Goal: Task Accomplishment & Management: Complete application form

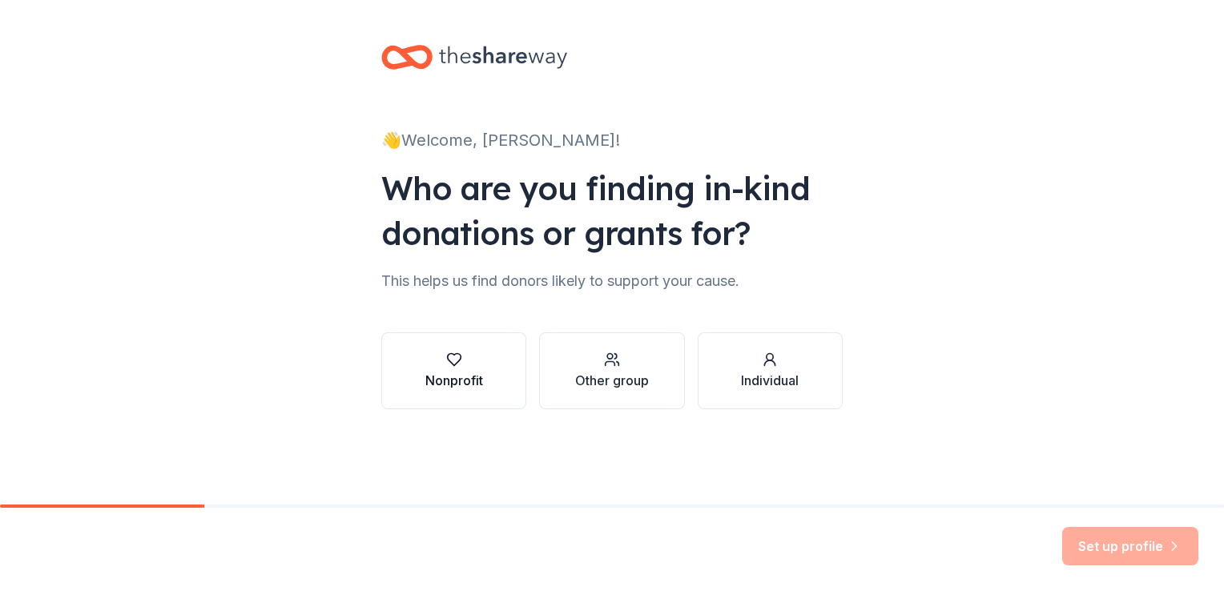
click at [449, 369] on div "Nonprofit" at bounding box center [455, 371] width 58 height 38
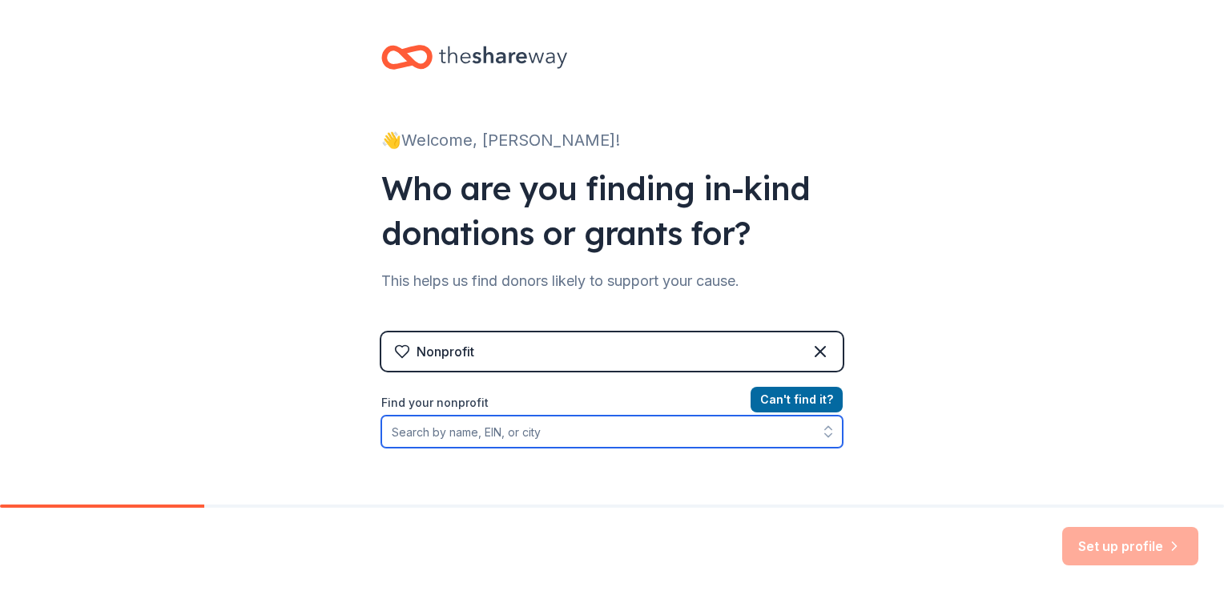
click at [670, 438] on input "Find your nonprofit" at bounding box center [612, 432] width 462 height 32
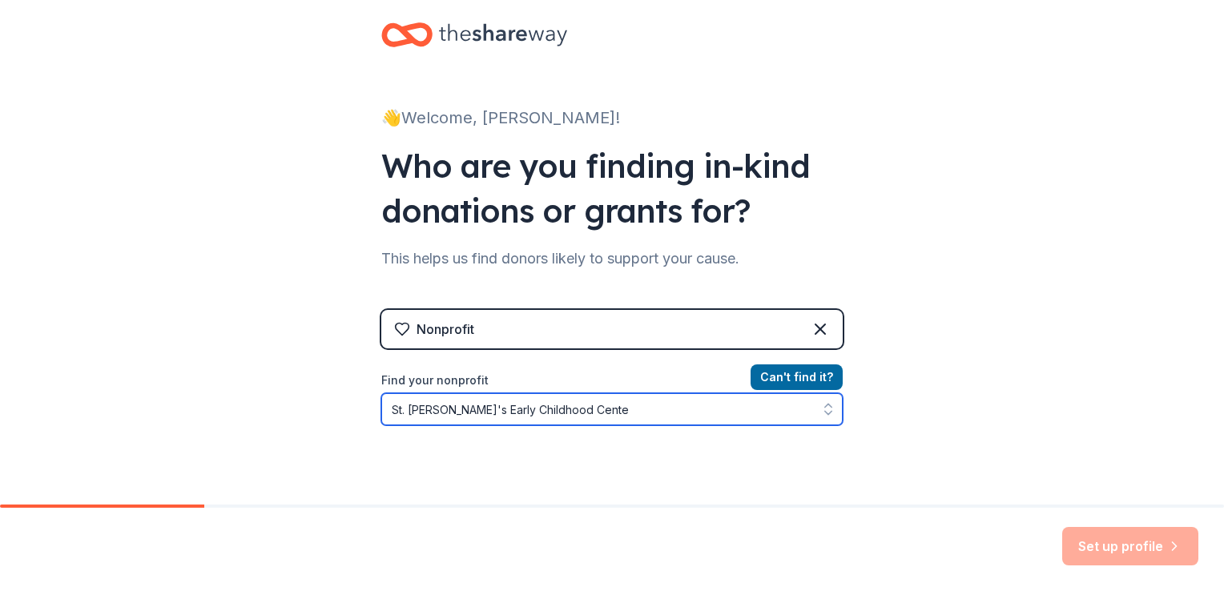
type input "St. [PERSON_NAME]'s Early Childhood Center"
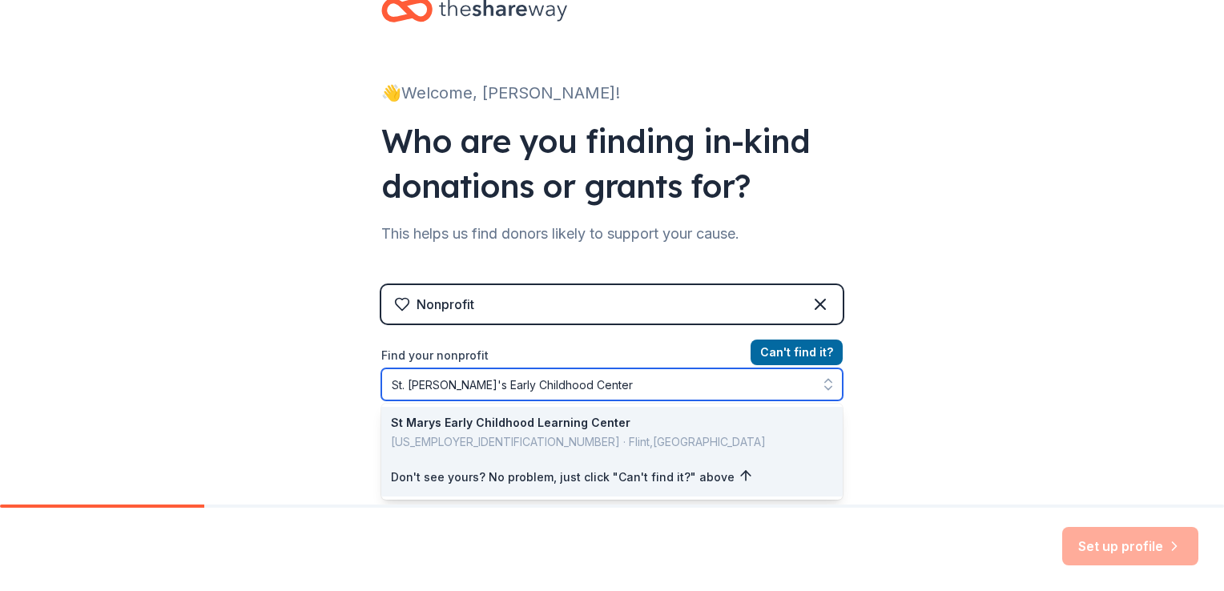
scroll to position [103, 0]
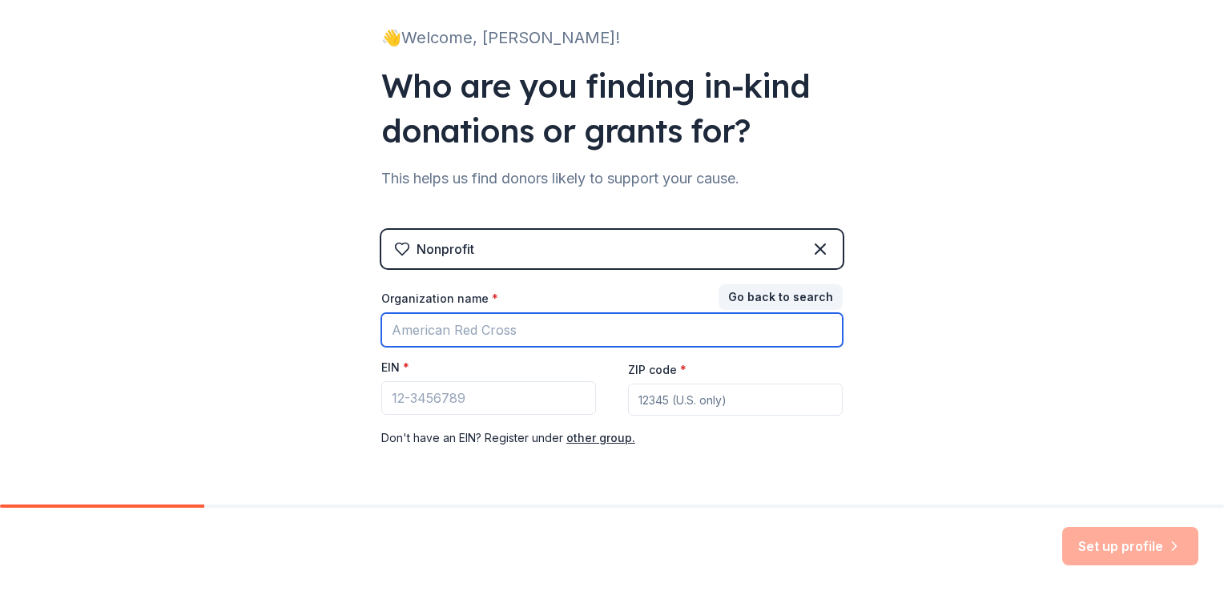
click at [514, 337] on input "Organization name *" at bounding box center [612, 330] width 462 height 34
type input "St. [PERSON_NAME]'s Early Childhood Center"
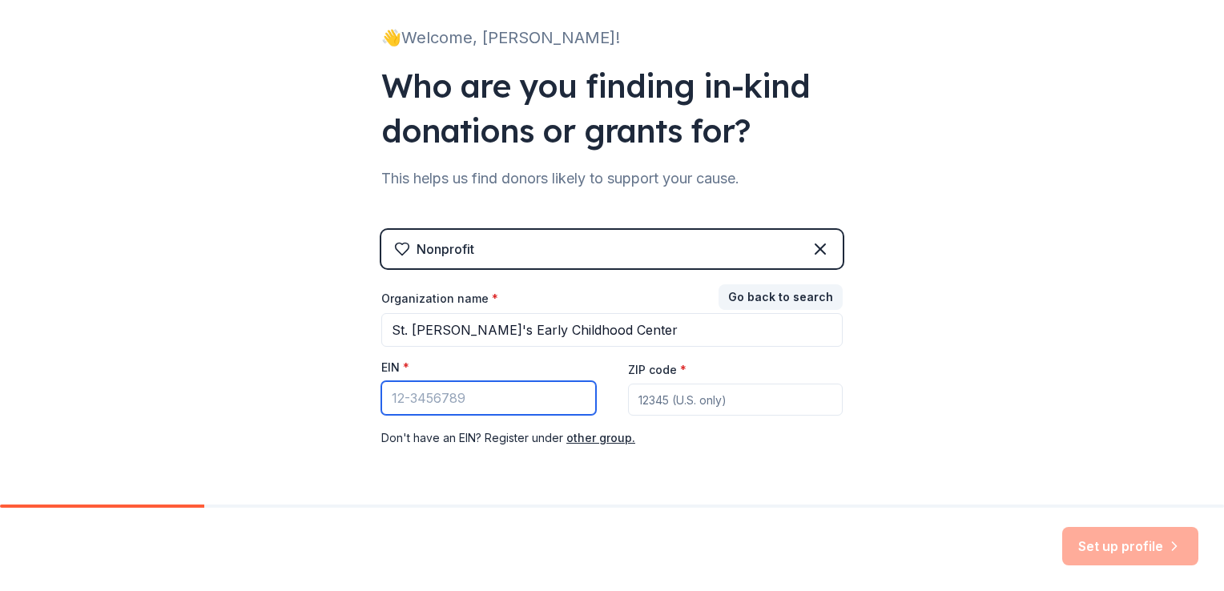
click at [493, 395] on input "EIN *" at bounding box center [488, 398] width 215 height 34
type input "[US_EMPLOYER_IDENTIFICATION_NUMBER]"
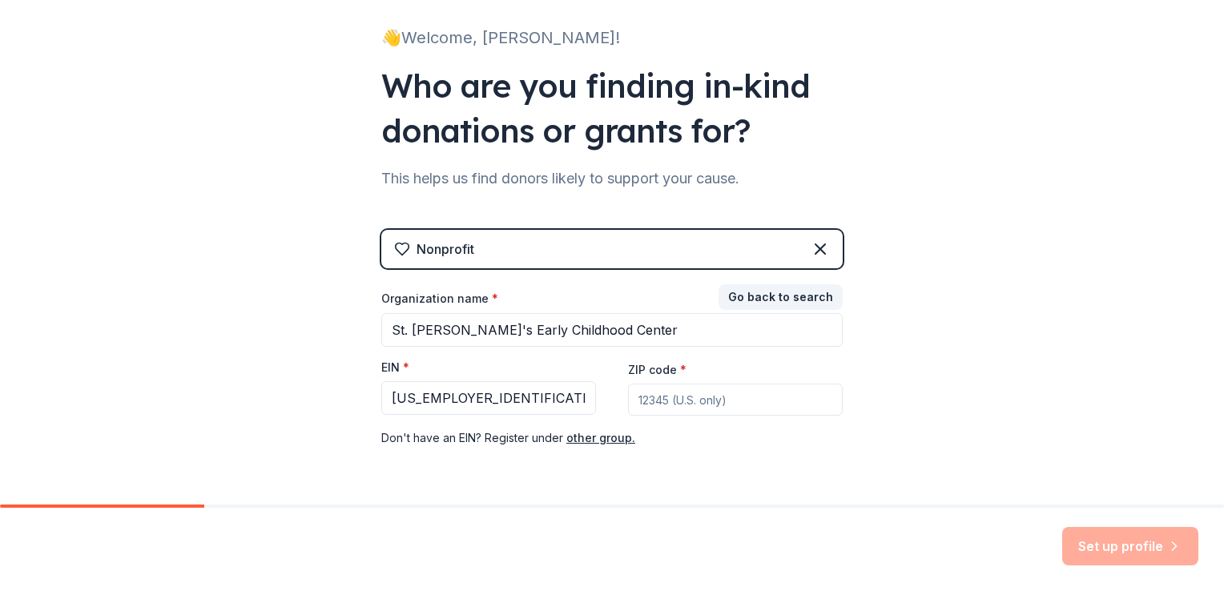
click at [676, 393] on input "ZIP code *" at bounding box center [735, 400] width 215 height 32
type input "46202"
click at [939, 401] on div "👋 Welcome, Meredith! Who are you finding in-kind donations or grants for? This …" at bounding box center [612, 227] width 1224 height 660
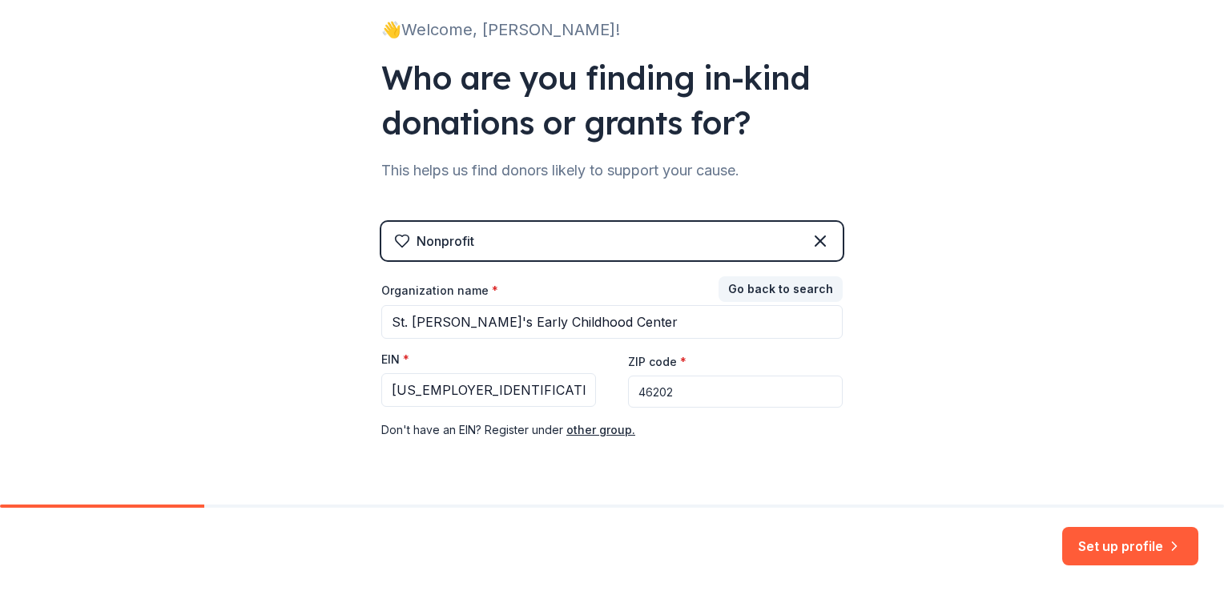
scroll to position [154, 0]
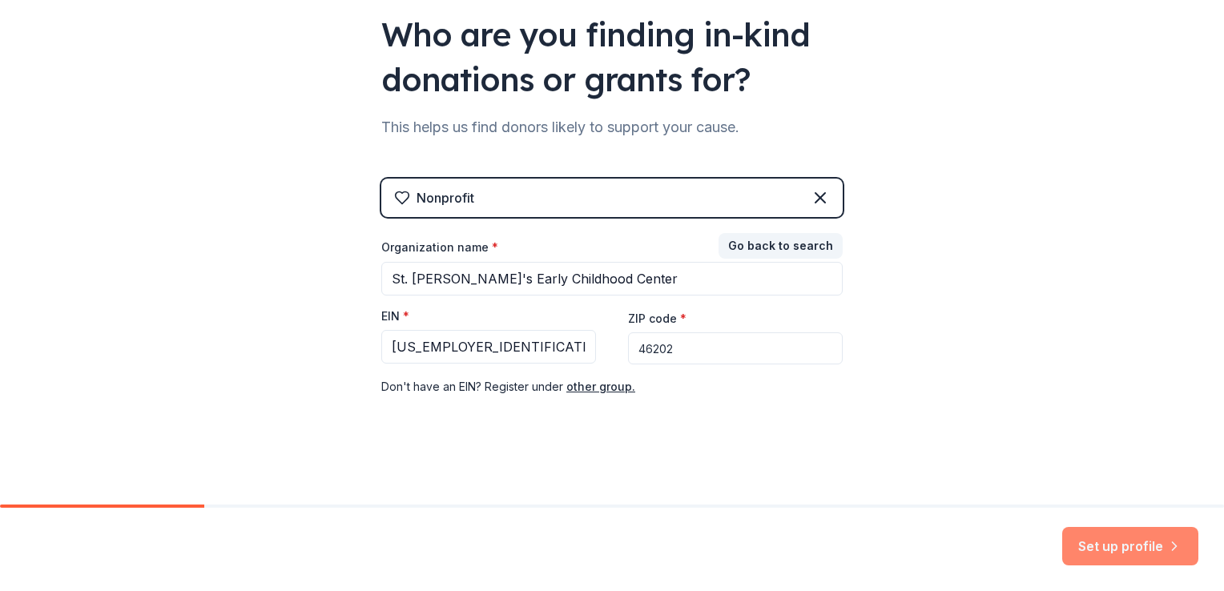
click at [1123, 544] on button "Set up profile" at bounding box center [1131, 546] width 136 height 38
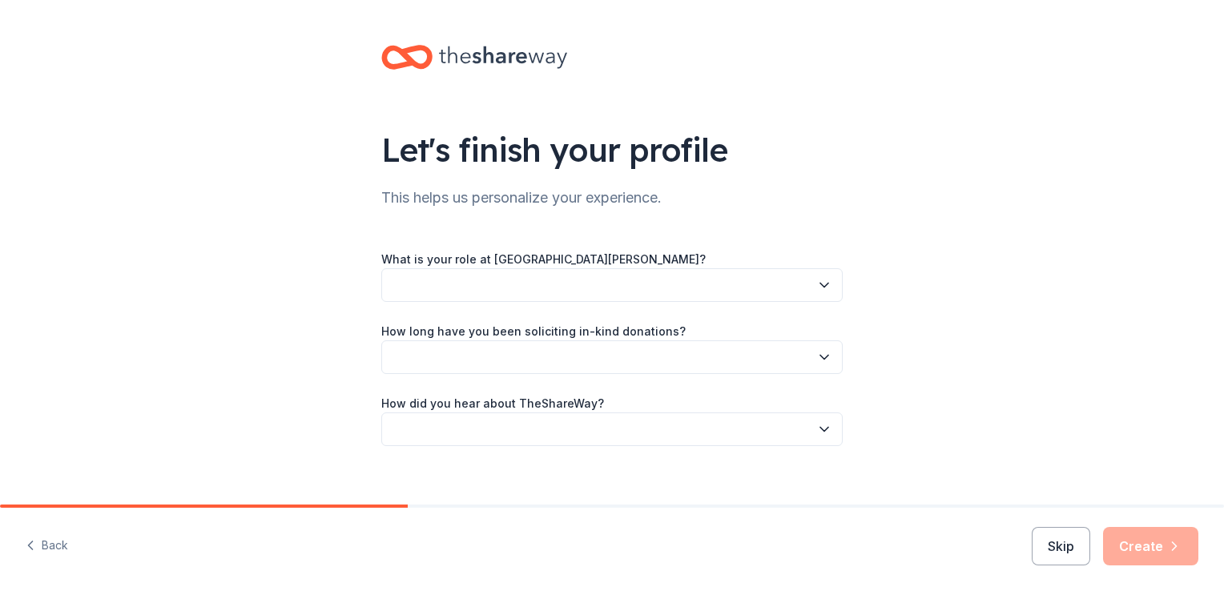
click at [564, 276] on button "button" at bounding box center [612, 285] width 462 height 34
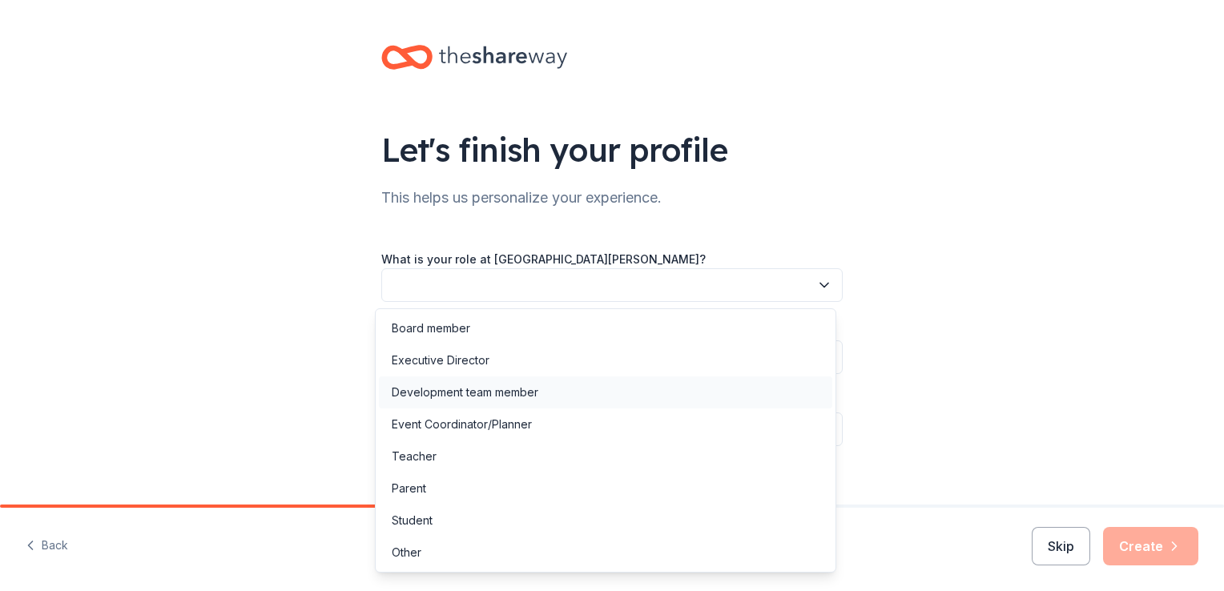
click at [544, 381] on div "Development team member" at bounding box center [606, 393] width 454 height 32
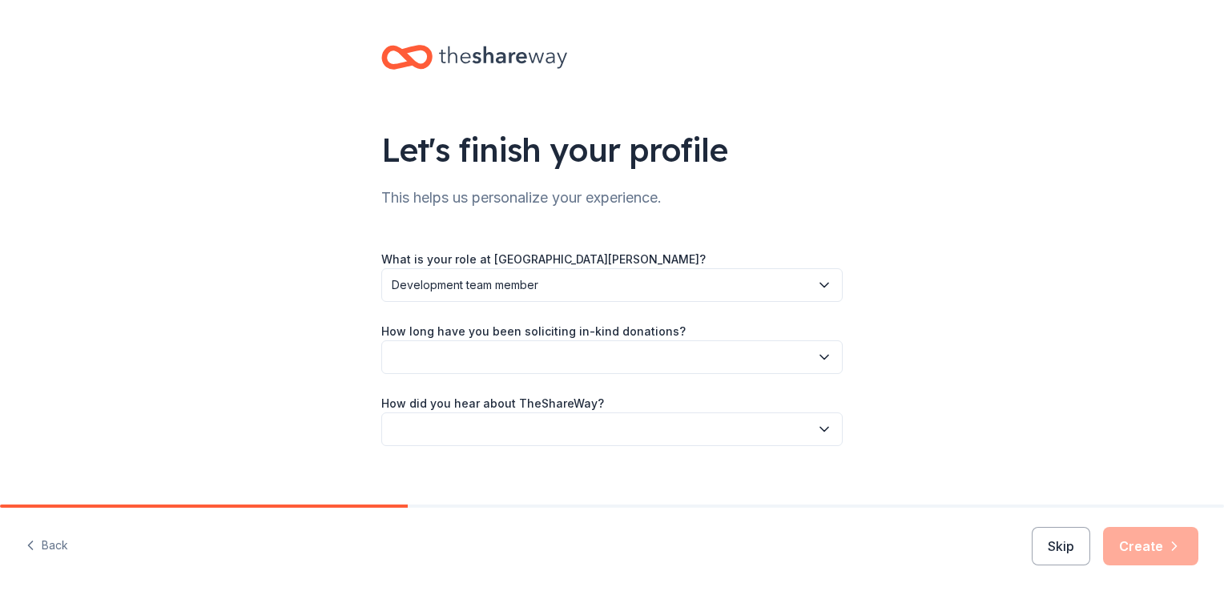
click at [555, 341] on button "button" at bounding box center [612, 358] width 462 height 34
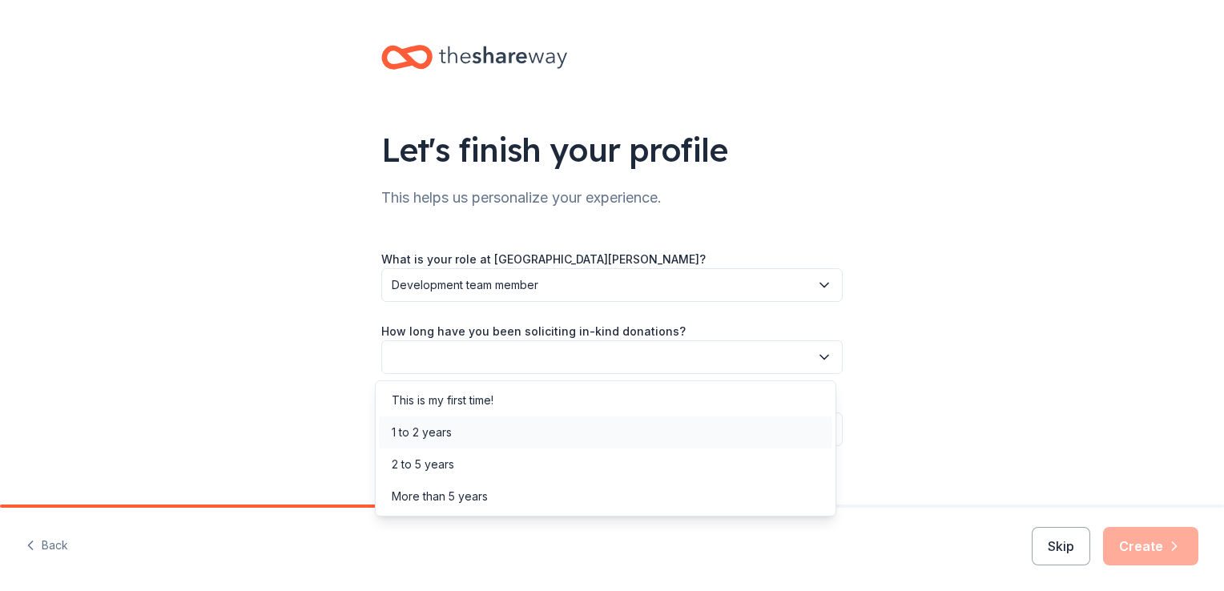
click at [535, 417] on div "1 to 2 years" at bounding box center [606, 433] width 454 height 32
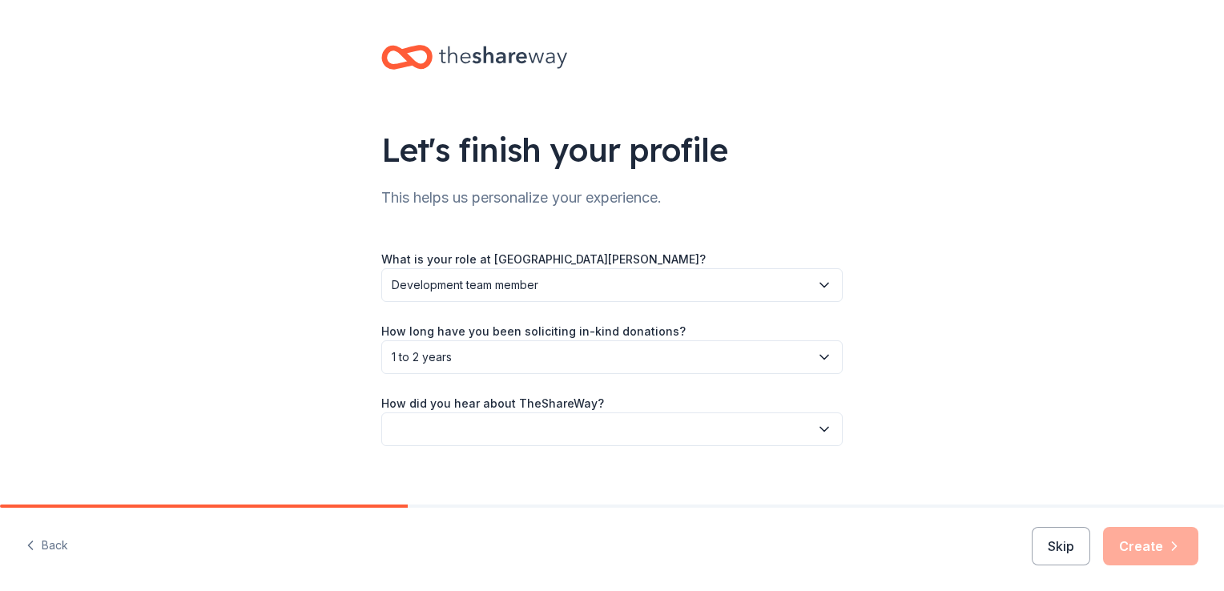
click at [539, 425] on button "button" at bounding box center [612, 430] width 462 height 34
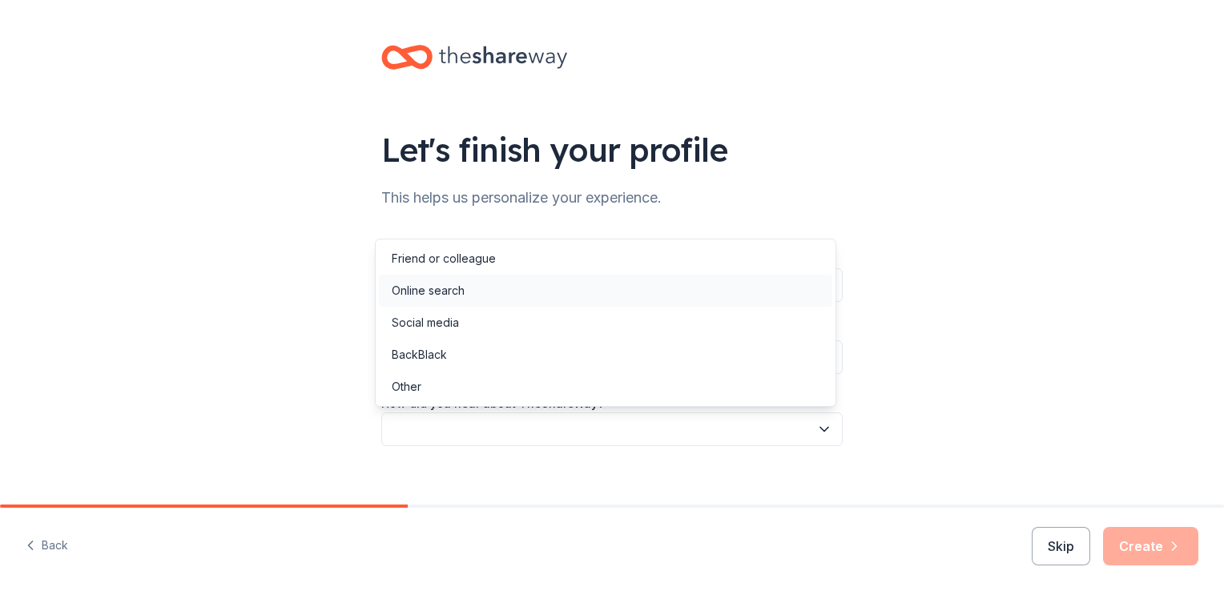
click at [471, 292] on div "Online search" at bounding box center [606, 291] width 454 height 32
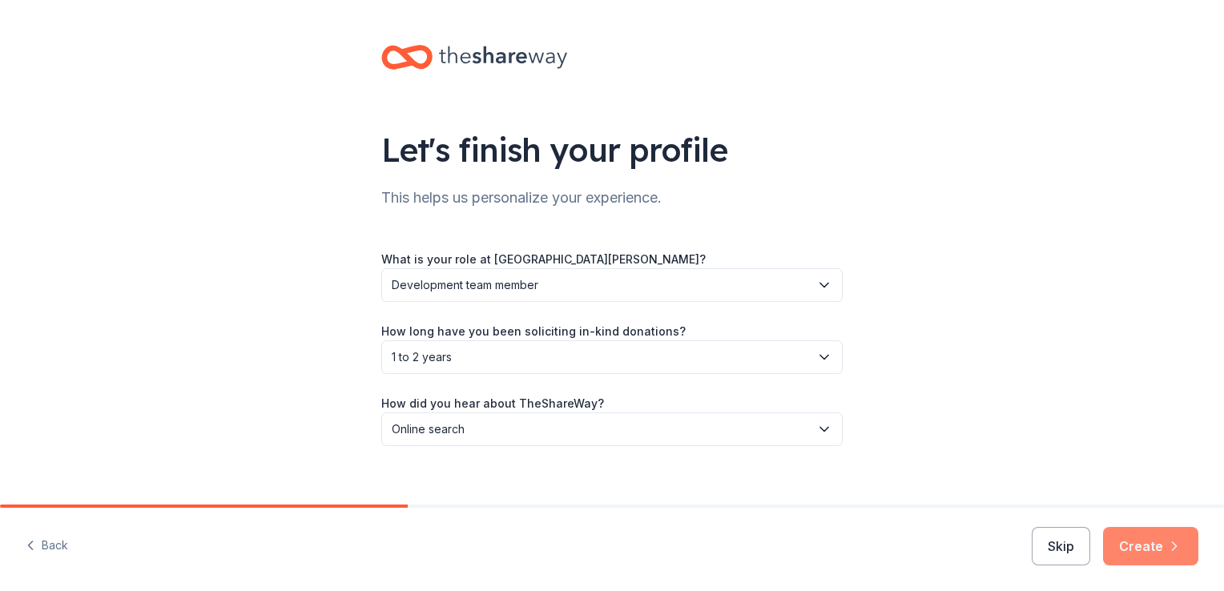
click at [1112, 536] on button "Create" at bounding box center [1150, 546] width 95 height 38
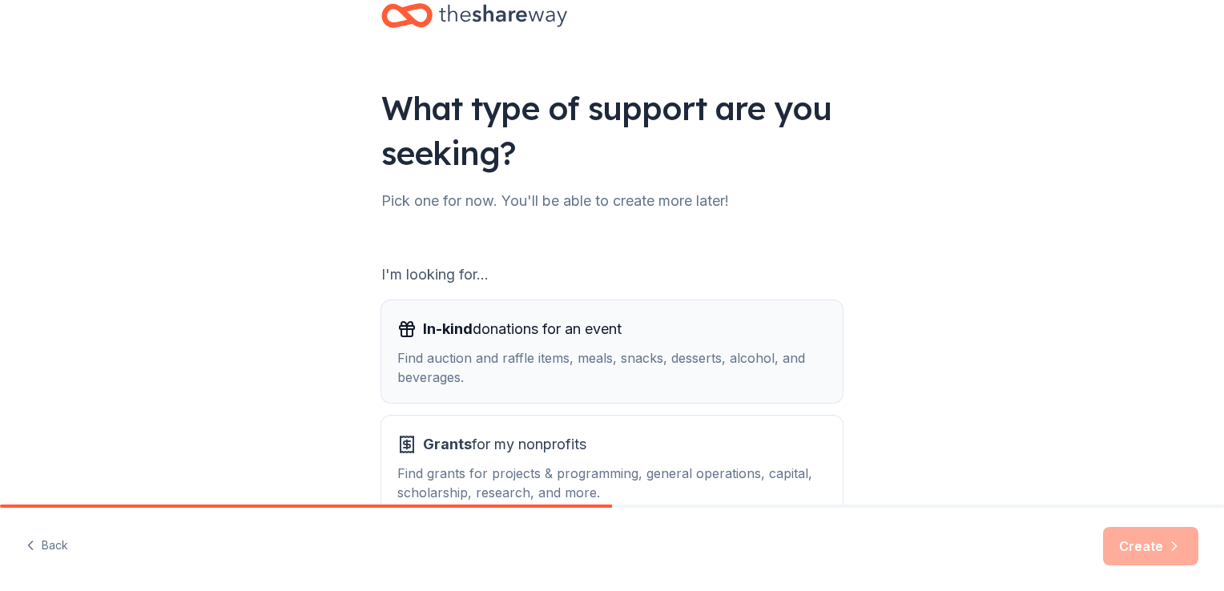
scroll to position [141, 0]
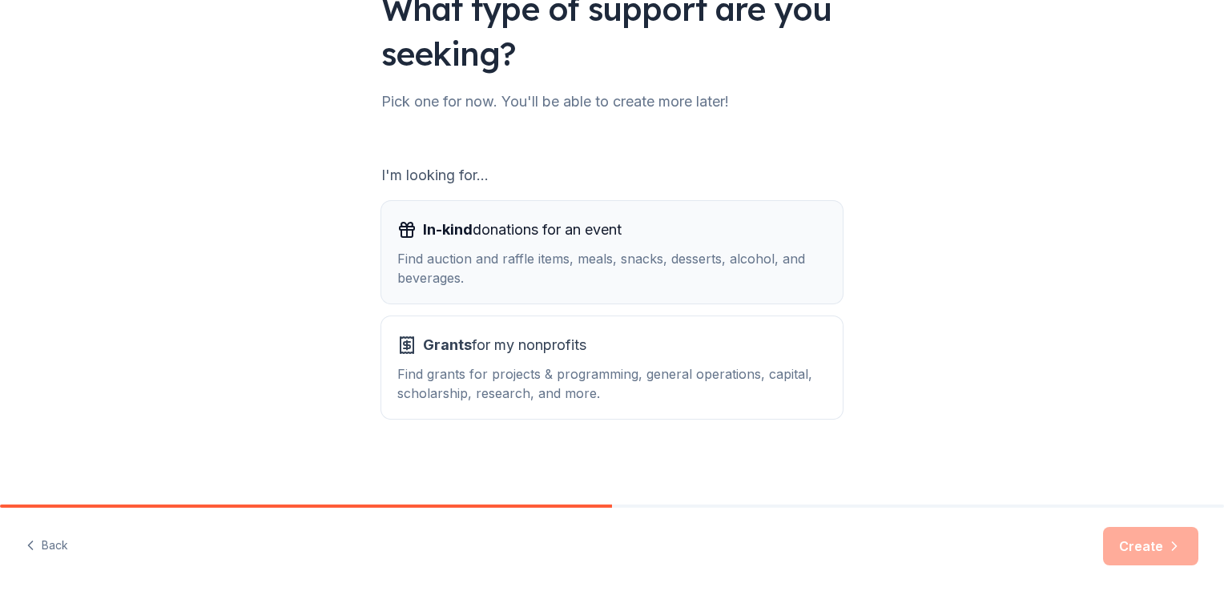
click at [684, 239] on div "In-kind donations for an event" at bounding box center [612, 230] width 430 height 26
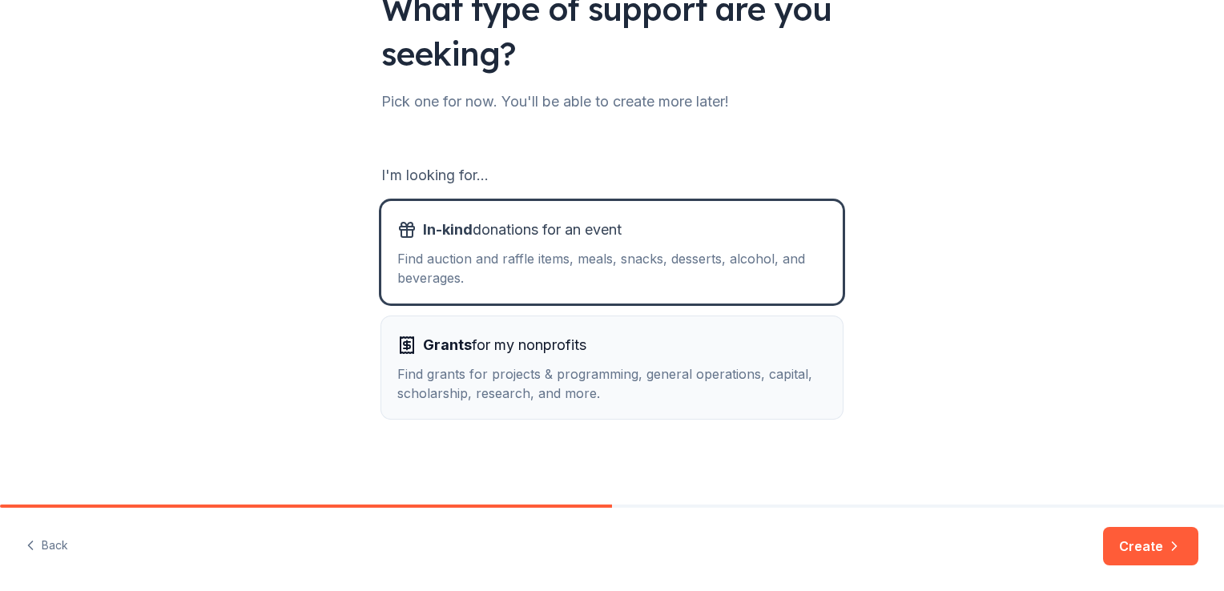
click at [753, 333] on div "Grants for my nonprofits" at bounding box center [612, 346] width 430 height 26
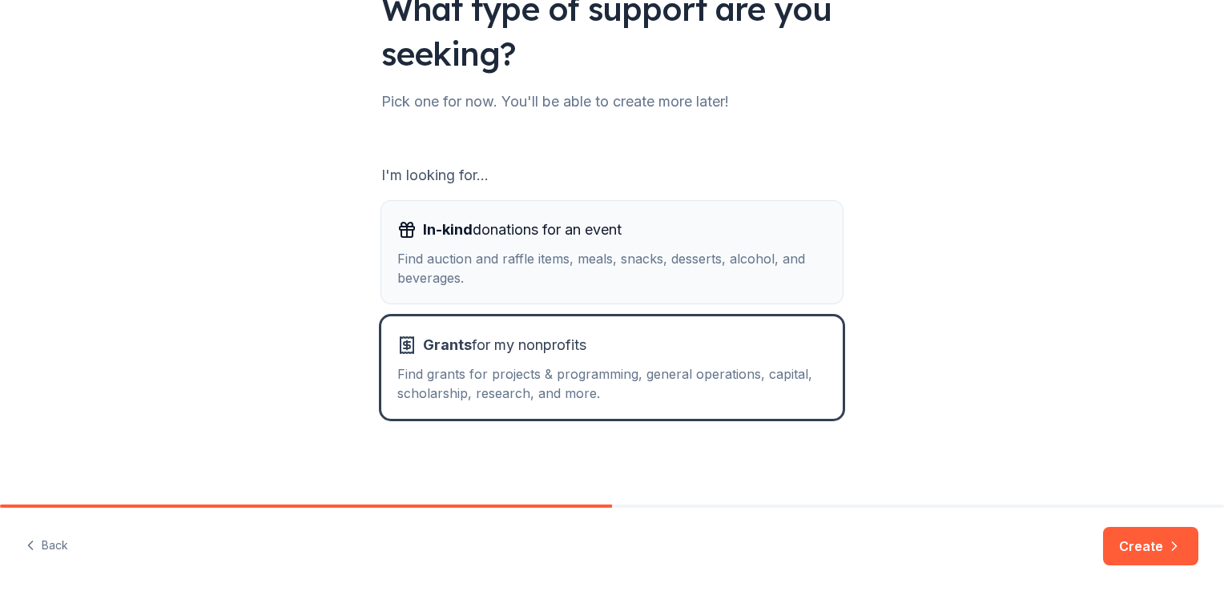
click at [765, 279] on div "Find auction and raffle items, meals, snacks, desserts, alcohol, and beverages." at bounding box center [612, 268] width 430 height 38
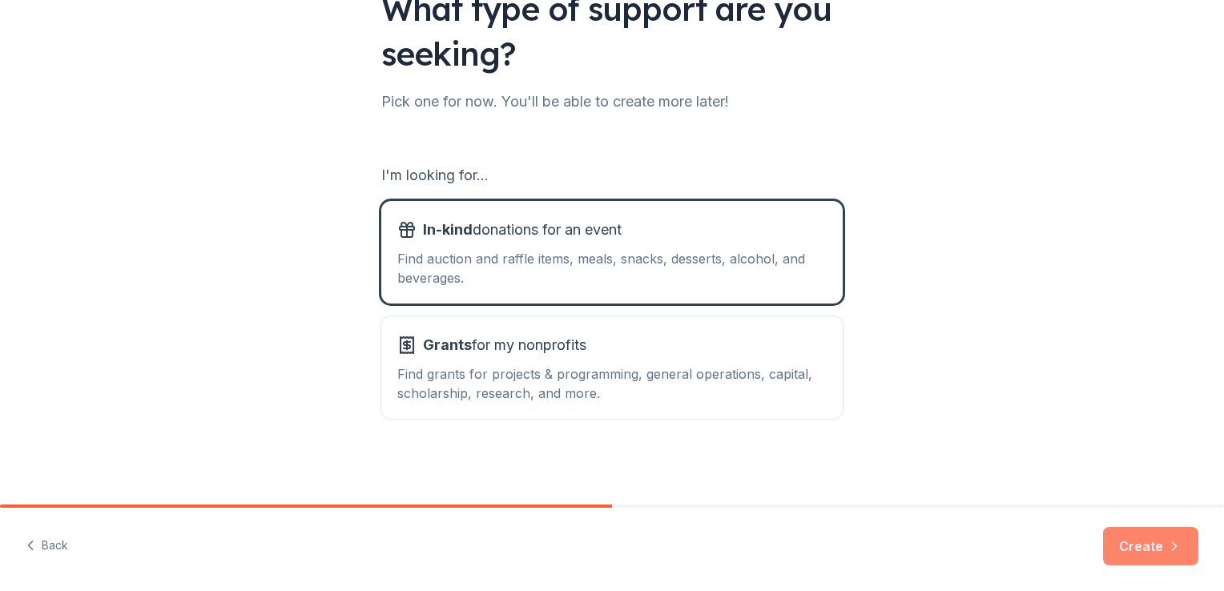
click at [1117, 548] on button "Create" at bounding box center [1150, 546] width 95 height 38
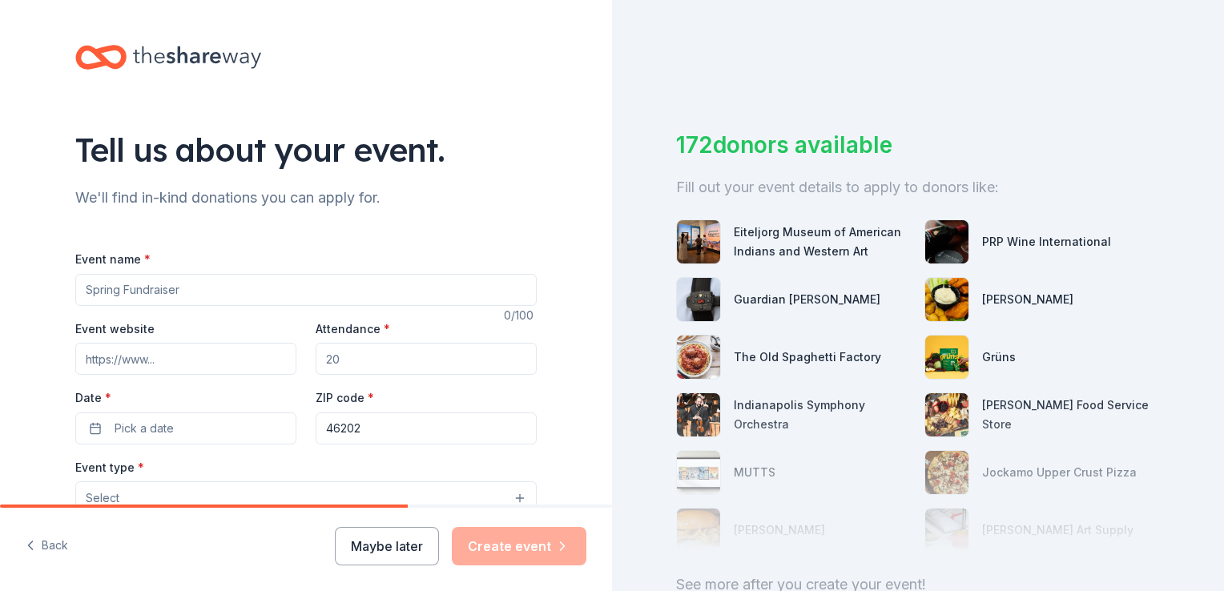
click at [233, 280] on input "Event name *" at bounding box center [306, 290] width 462 height 32
type input "Night of Miracles"
click at [244, 359] on input "Event website" at bounding box center [185, 359] width 221 height 32
click at [160, 366] on input "Event website" at bounding box center [185, 359] width 221 height 32
paste input "https://stmarysecc.org/event/2025-a-night-of-miracles/"
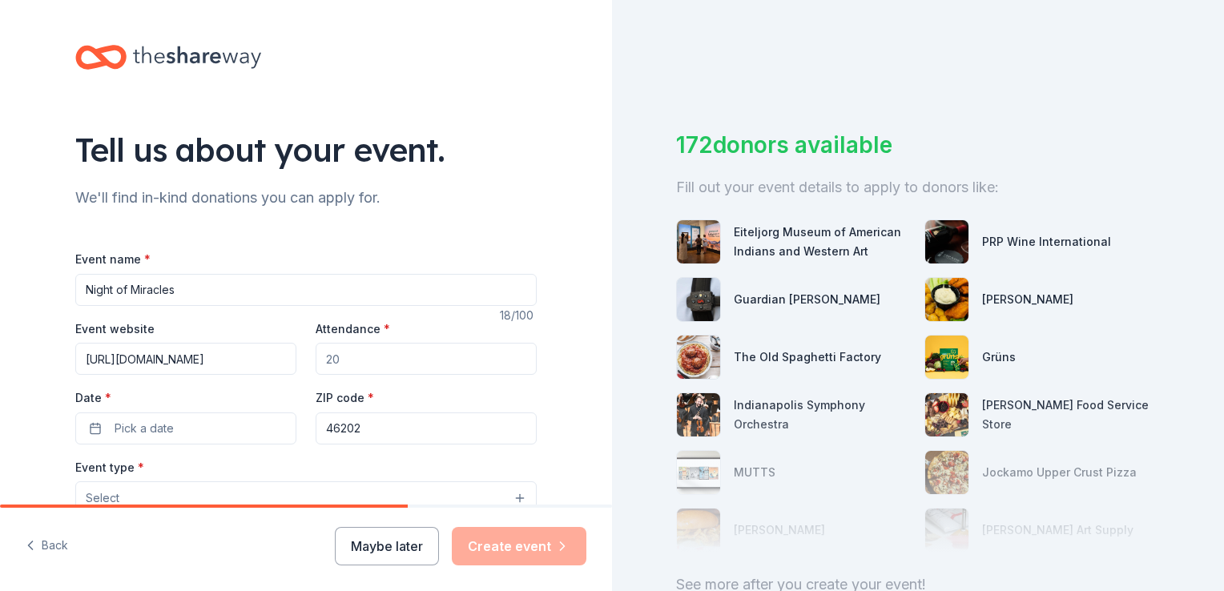
scroll to position [0, 97]
type input "https://stmarysecc.org/event/2025-a-night-of-miracles/"
click at [465, 351] on input "Attendance *" at bounding box center [426, 359] width 221 height 32
type input "2000"
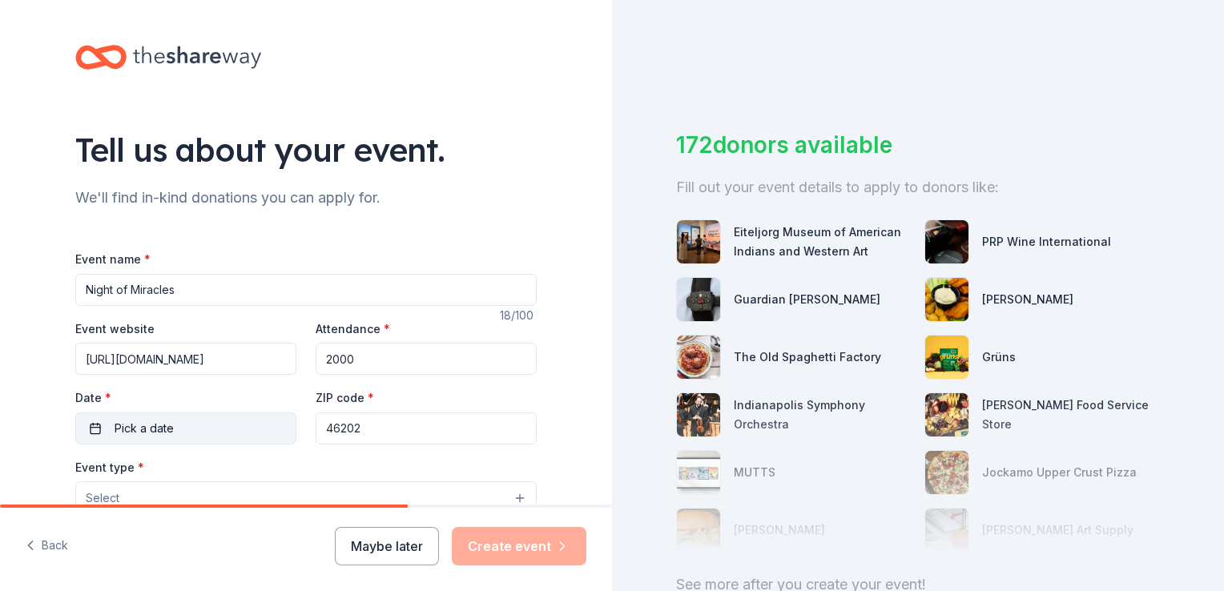
click at [200, 430] on button "Pick a date" at bounding box center [185, 429] width 221 height 32
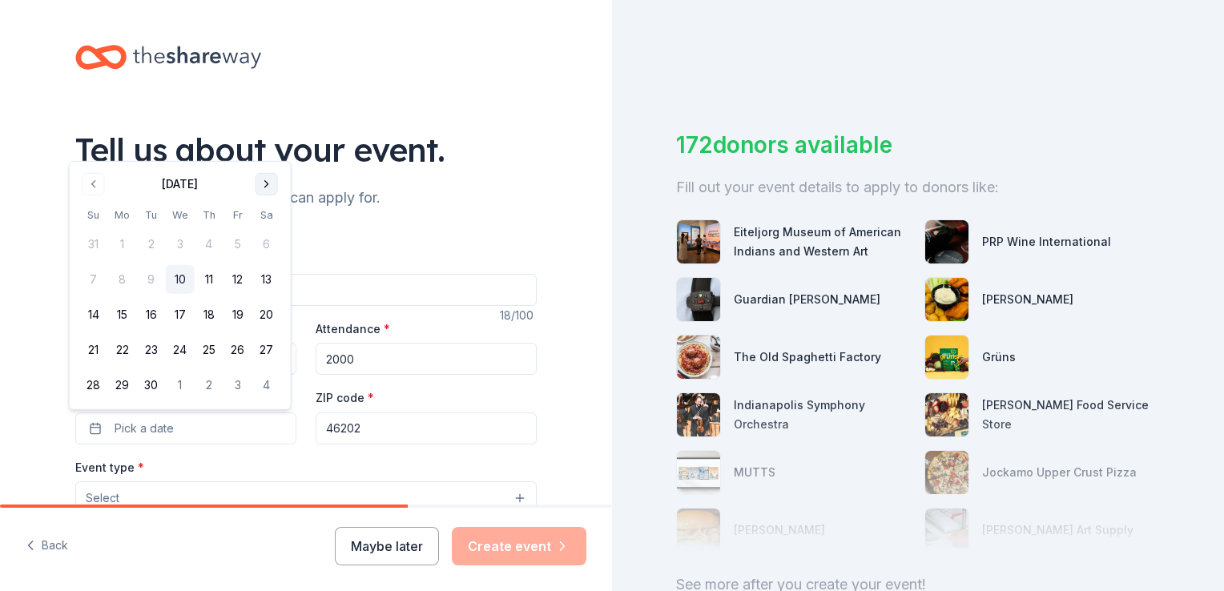
click at [256, 175] on button "Go to next month" at bounding box center [267, 184] width 22 height 22
click at [258, 191] on button "Go to next month" at bounding box center [267, 184] width 22 height 22
click at [241, 278] on button "14" at bounding box center [238, 279] width 29 height 29
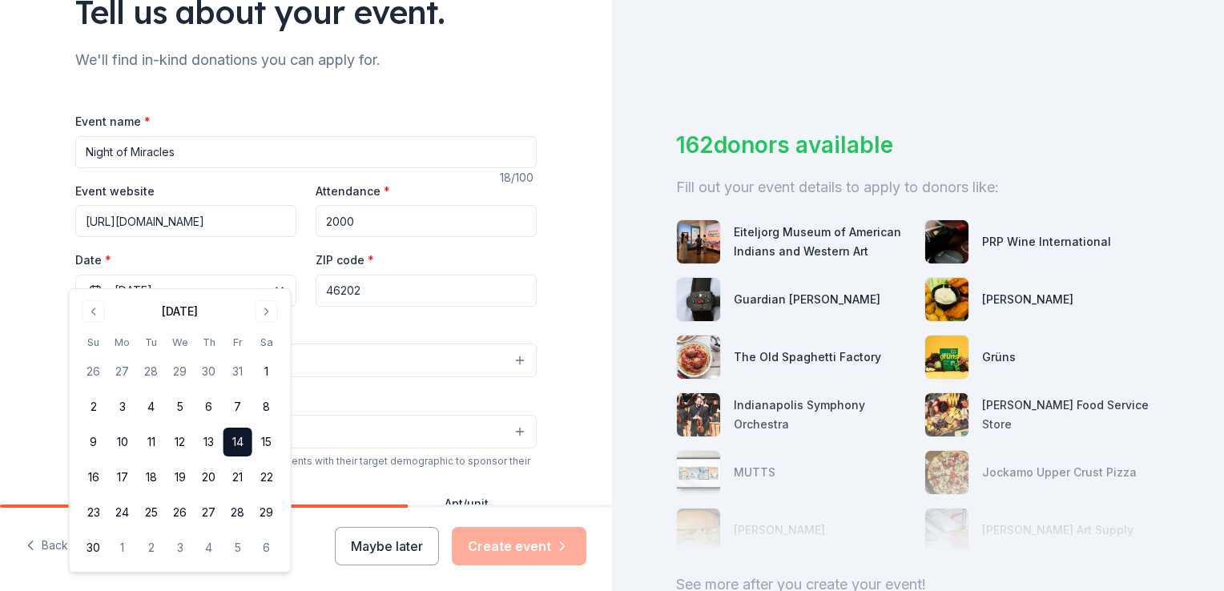
scroll to position [160, 0]
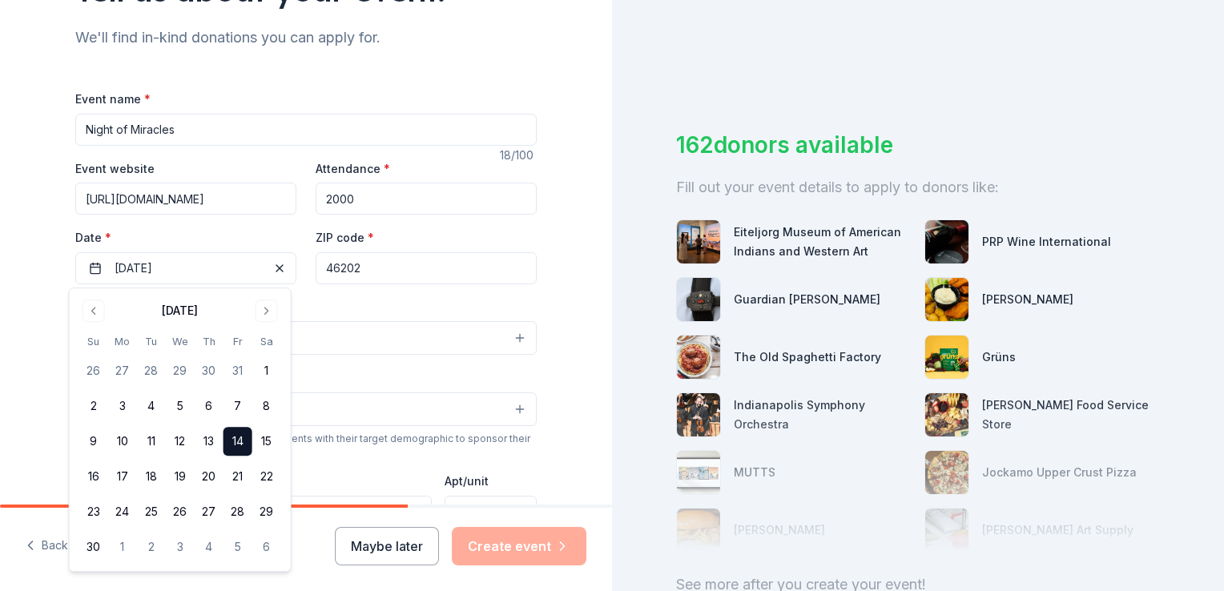
click at [357, 313] on div "Event type * Select" at bounding box center [306, 326] width 462 height 58
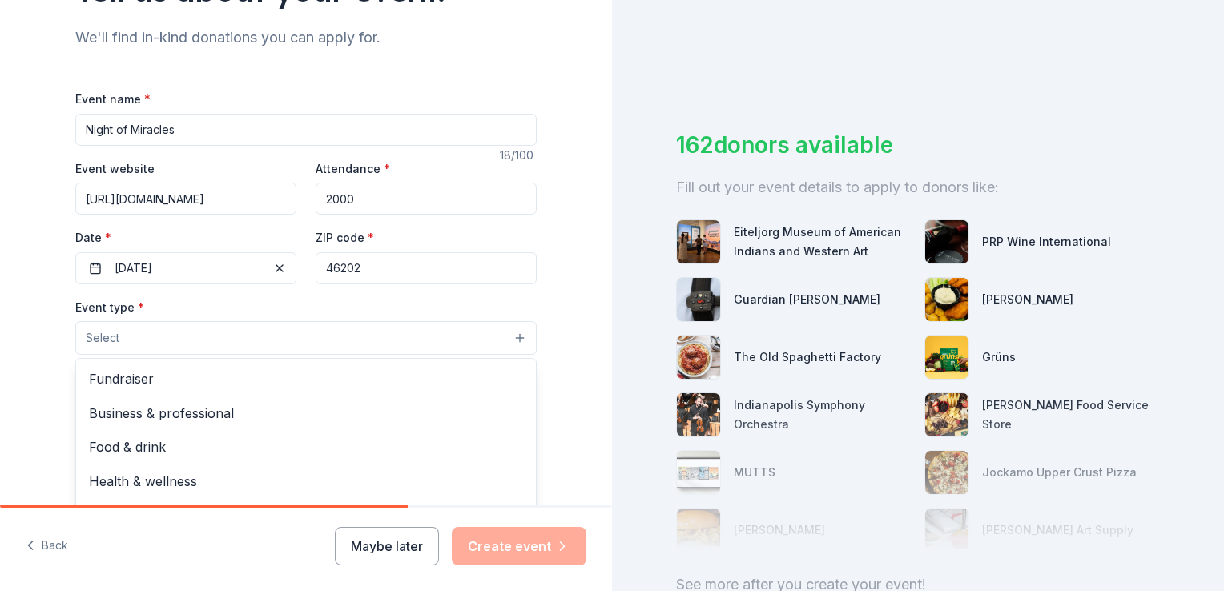
click at [326, 335] on button "Select" at bounding box center [306, 338] width 462 height 34
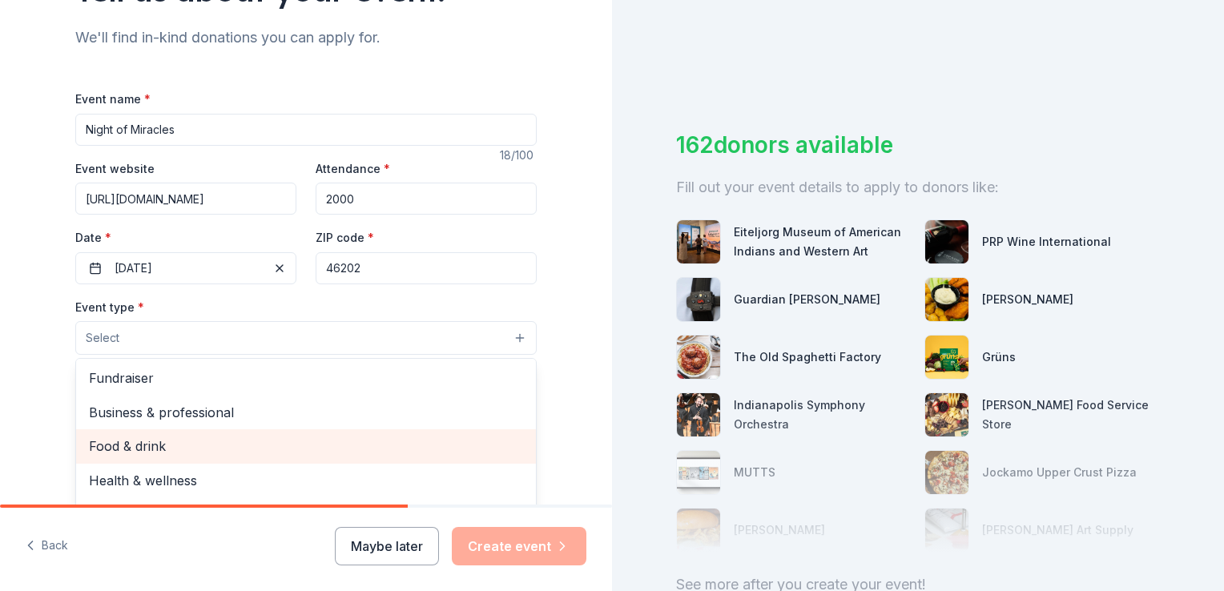
scroll to position [0, 0]
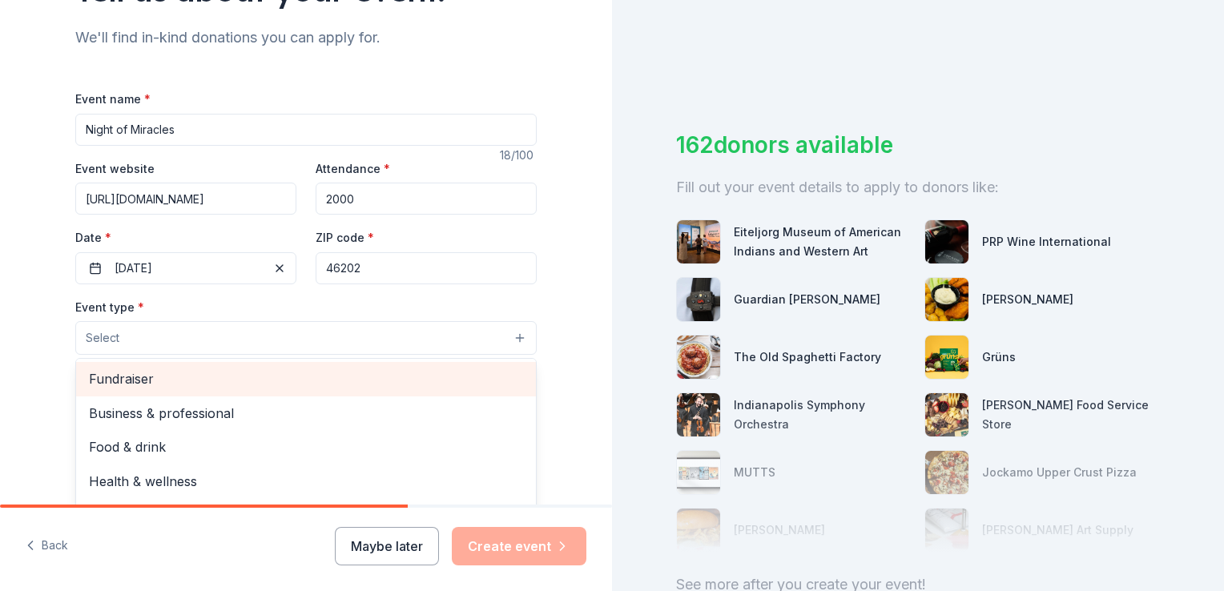
click at [261, 390] on div "Fundraiser" at bounding box center [306, 379] width 460 height 34
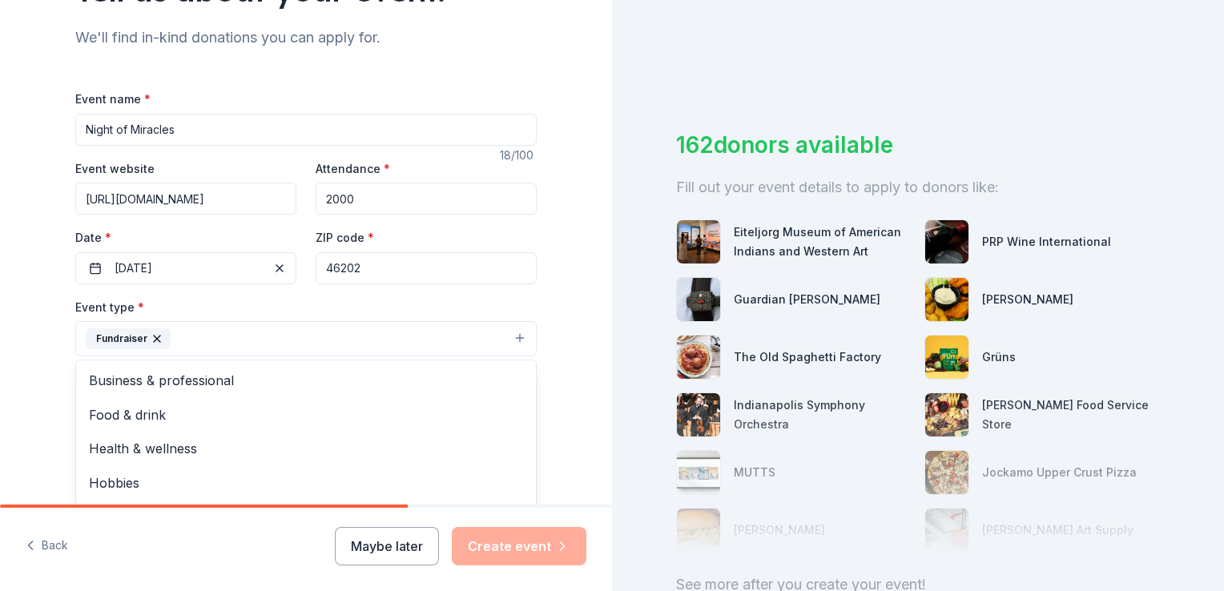
click at [247, 306] on div "Event type * Fundraiser Business & professional Food & drink Health & wellness …" at bounding box center [306, 327] width 462 height 60
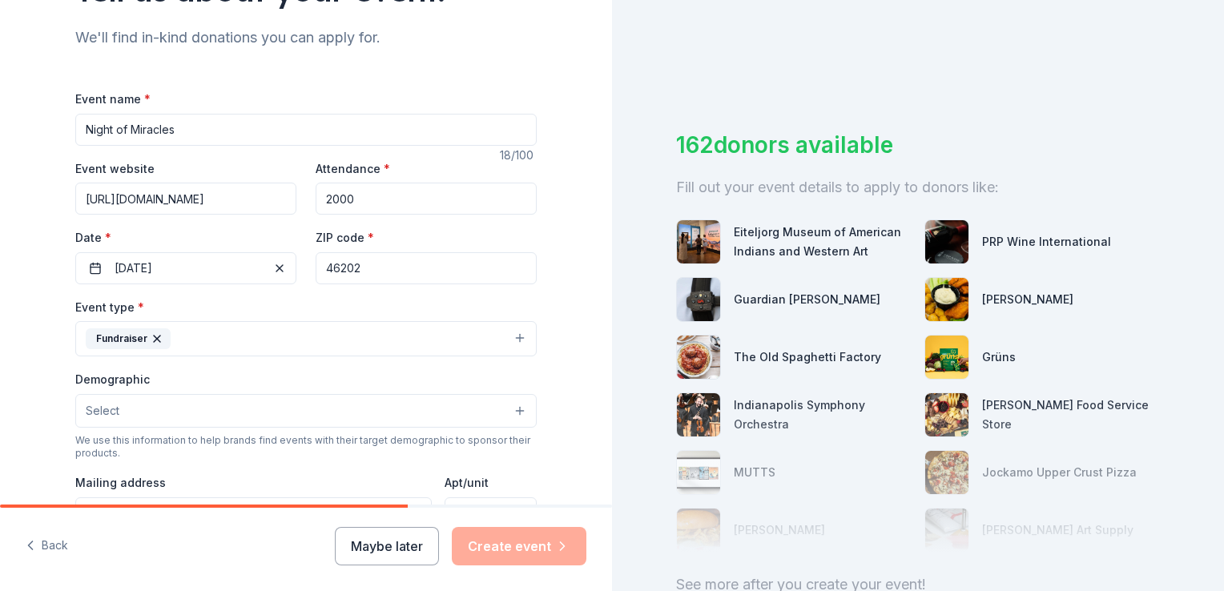
click at [250, 344] on button "Fundraiser" at bounding box center [306, 338] width 462 height 35
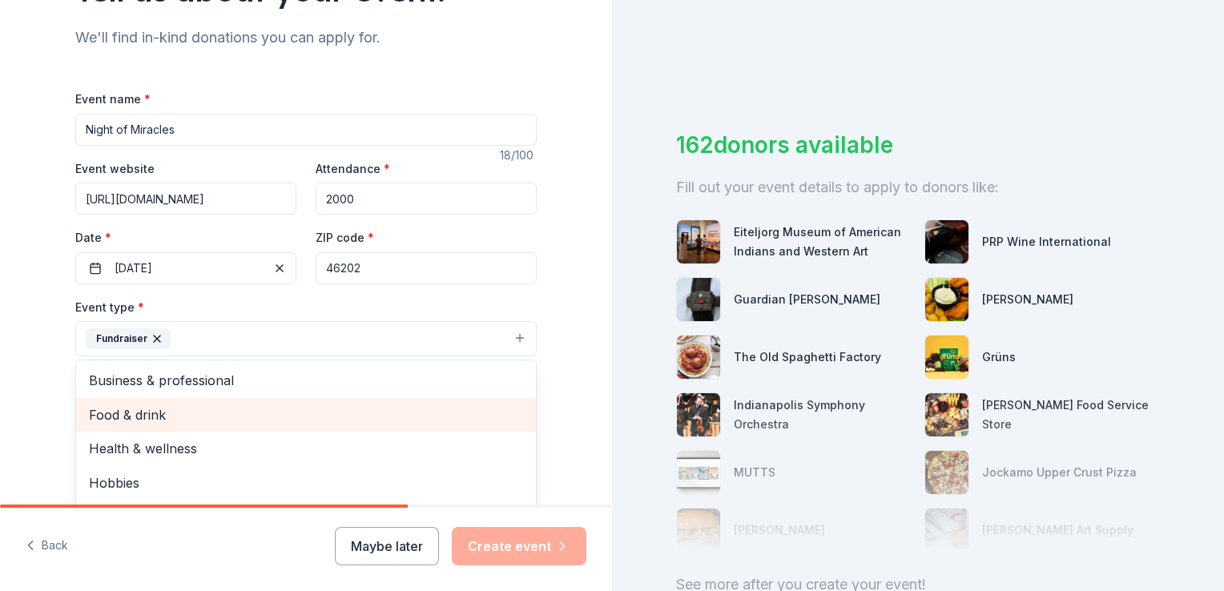
click at [231, 417] on span "Food & drink" at bounding box center [306, 415] width 434 height 21
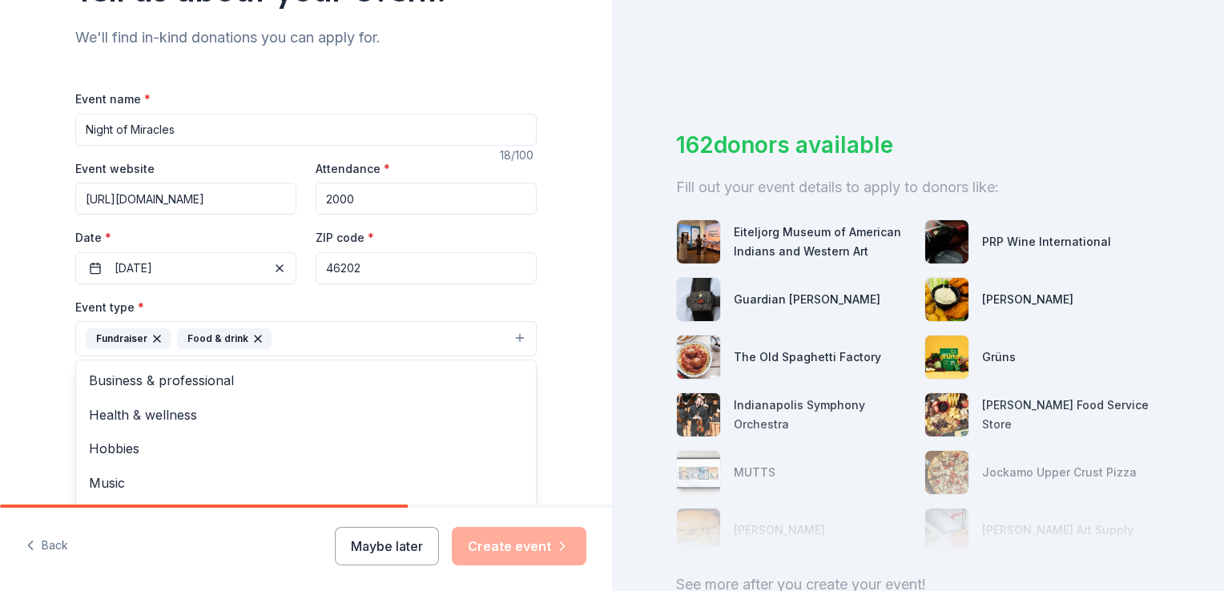
click at [288, 301] on div "Event type * Fundraiser Food & drink Business & professional Health & wellness …" at bounding box center [306, 327] width 462 height 60
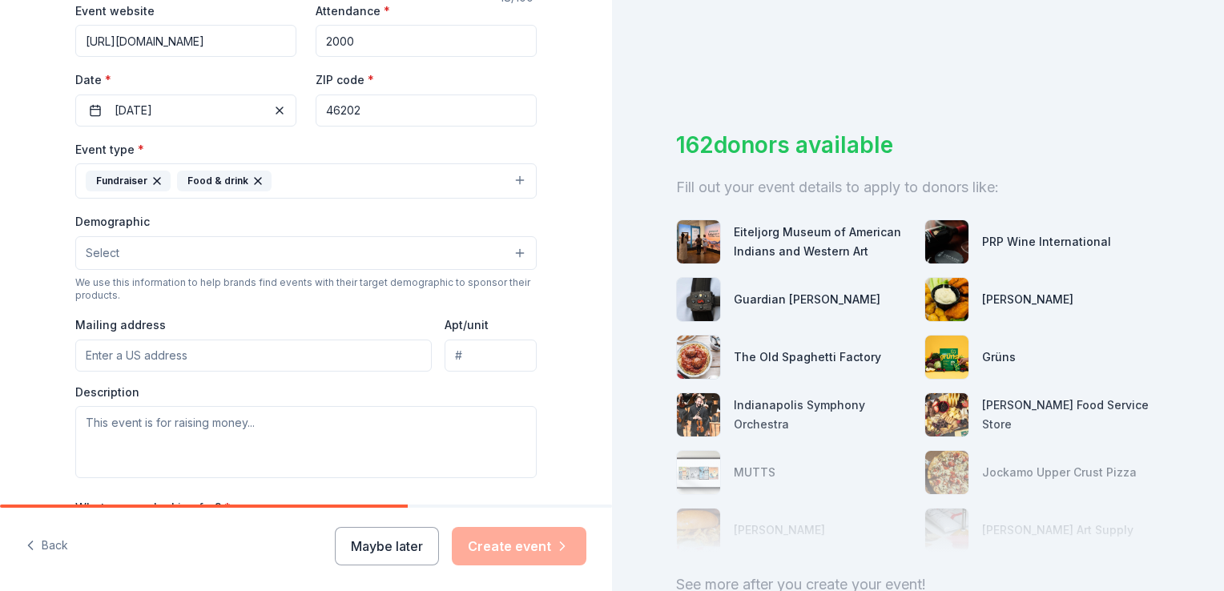
scroll to position [321, 0]
click at [326, 258] on button "Select" at bounding box center [306, 251] width 462 height 34
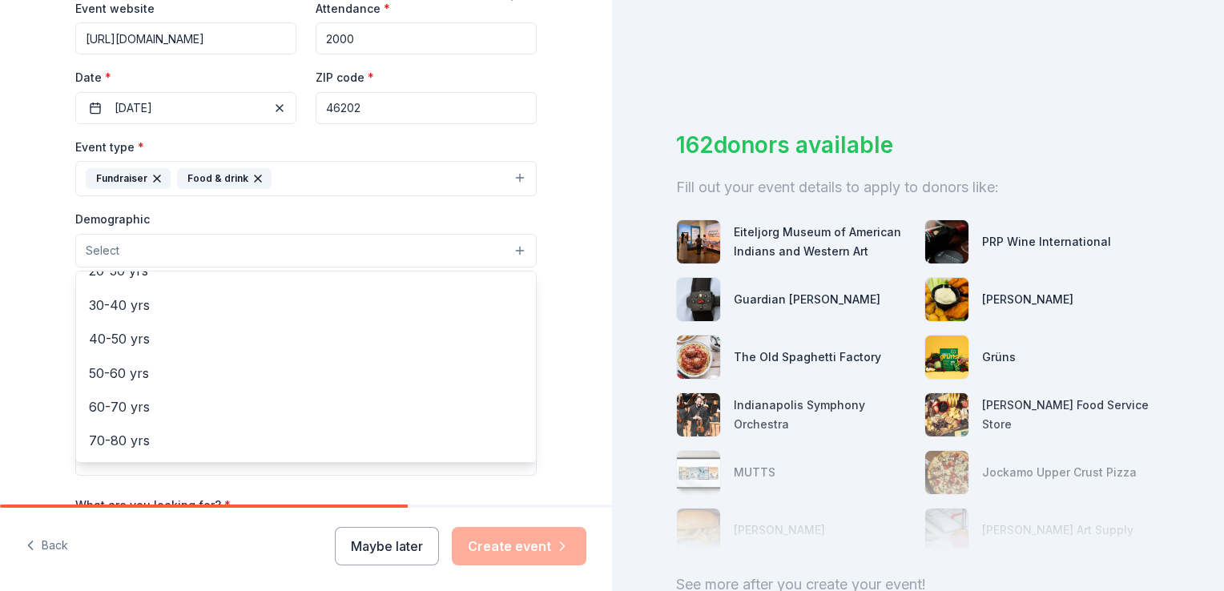
scroll to position [256, 0]
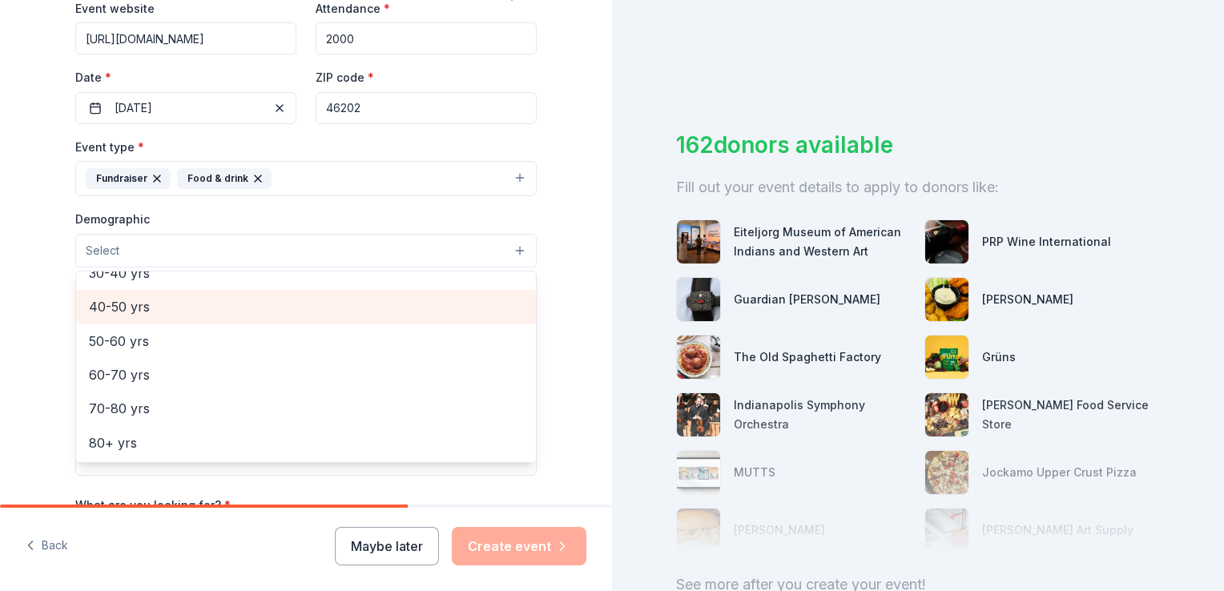
click at [192, 316] on span "40-50 yrs" at bounding box center [306, 307] width 434 height 21
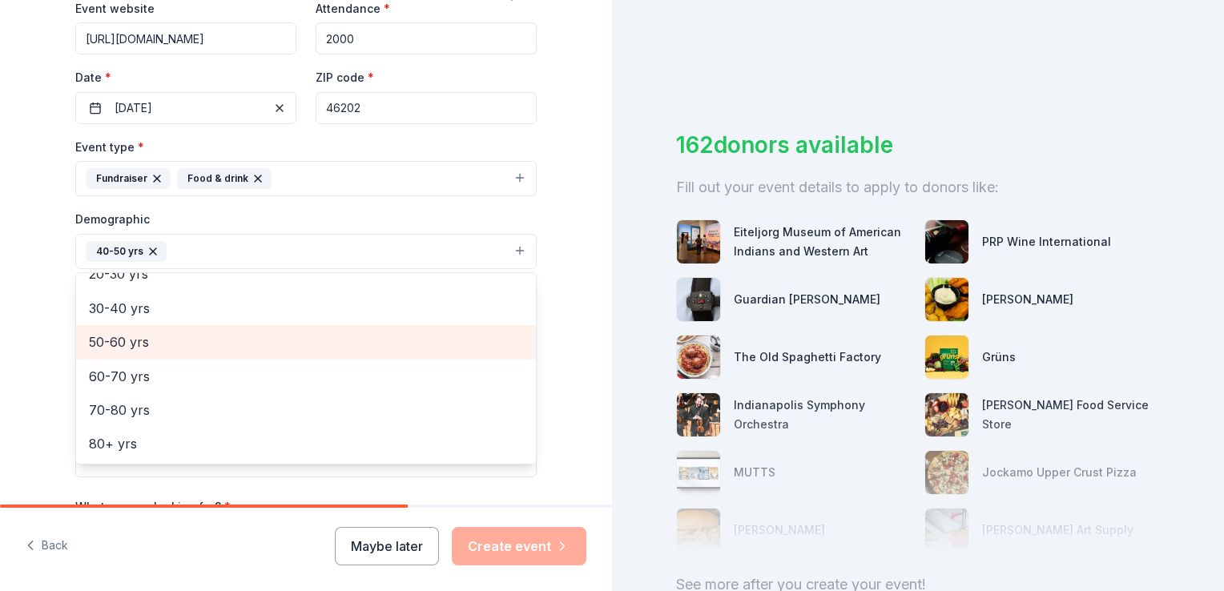
click at [167, 332] on span "50-60 yrs" at bounding box center [306, 342] width 434 height 21
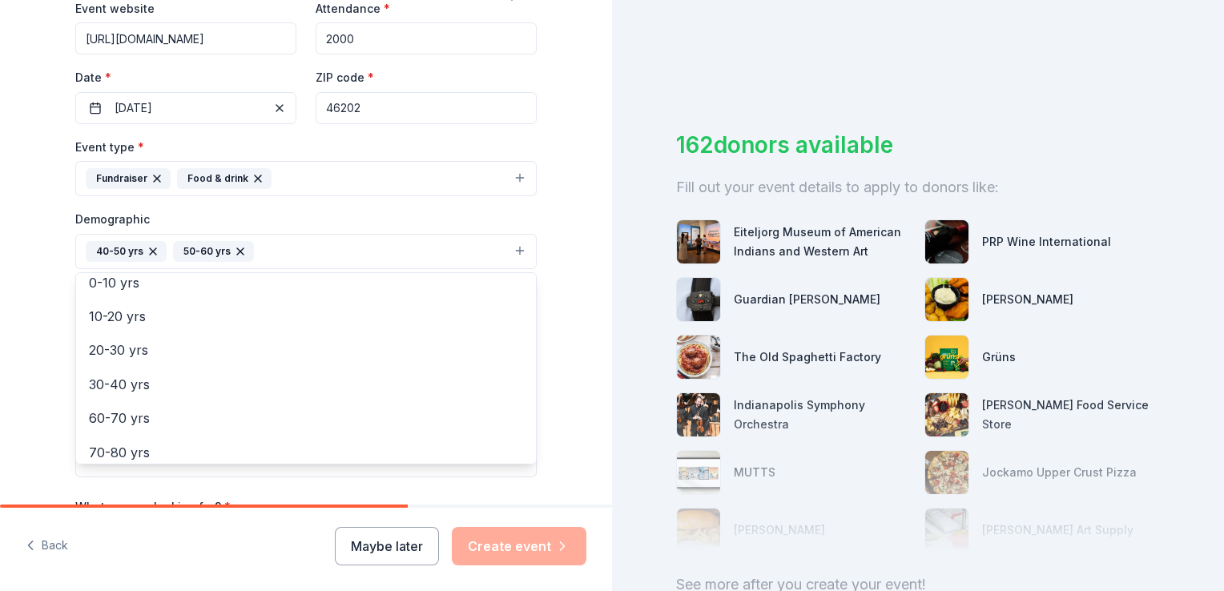
scroll to position [29, 0]
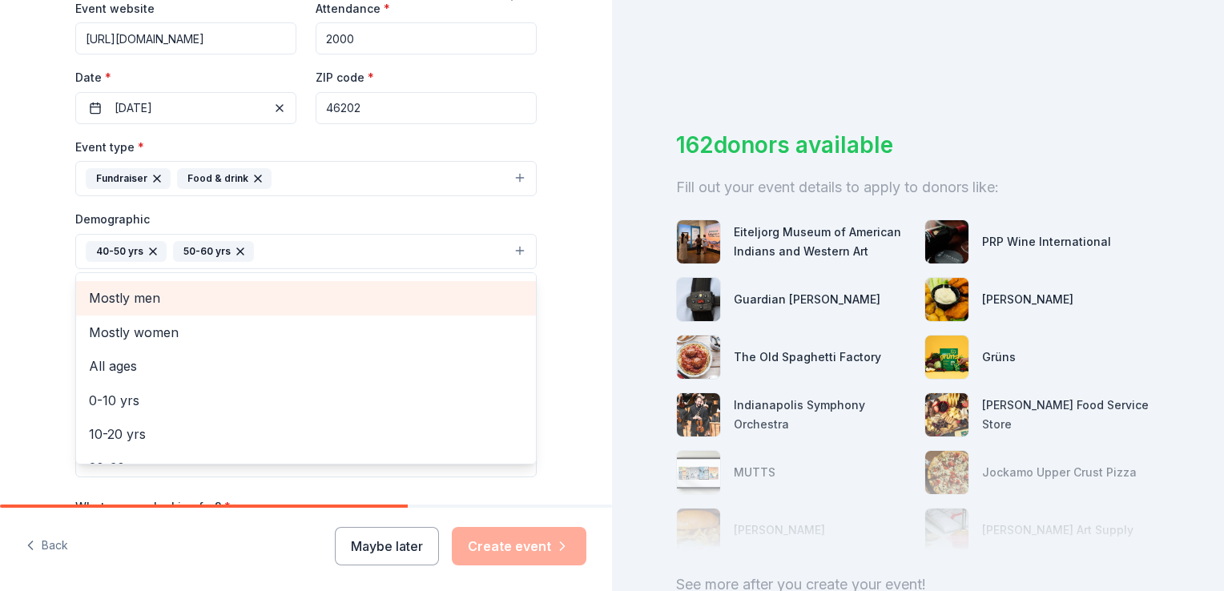
click at [184, 301] on span "Mostly men" at bounding box center [306, 298] width 434 height 21
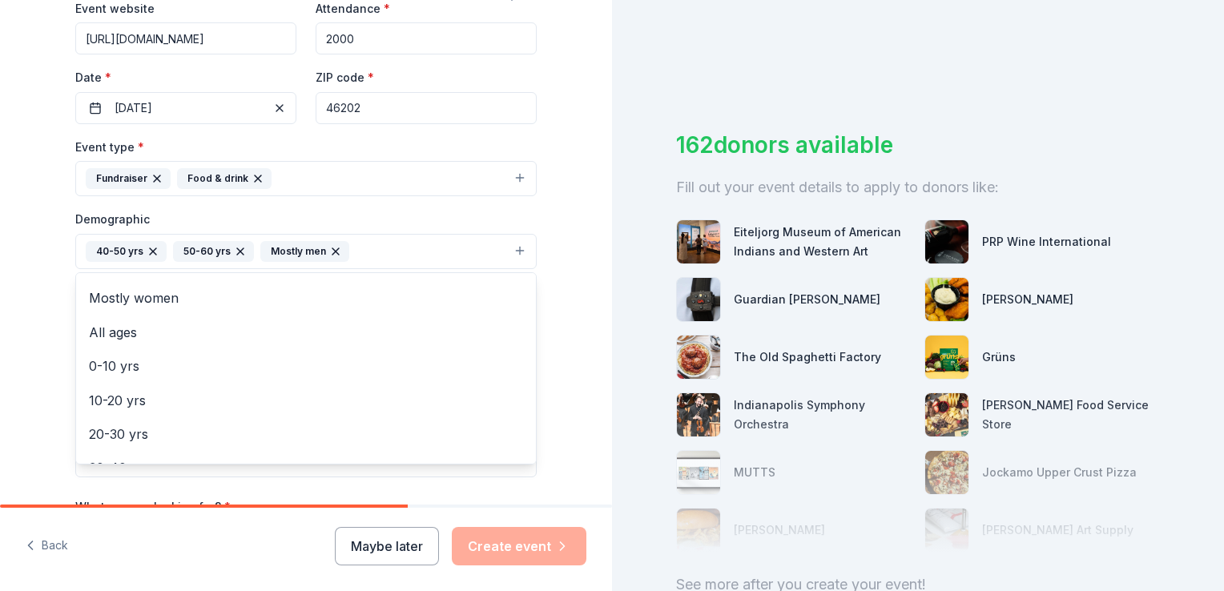
click at [547, 300] on div "Tell us about your event. We'll find in-kind donations you can apply for. Event…" at bounding box center [306, 214] width 513 height 1070
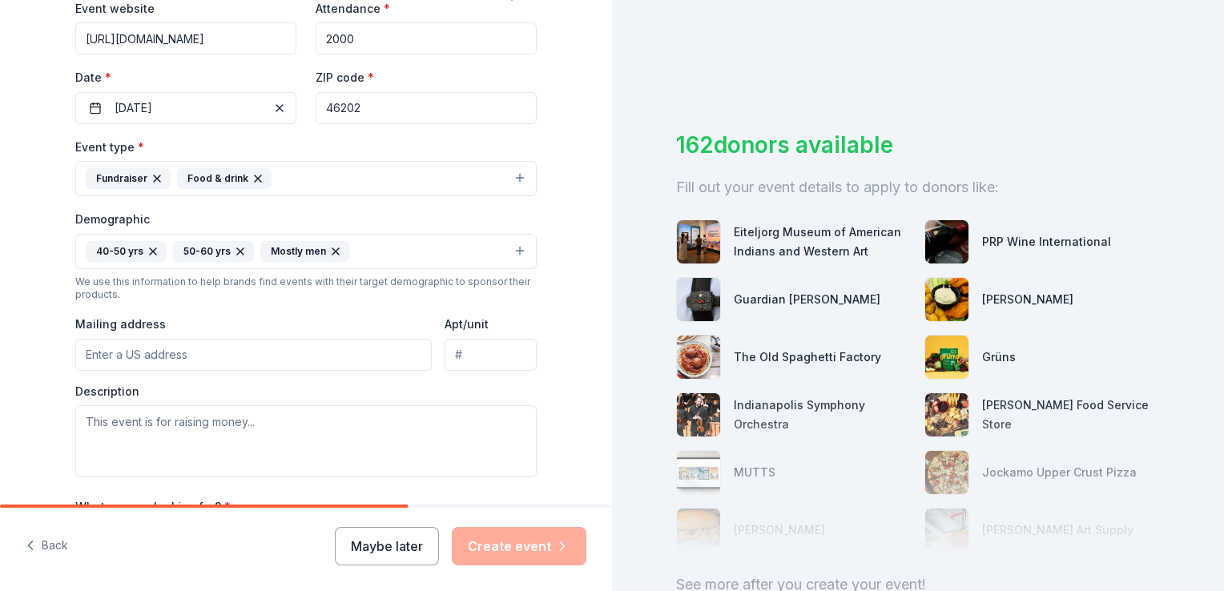
click at [353, 339] on input "Mailing address" at bounding box center [253, 355] width 357 height 32
type input "901 Dr MLK Jr St."
type input "Indianapolis"
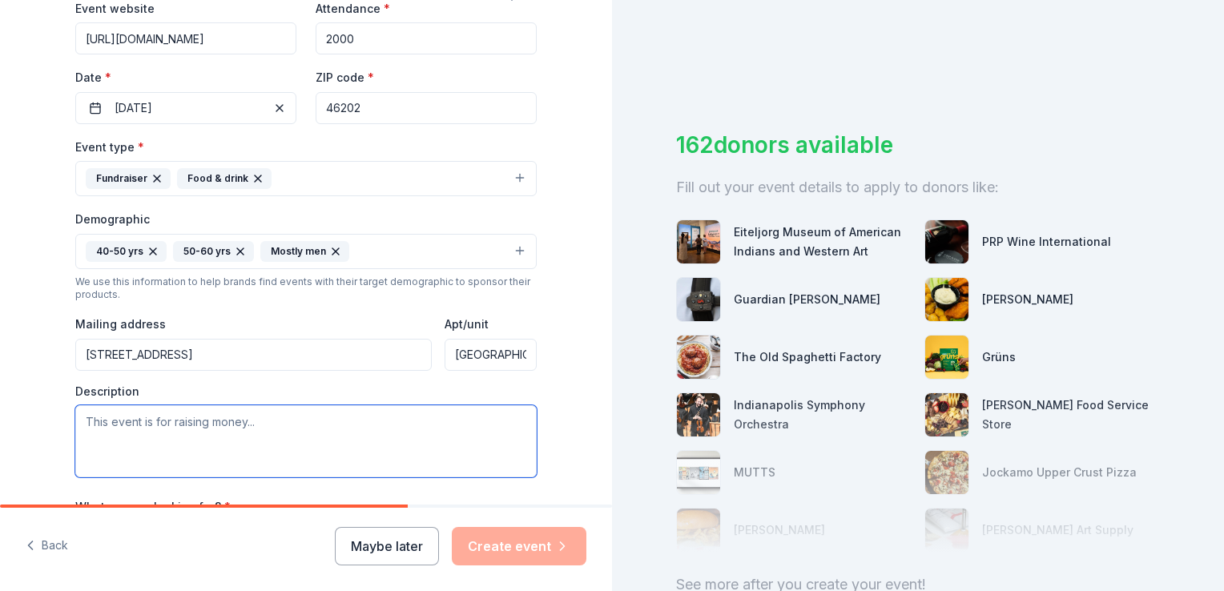
click at [329, 429] on textarea at bounding box center [306, 441] width 462 height 72
click at [386, 461] on textarea at bounding box center [306, 441] width 462 height 72
paste textarea "St. Mary’s Early Childhood Center is hosting its Annual Night of Miracles Gala …"
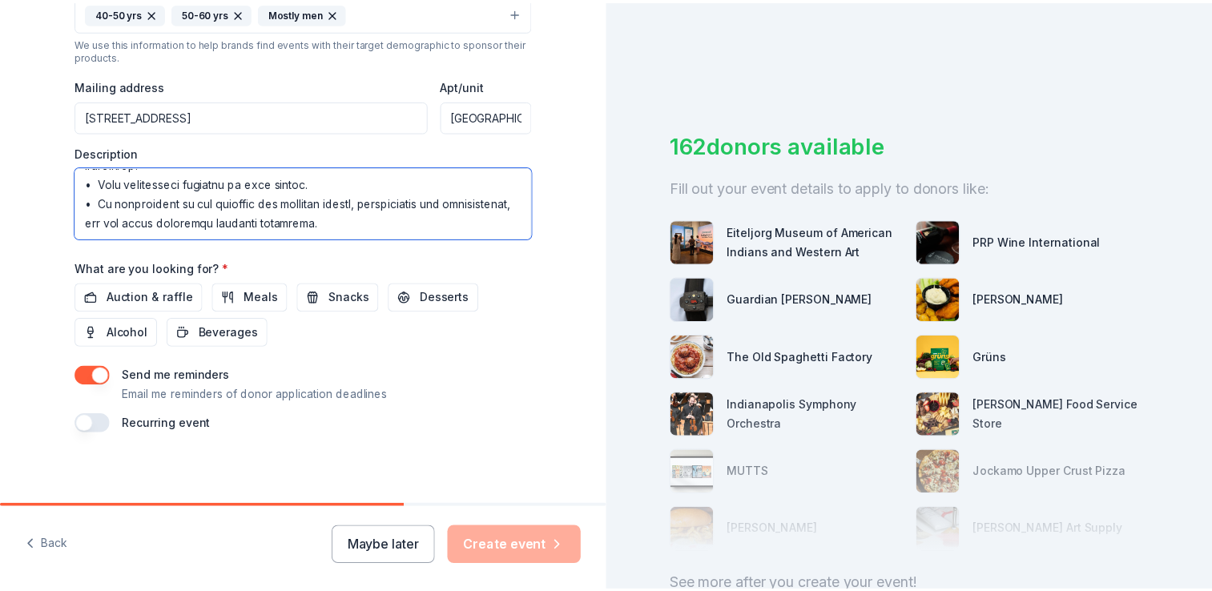
scroll to position [561, 0]
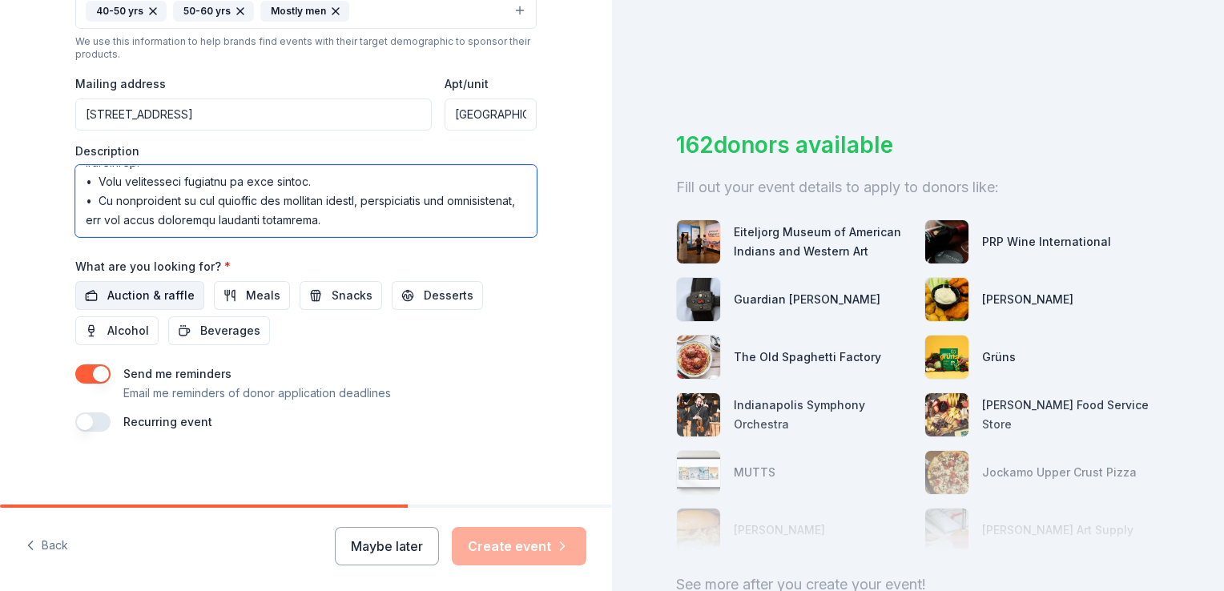
type textarea "St. Mary’s Early Childhood Center is hosting its Annual Night of Miracles Gala …"
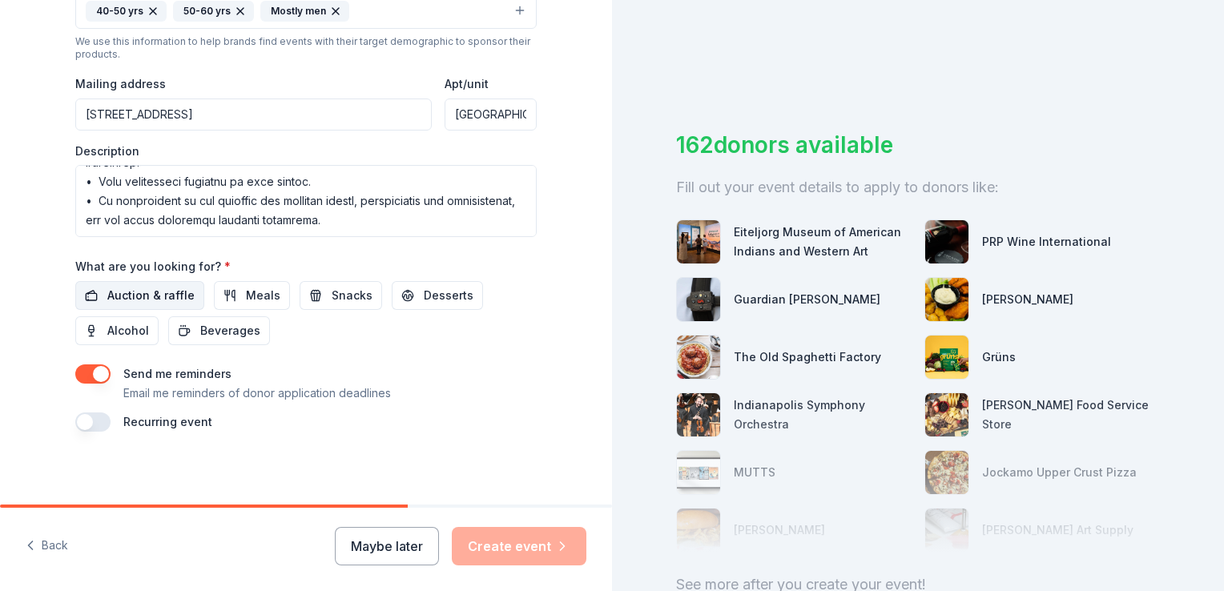
click at [161, 297] on span "Auction & raffle" at bounding box center [150, 295] width 87 height 19
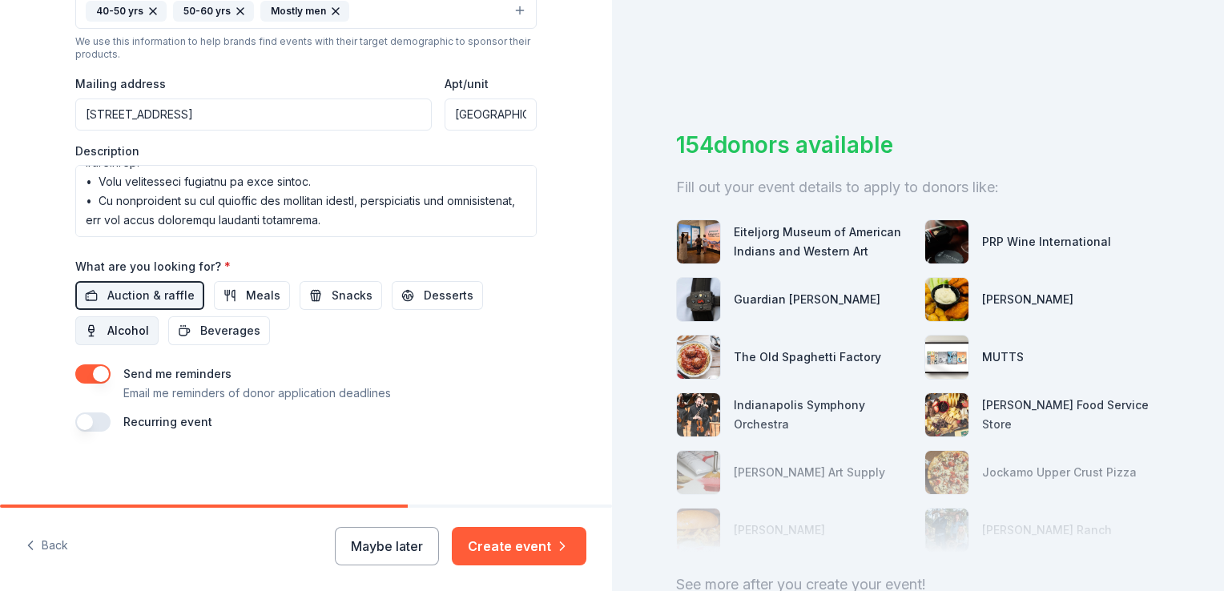
click at [107, 323] on span "Alcohol" at bounding box center [128, 330] width 42 height 19
click at [511, 540] on button "Create event" at bounding box center [519, 546] width 135 height 38
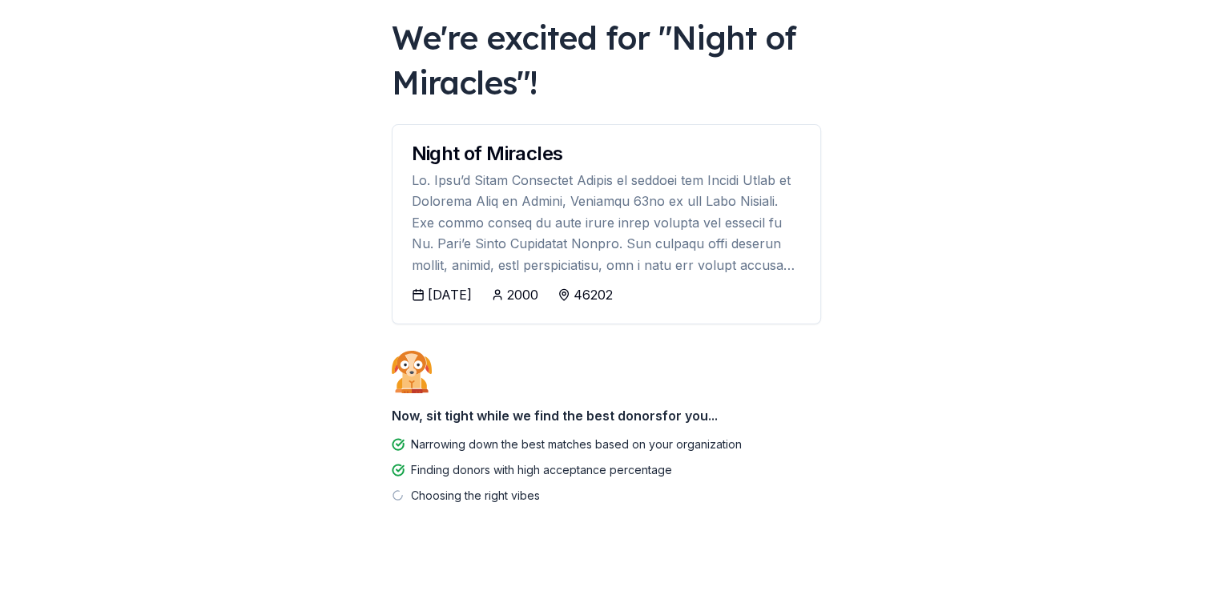
scroll to position [106, 0]
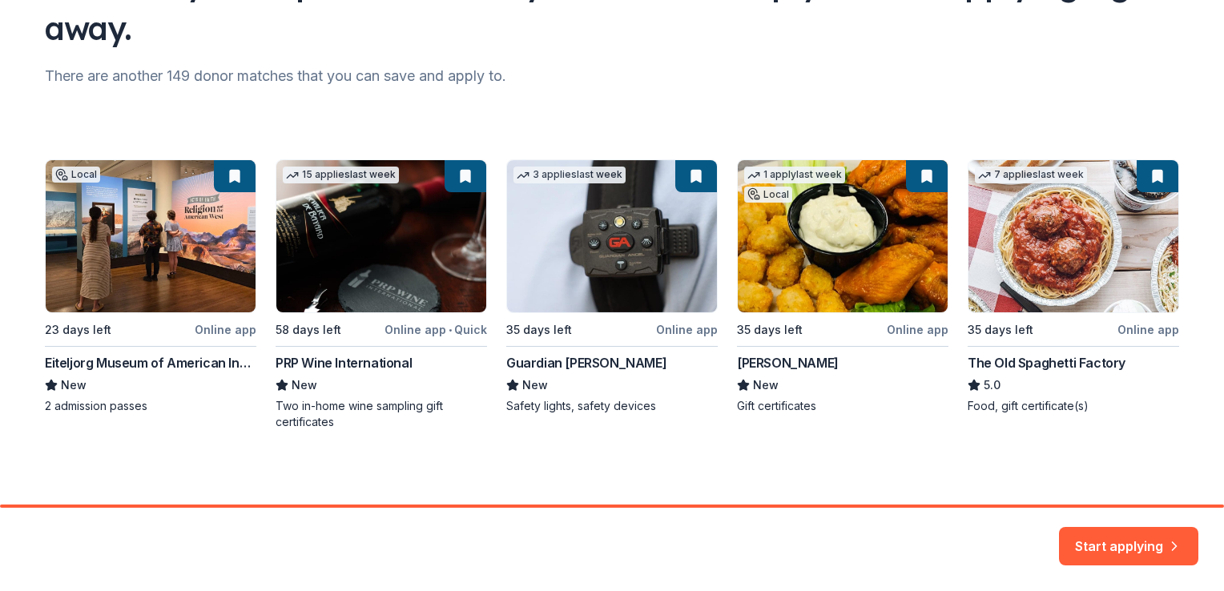
scroll to position [168, 0]
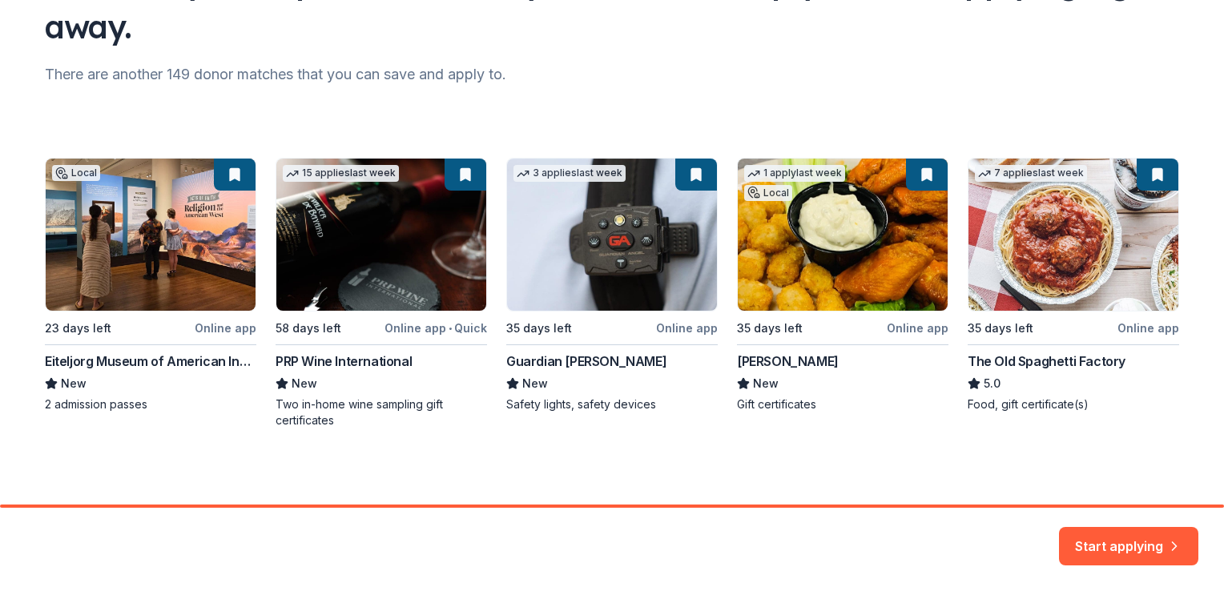
click at [1098, 535] on button "Start applying" at bounding box center [1128, 537] width 139 height 38
click at [1127, 535] on div "Start applying" at bounding box center [1128, 546] width 139 height 38
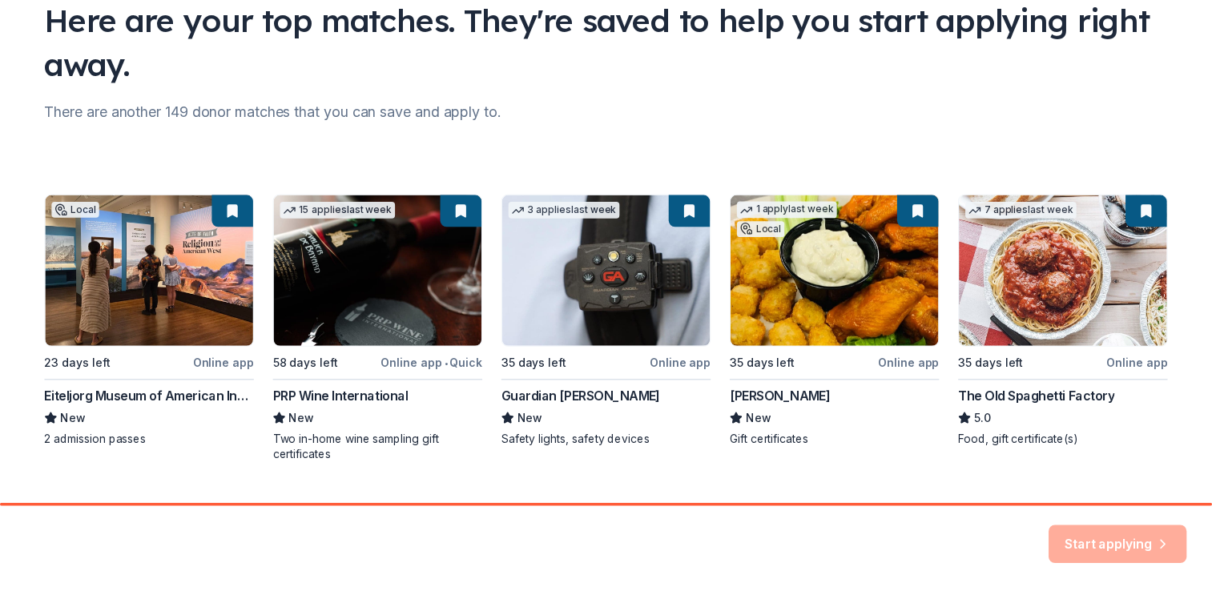
scroll to position [8, 0]
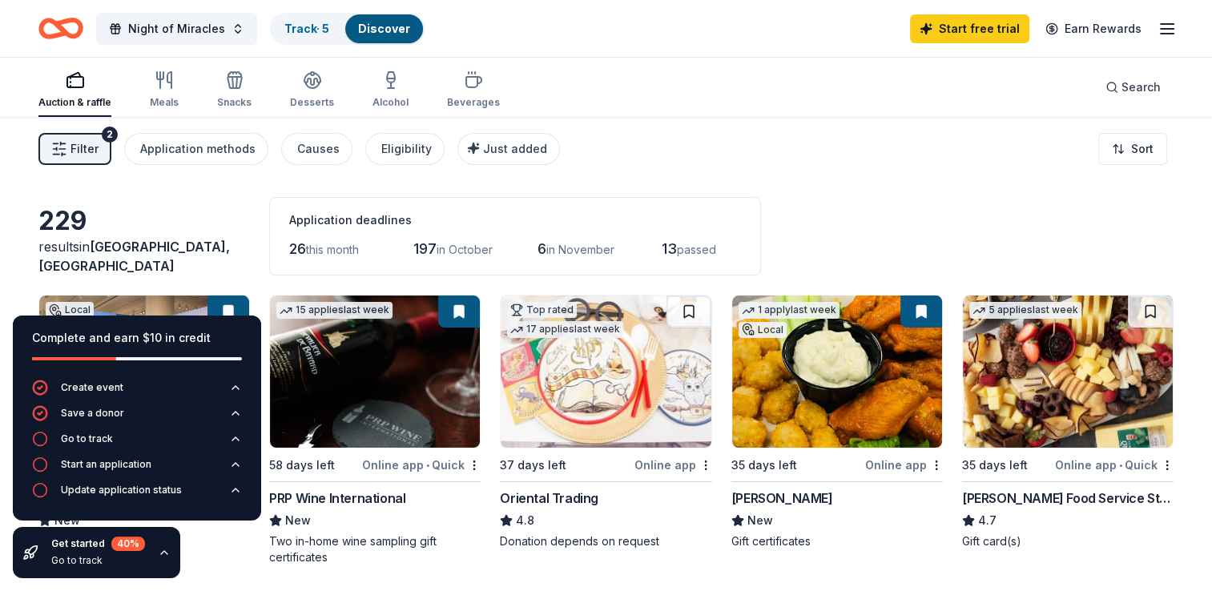
click at [714, 129] on div "Filter 2 Application methods Causes Eligibility Just added Sort" at bounding box center [606, 149] width 1212 height 64
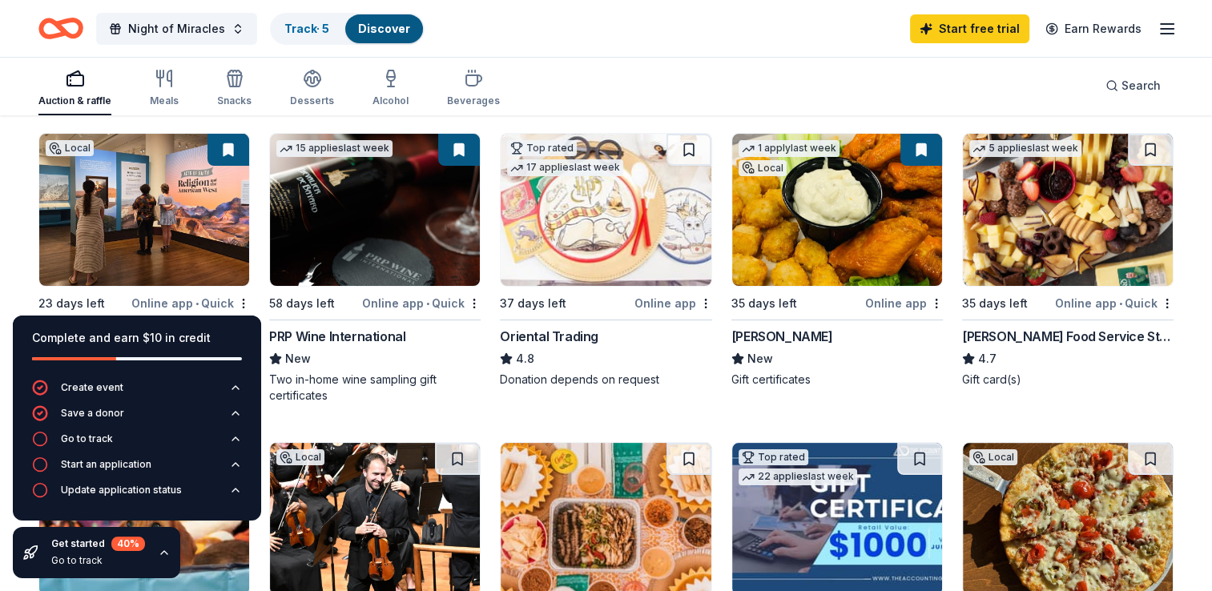
scroll to position [160, 0]
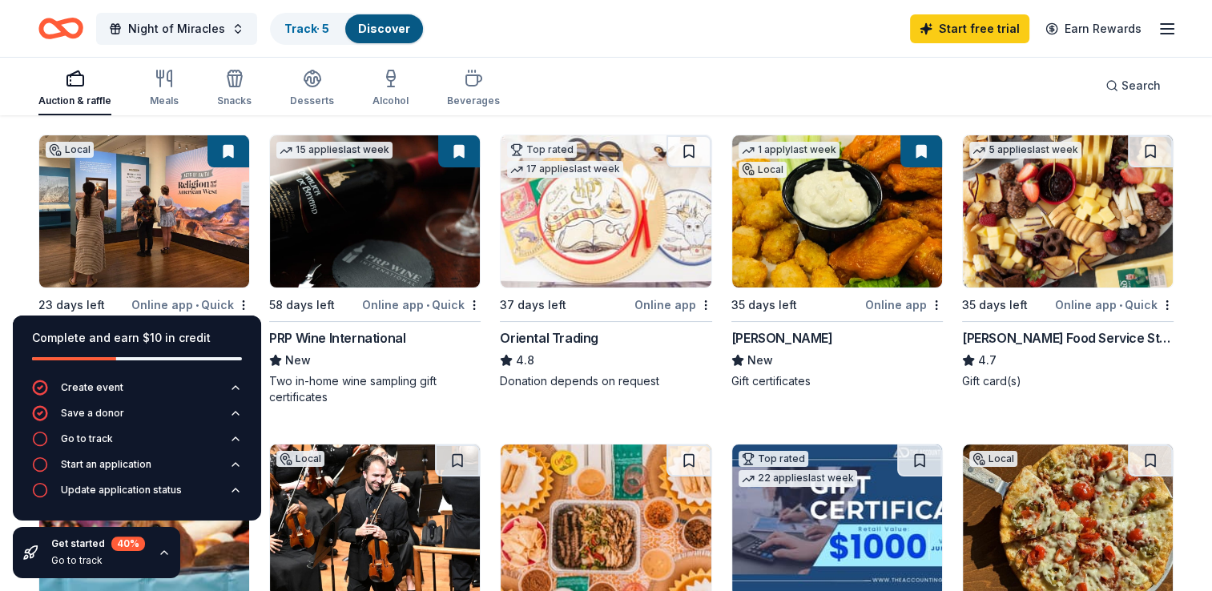
click at [1041, 273] on img at bounding box center [1068, 211] width 210 height 152
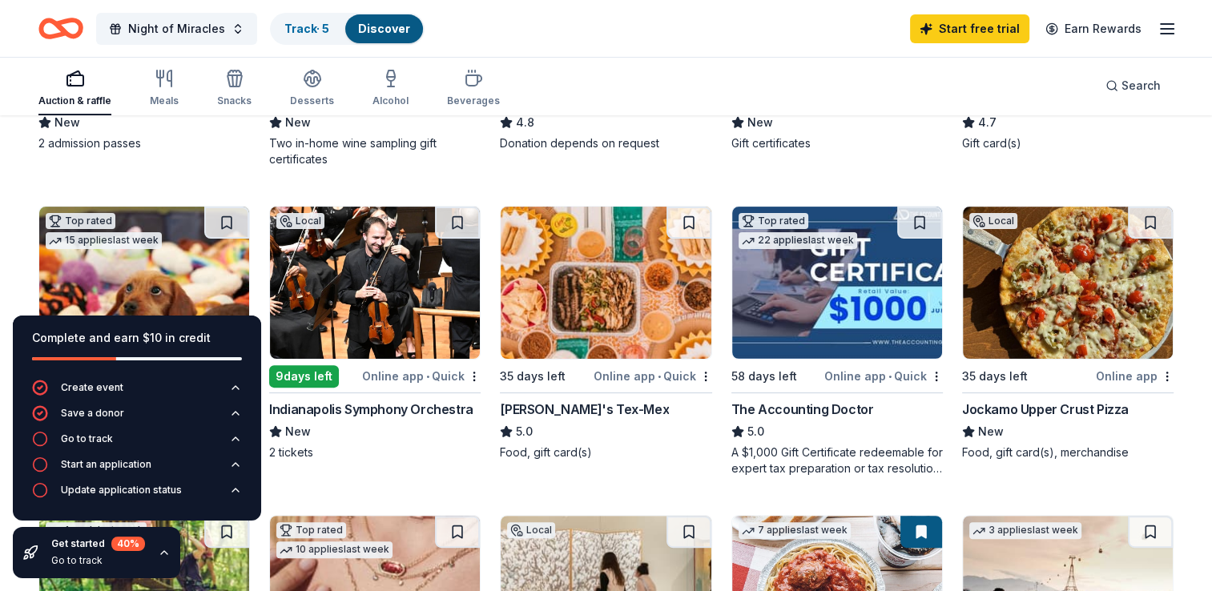
scroll to position [401, 0]
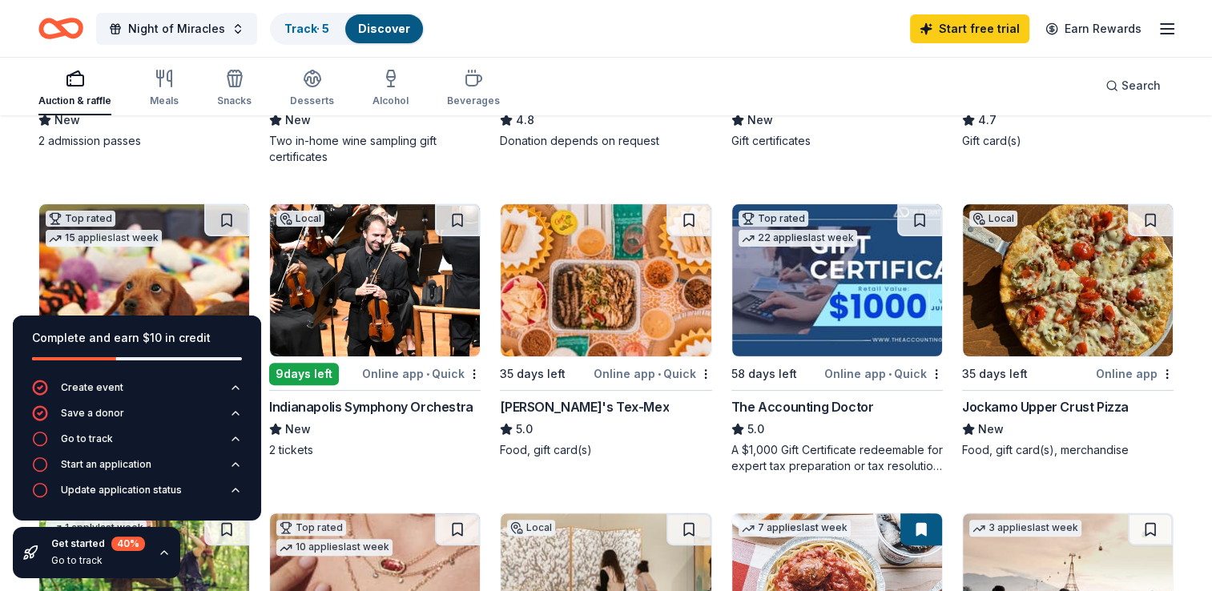
click at [1045, 316] on img at bounding box center [1068, 280] width 210 height 152
click at [614, 252] on img at bounding box center [606, 280] width 210 height 152
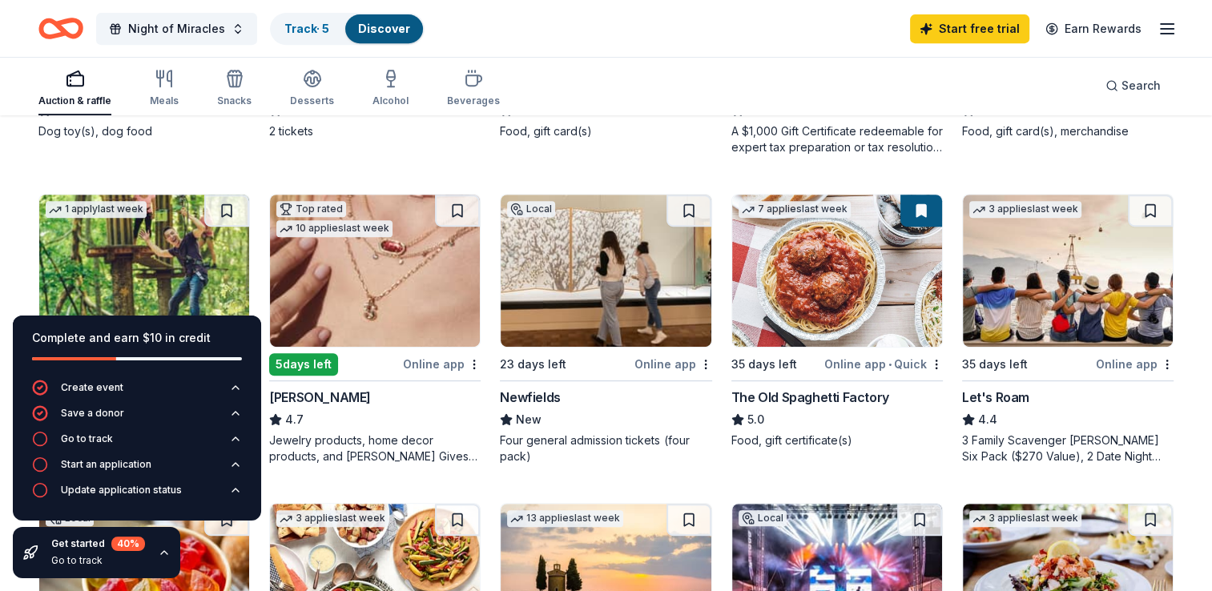
scroll to position [721, 0]
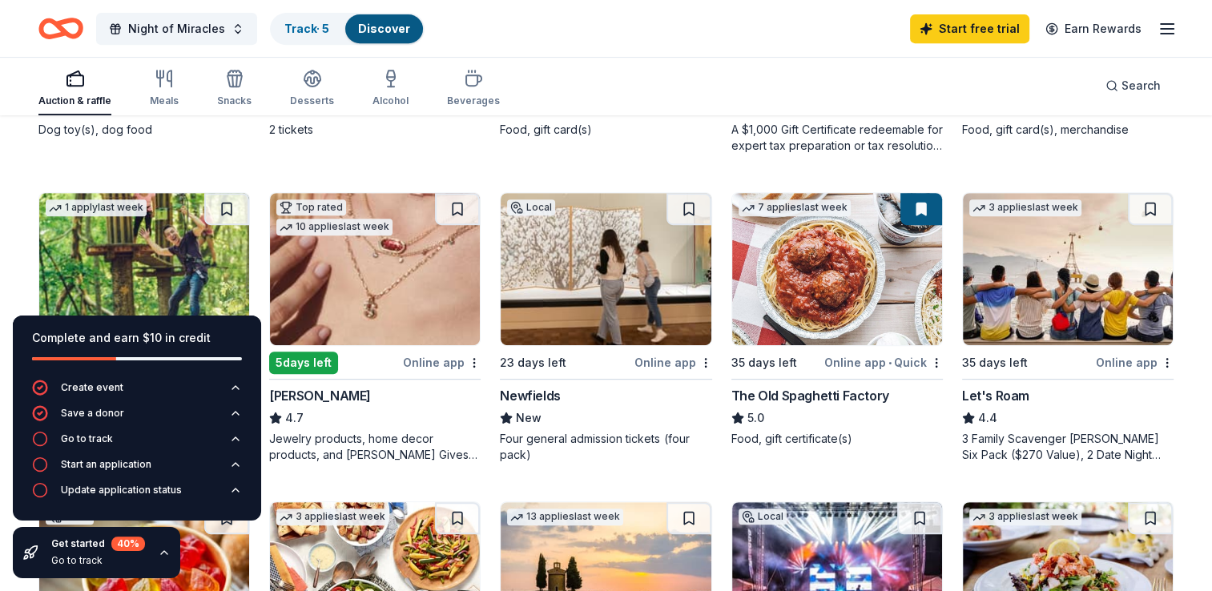
click at [385, 264] on img at bounding box center [375, 269] width 210 height 152
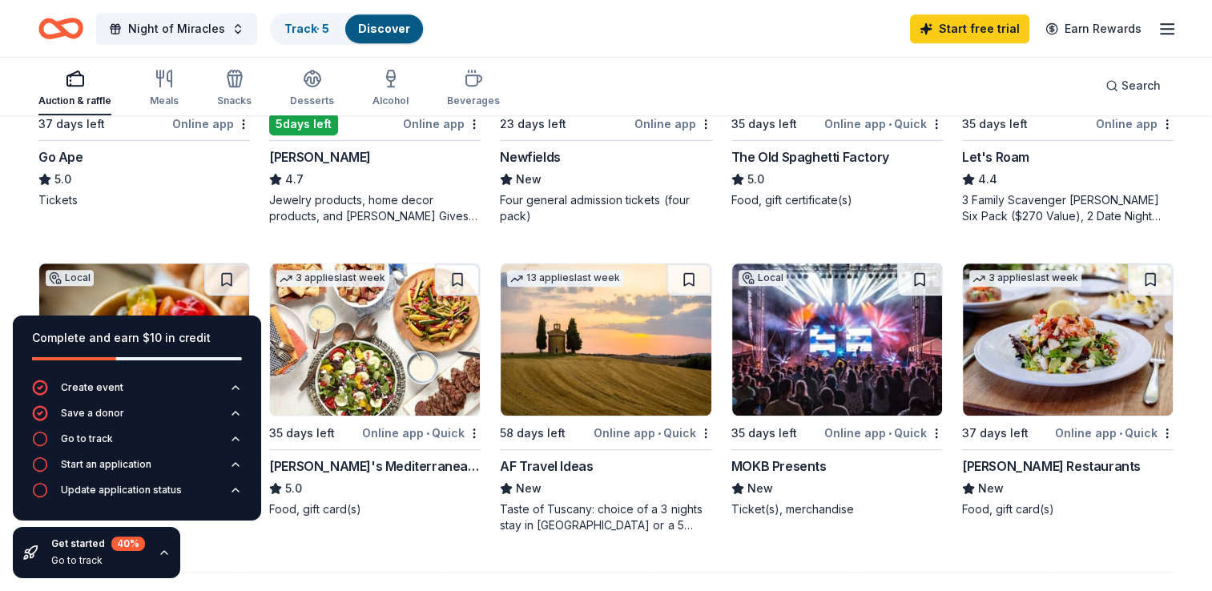
scroll to position [962, 0]
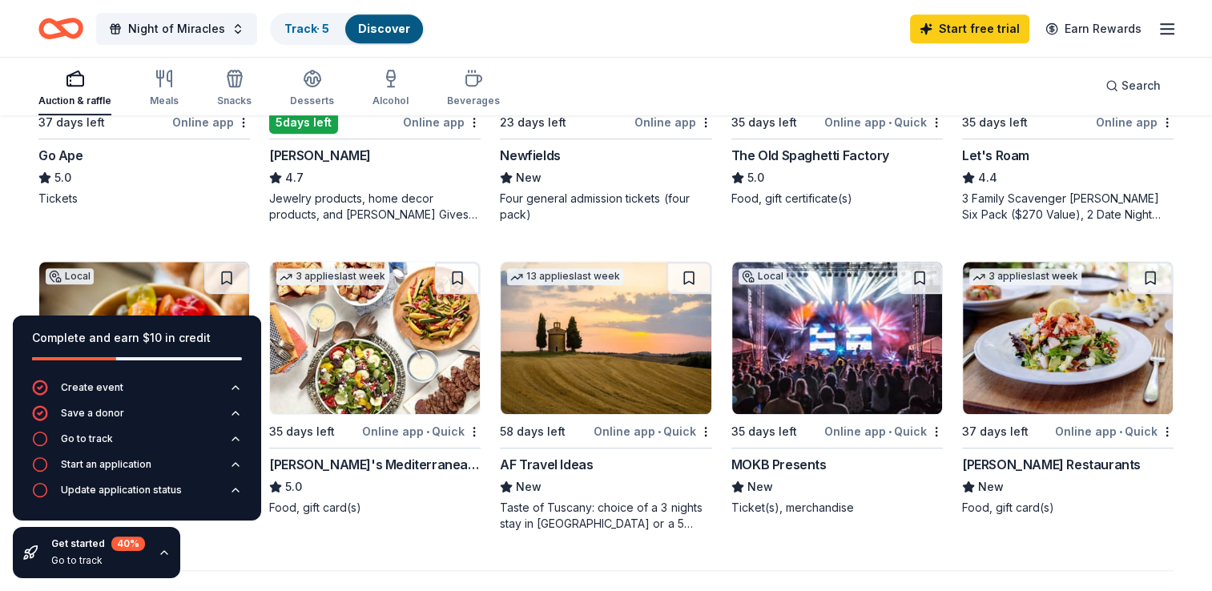
click at [584, 388] on img at bounding box center [606, 338] width 210 height 152
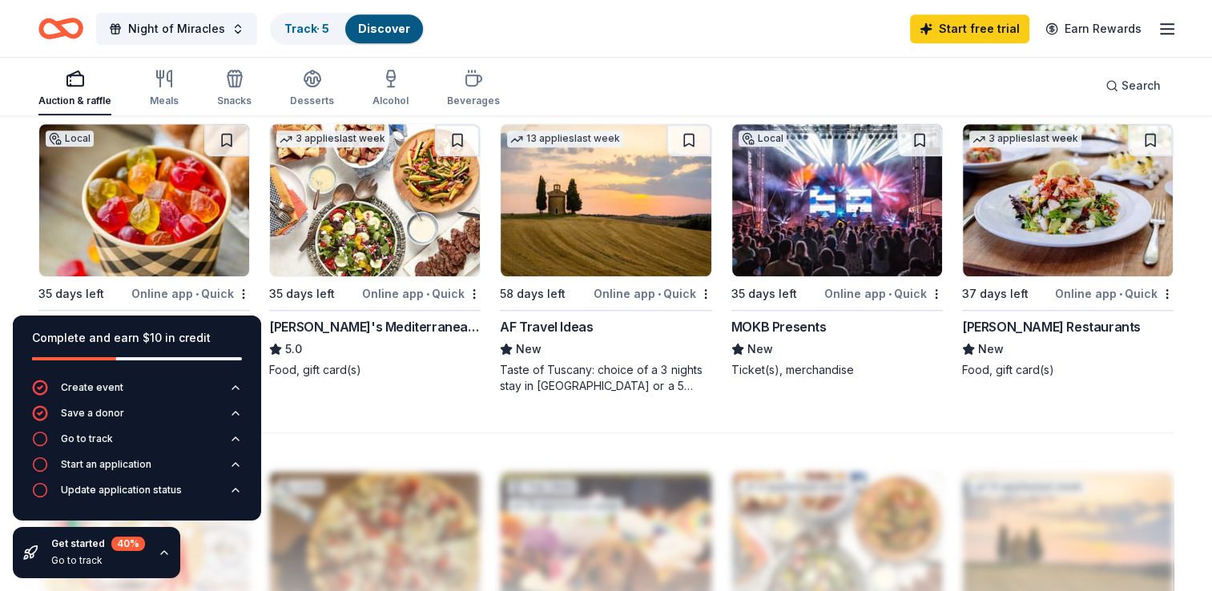
scroll to position [1122, 0]
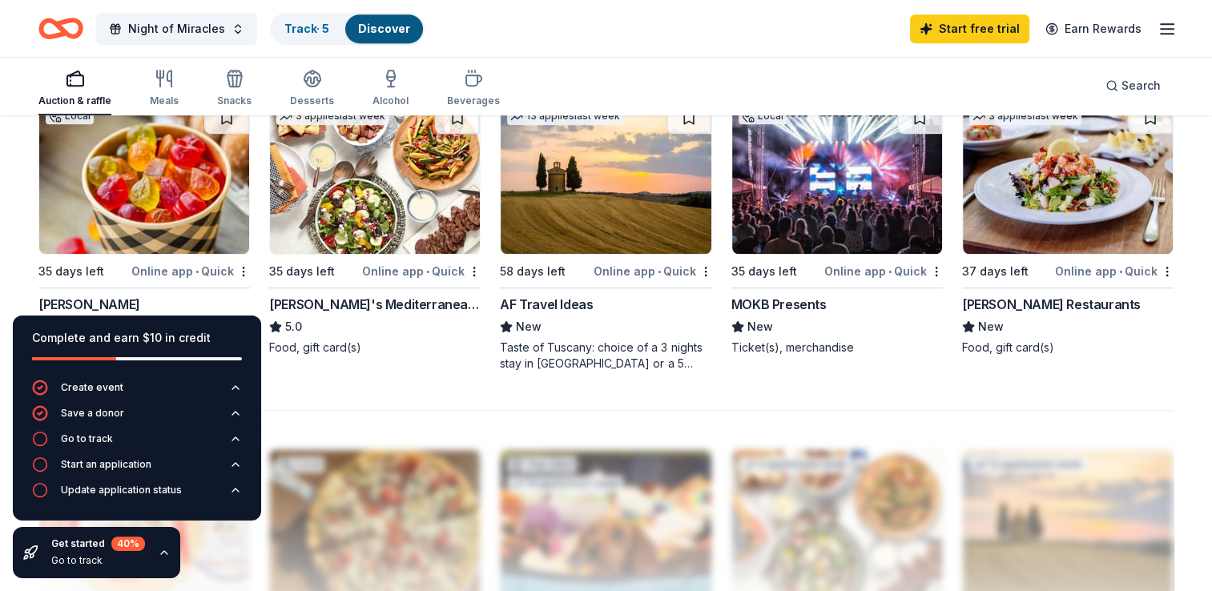
click at [1051, 234] on img at bounding box center [1068, 178] width 210 height 152
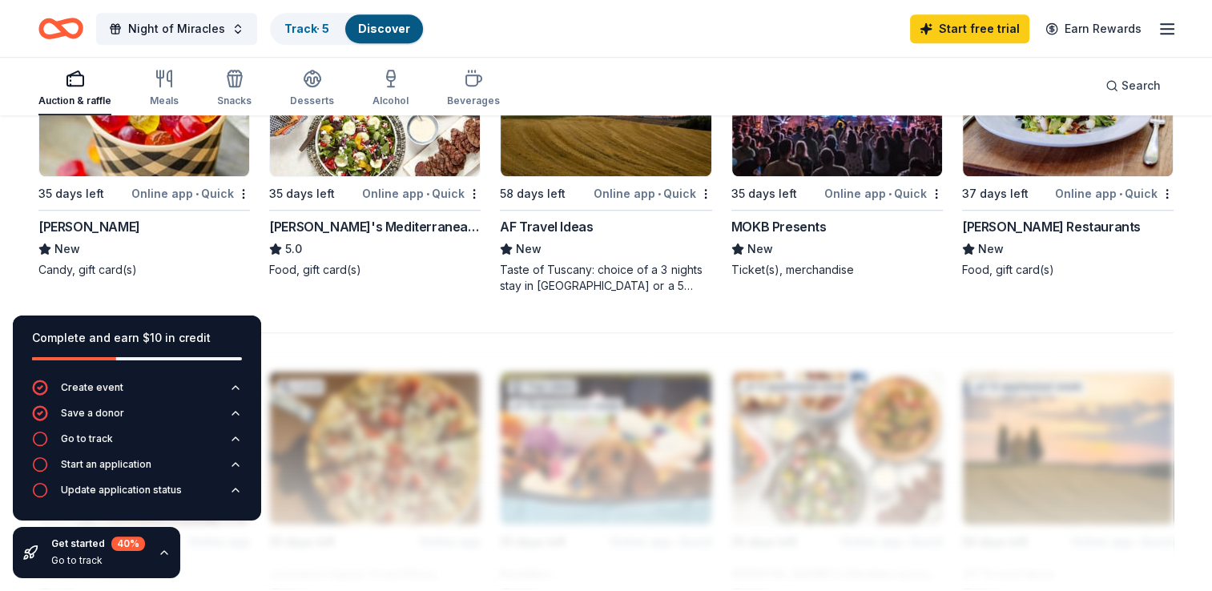
scroll to position [1202, 0]
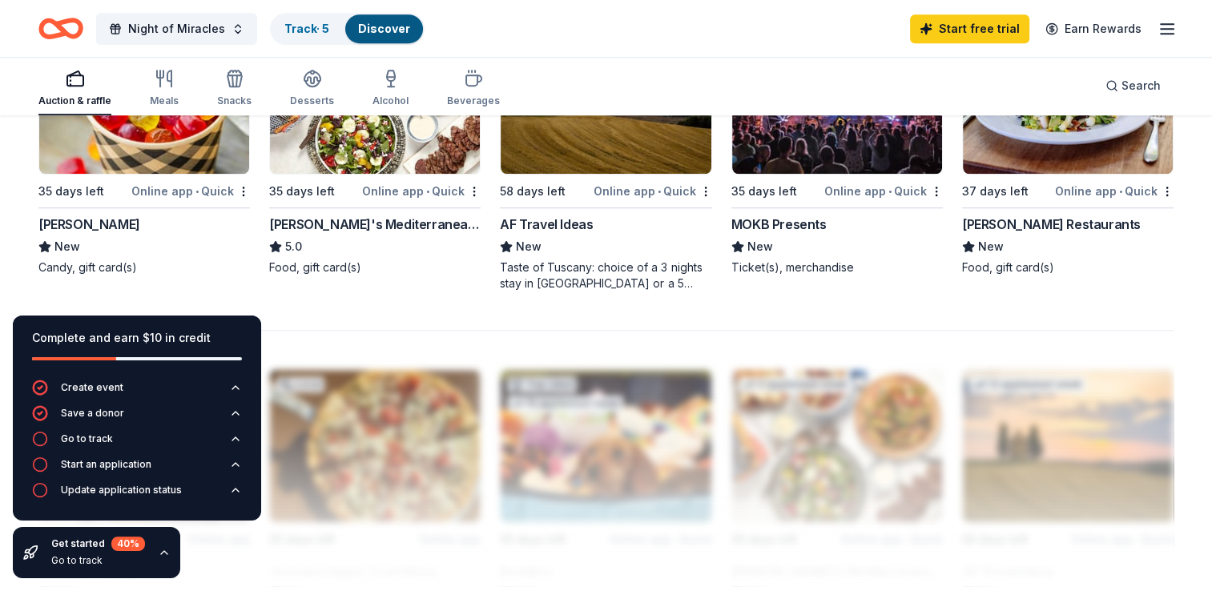
click at [143, 146] on img at bounding box center [144, 98] width 210 height 152
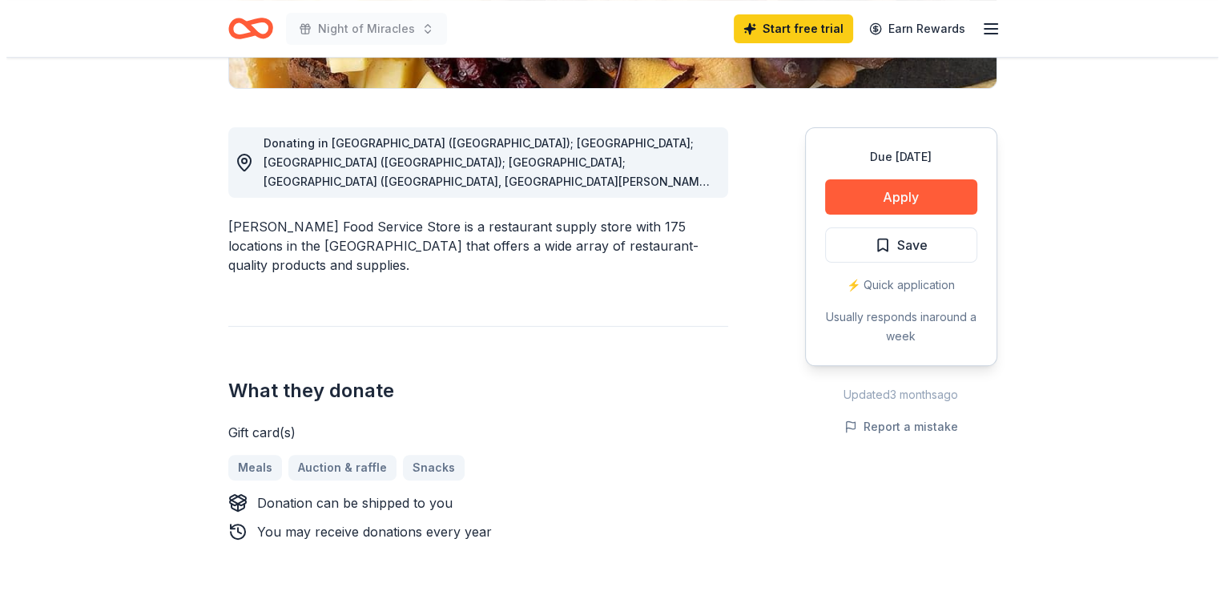
scroll to position [401, 0]
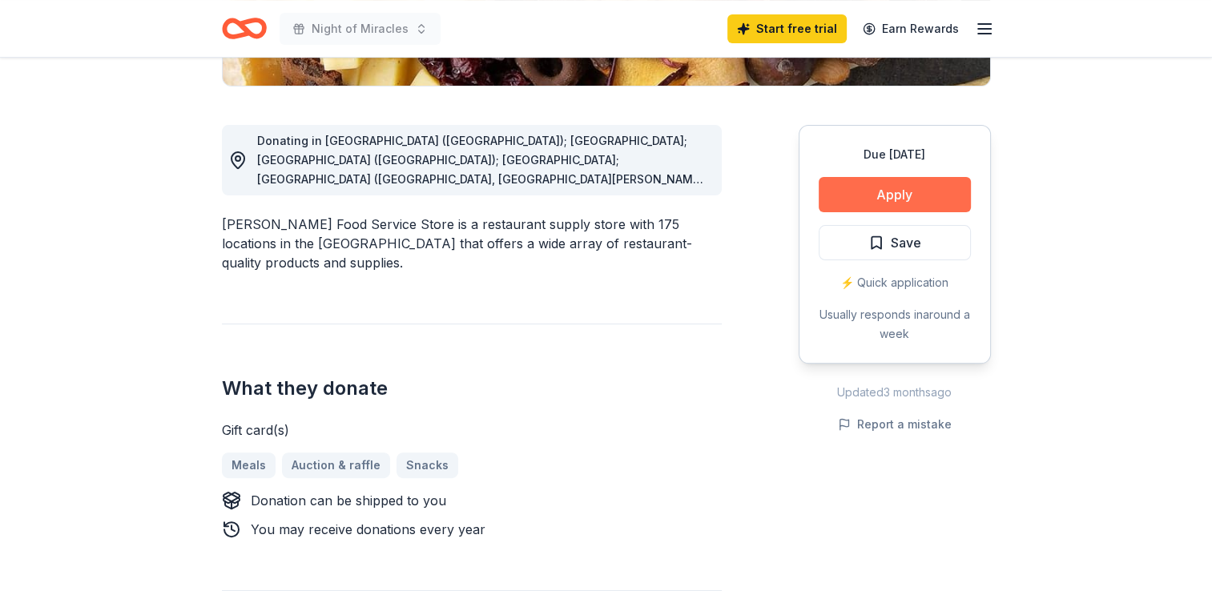
click at [853, 205] on button "Apply" at bounding box center [895, 194] width 152 height 35
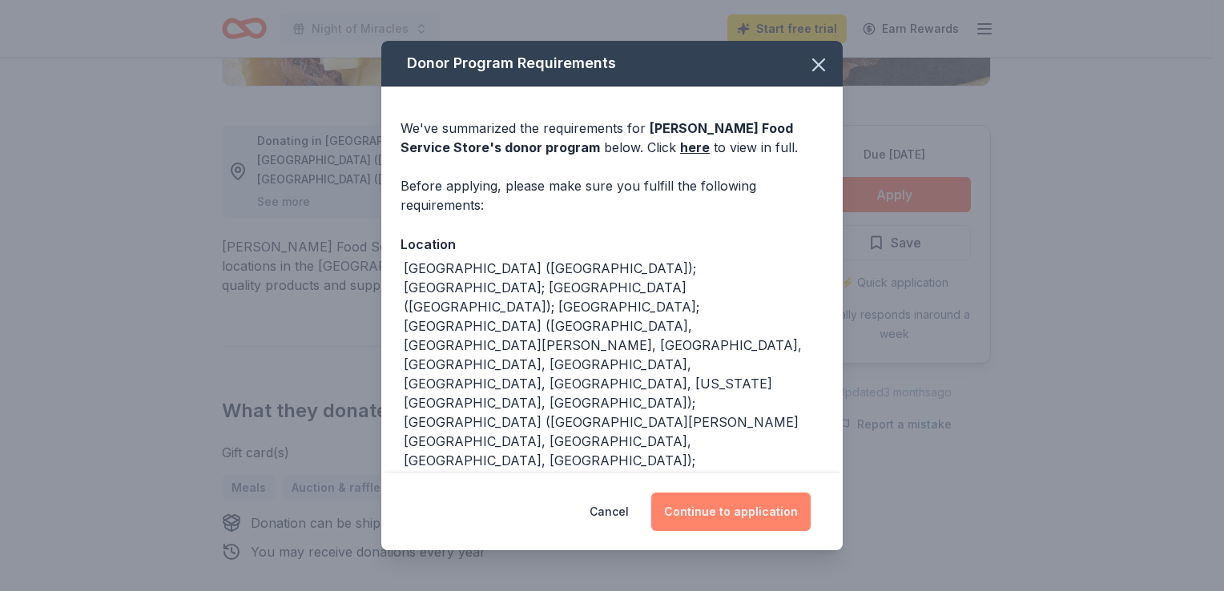
click at [777, 513] on button "Continue to application" at bounding box center [731, 512] width 159 height 38
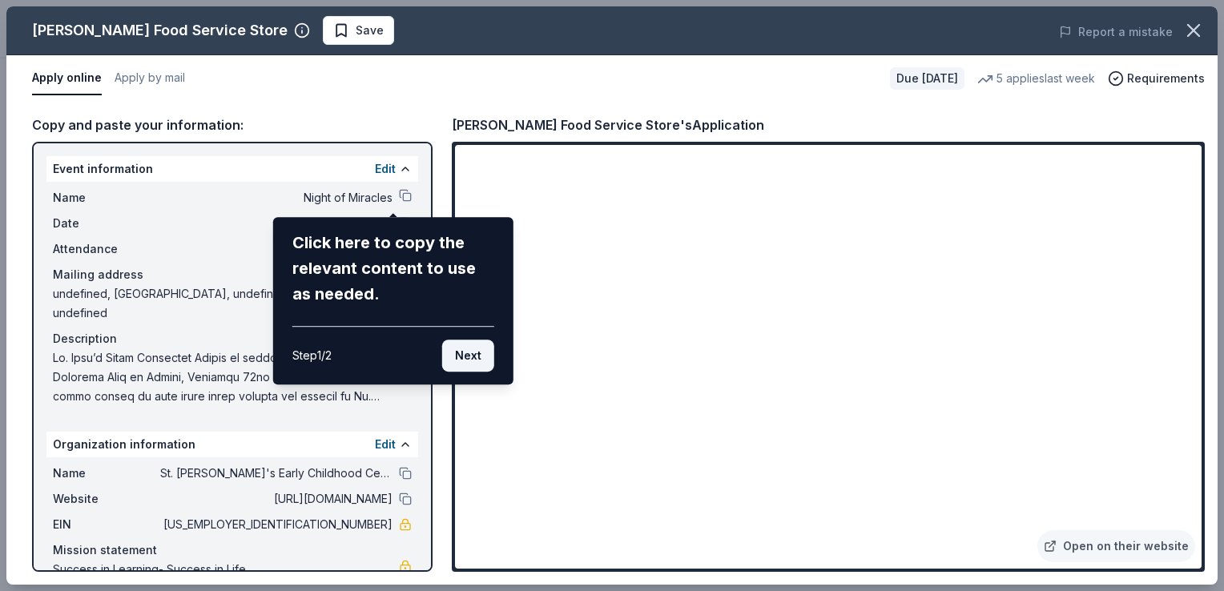
click at [462, 349] on button "Next" at bounding box center [468, 356] width 52 height 32
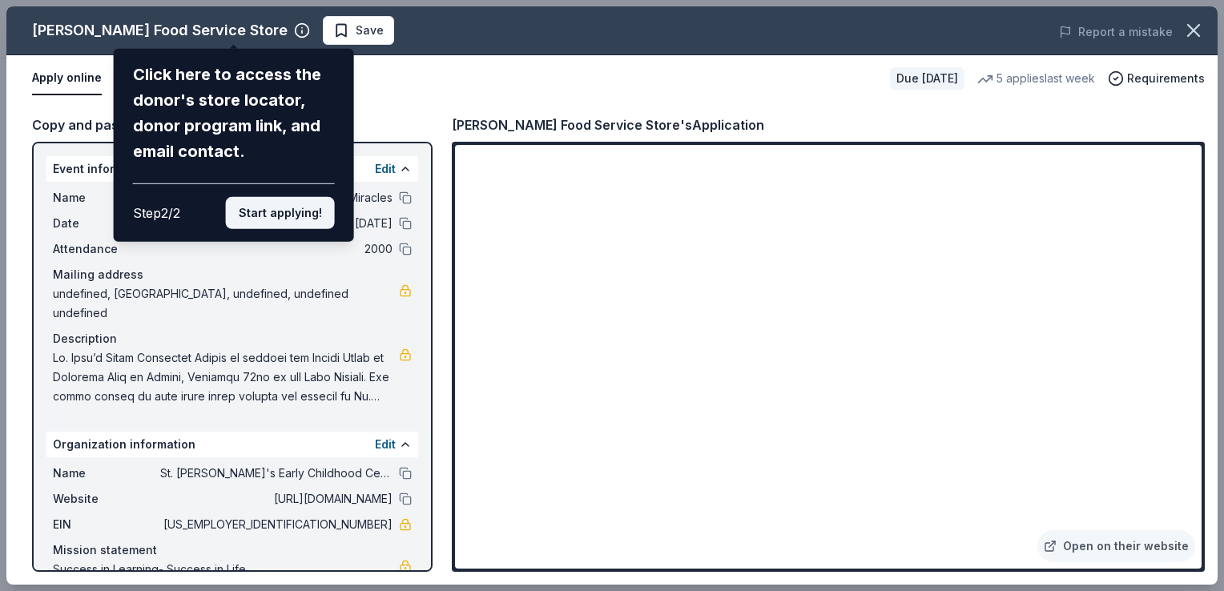
click at [264, 216] on button "Start applying!" at bounding box center [280, 213] width 109 height 32
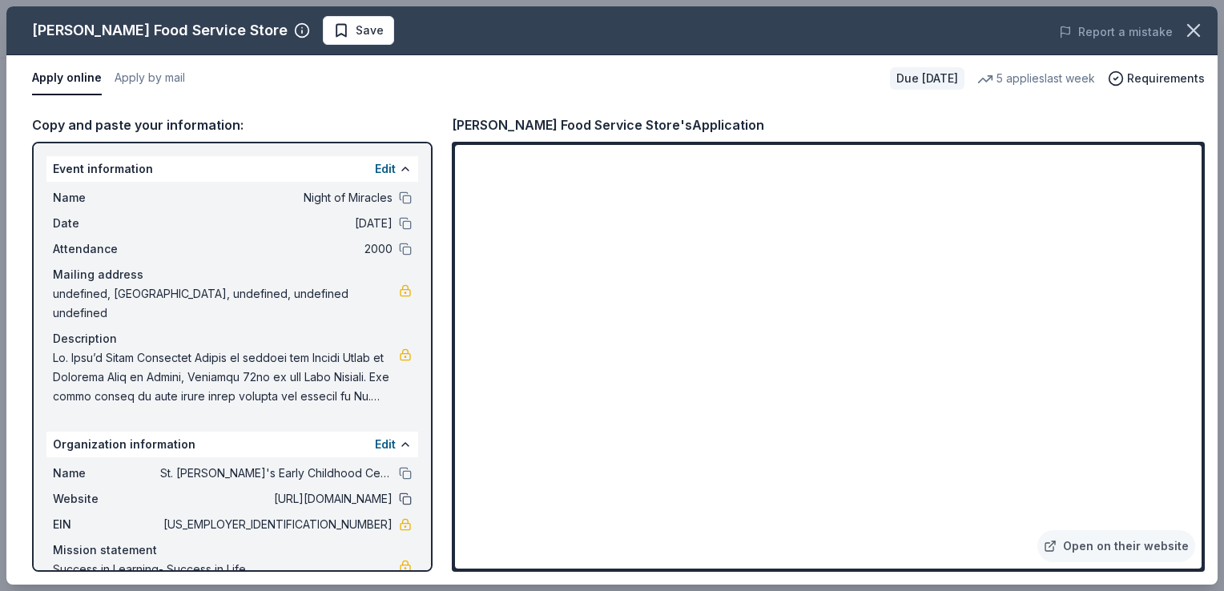
click at [399, 493] on button at bounding box center [405, 499] width 13 height 13
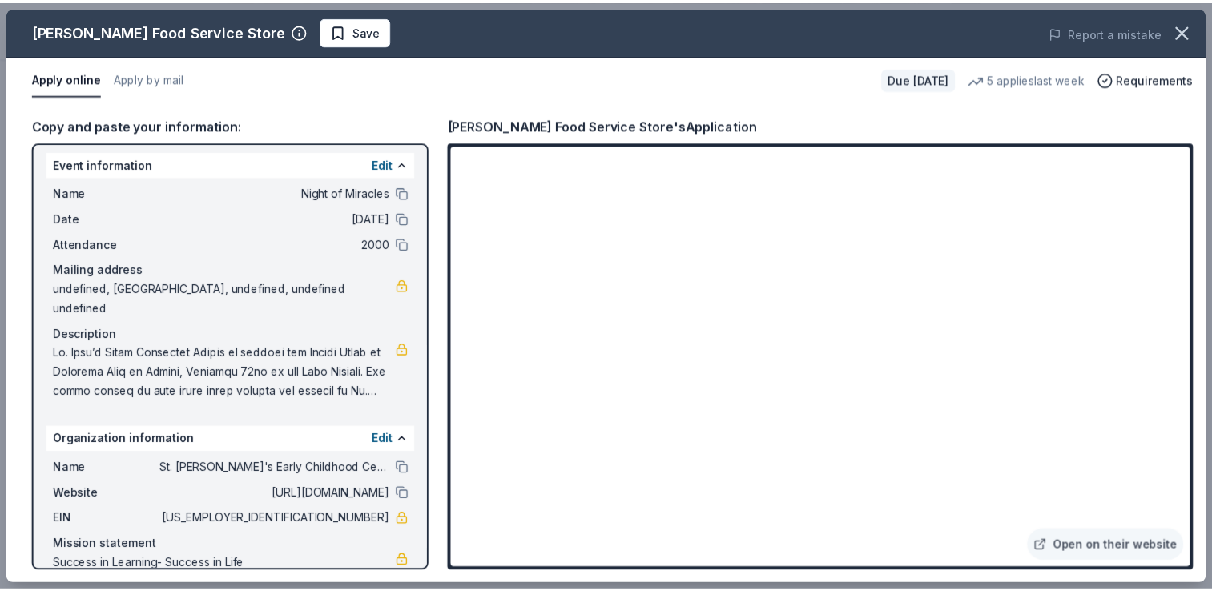
scroll to position [7, 0]
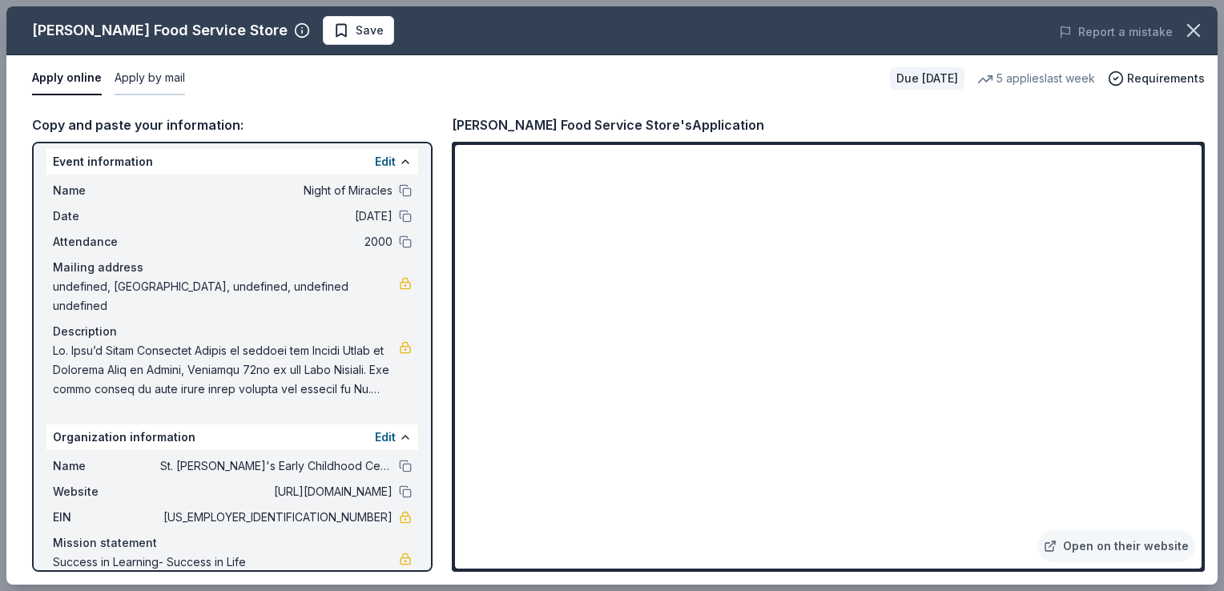
click at [180, 90] on button "Apply by mail" at bounding box center [150, 79] width 71 height 34
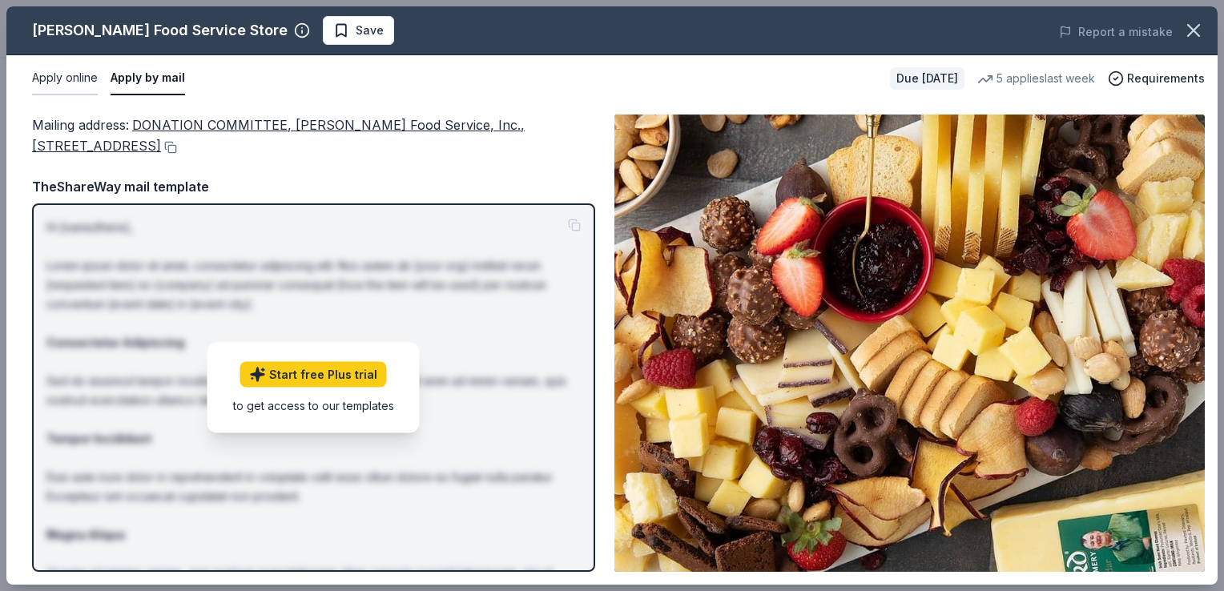
click at [75, 82] on button "Apply online" at bounding box center [65, 79] width 66 height 34
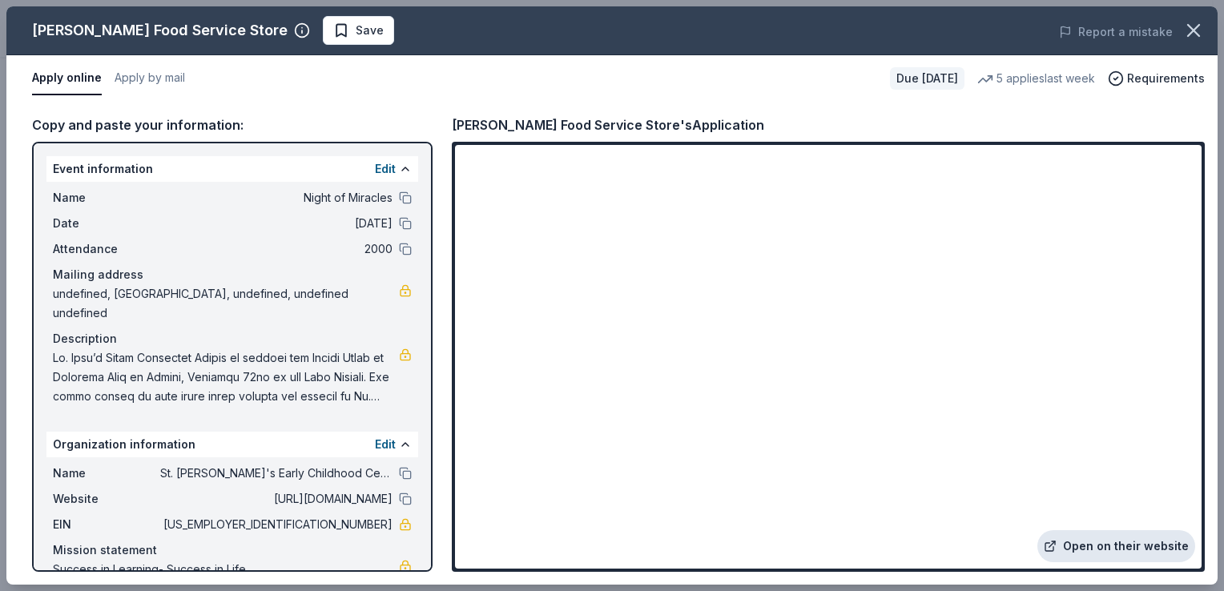
click at [1090, 551] on link "Open on their website" at bounding box center [1117, 547] width 158 height 32
click at [1188, 34] on icon "button" at bounding box center [1194, 30] width 22 height 22
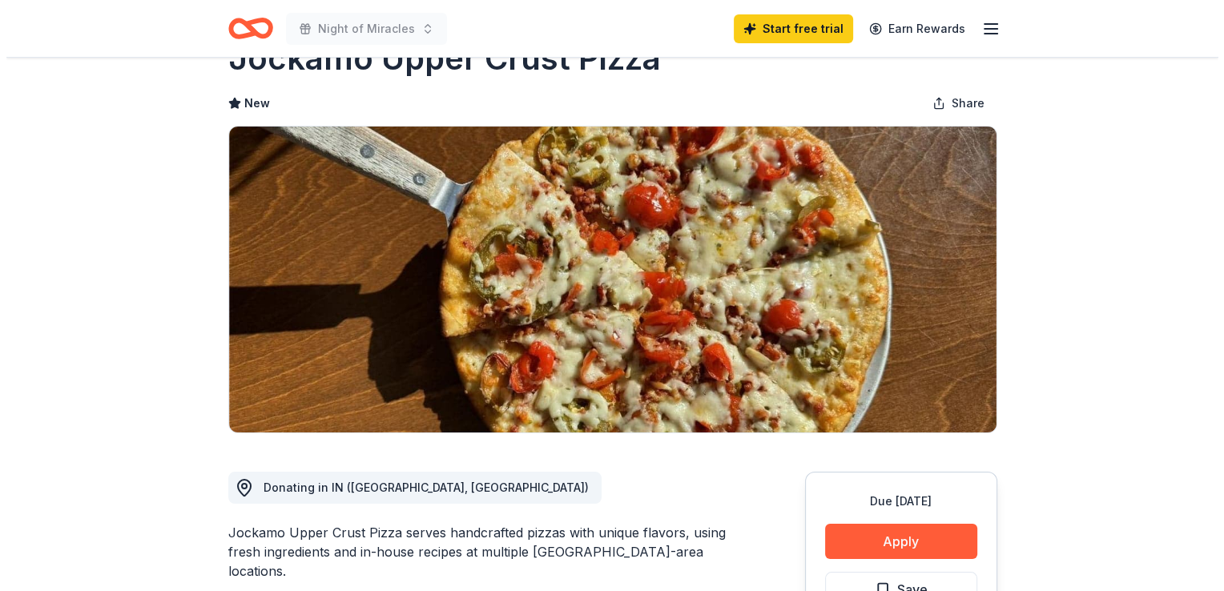
scroll to position [160, 0]
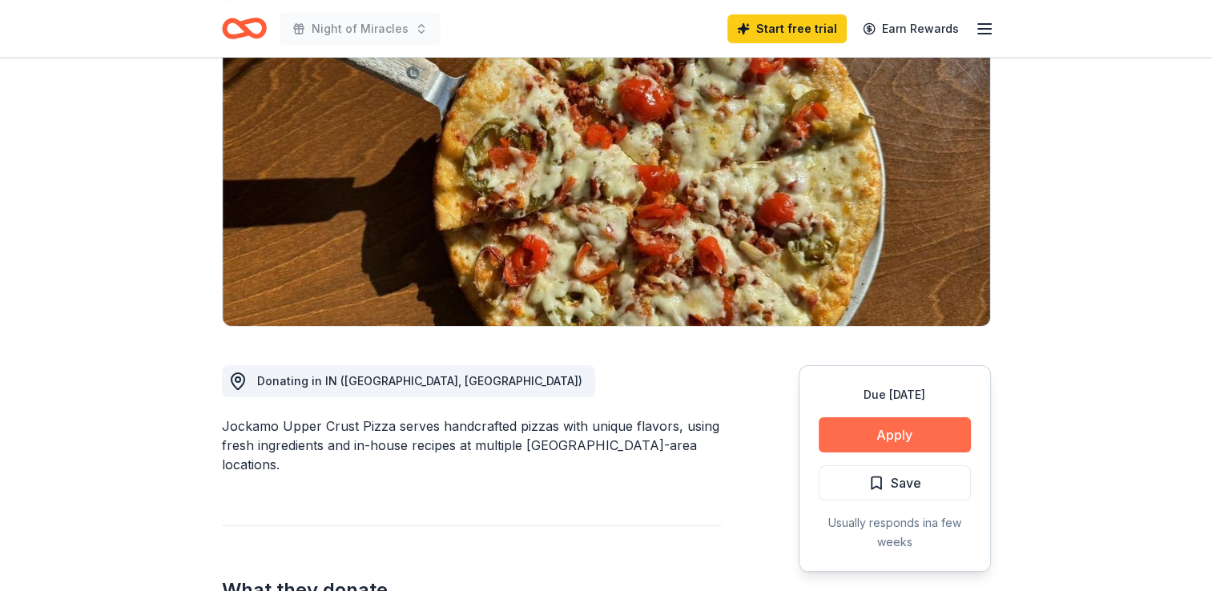
click at [880, 441] on button "Apply" at bounding box center [895, 435] width 152 height 35
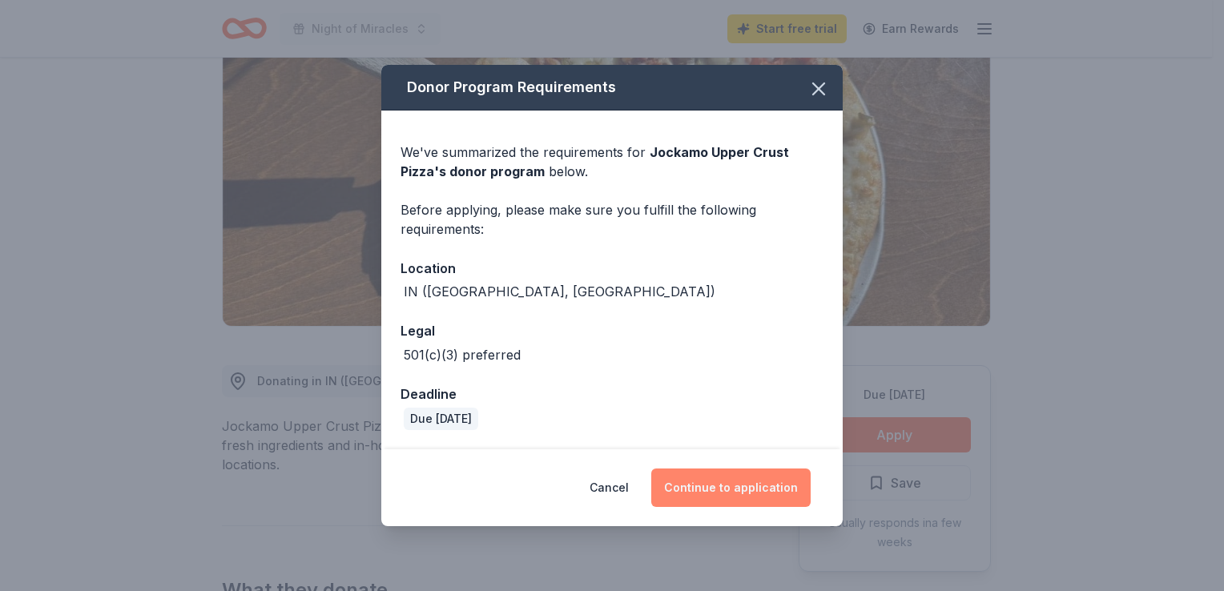
click at [776, 489] on button "Continue to application" at bounding box center [731, 488] width 159 height 38
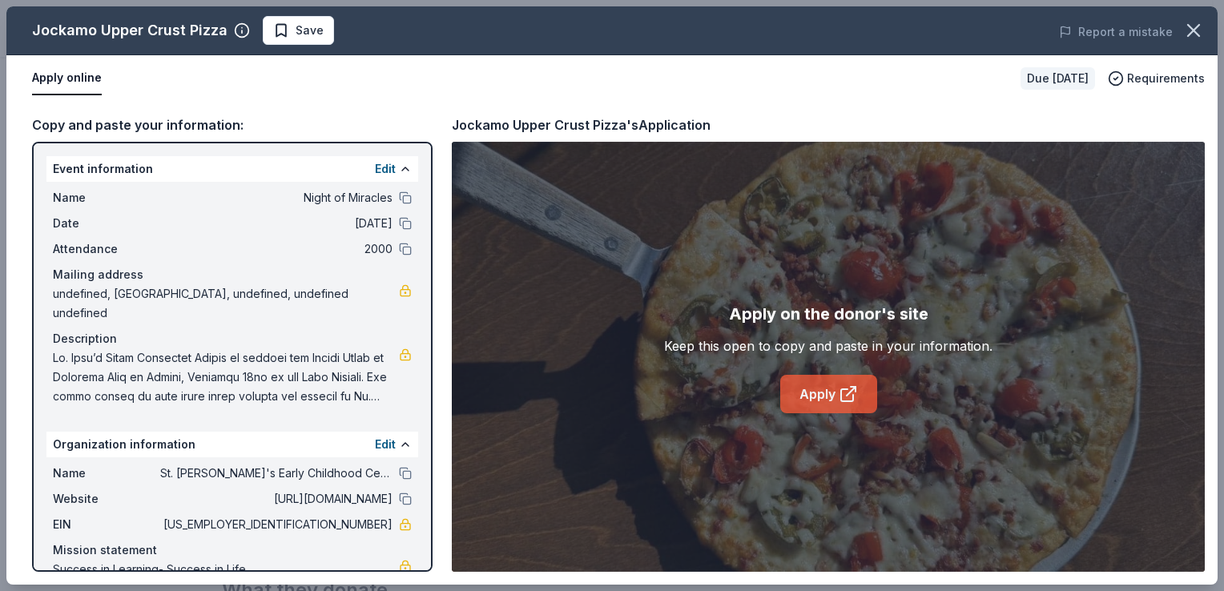
click at [823, 401] on link "Apply" at bounding box center [829, 394] width 97 height 38
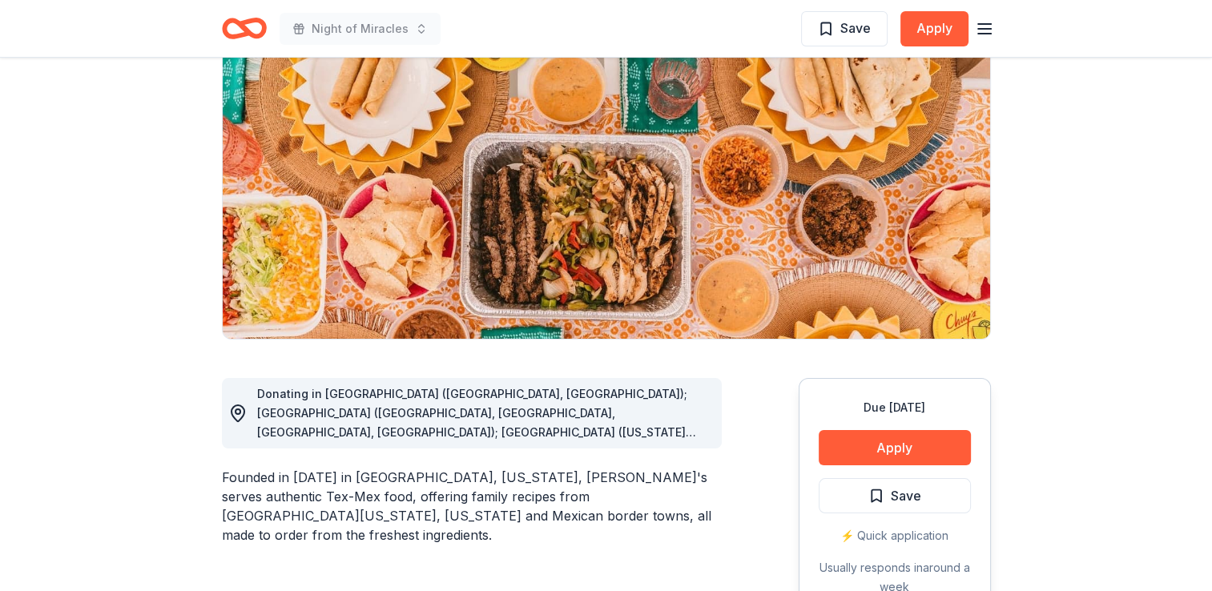
scroll to position [160, 0]
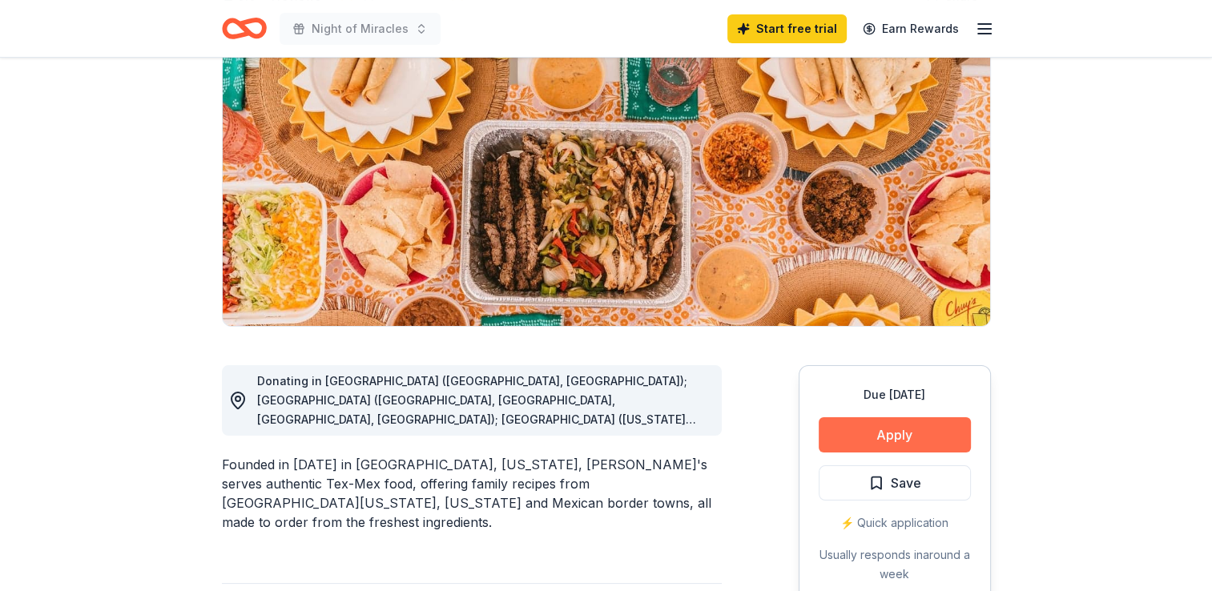
click at [938, 431] on button "Apply" at bounding box center [895, 435] width 152 height 35
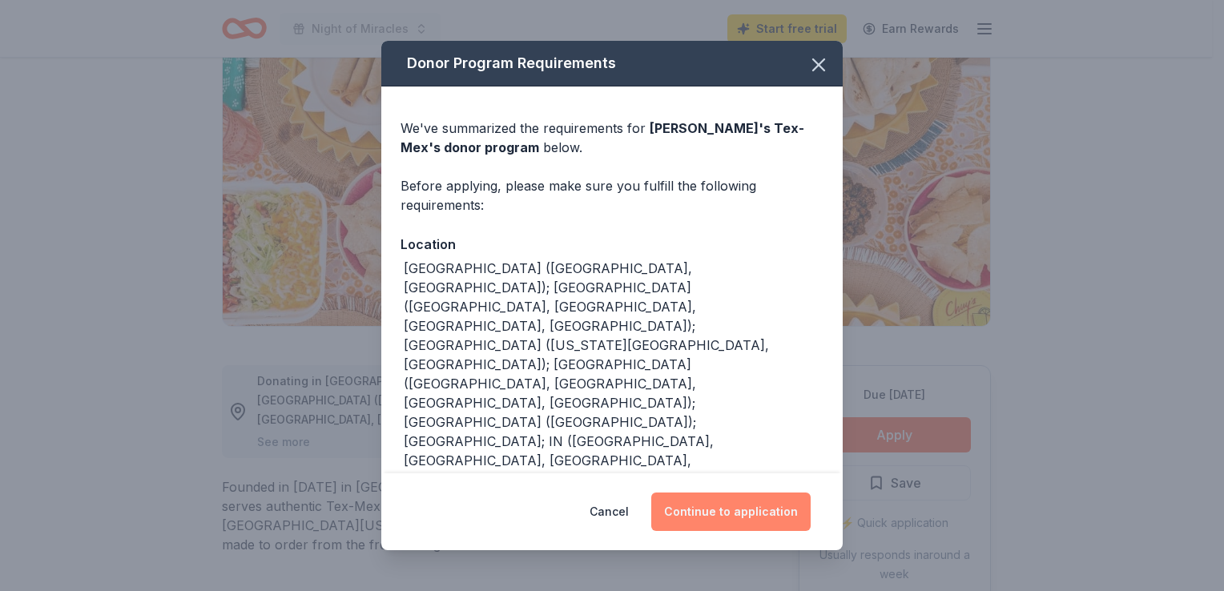
click at [760, 511] on button "Continue to application" at bounding box center [731, 512] width 159 height 38
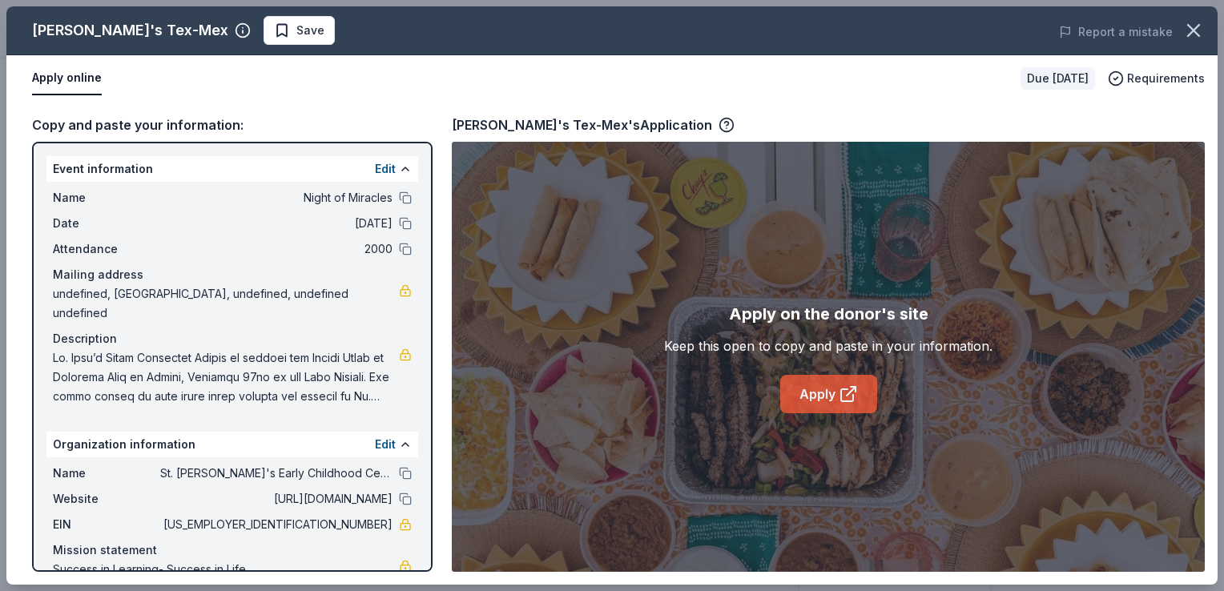
click at [801, 401] on link "Apply" at bounding box center [829, 394] width 97 height 38
click at [1181, 30] on button "button" at bounding box center [1193, 30] width 35 height 35
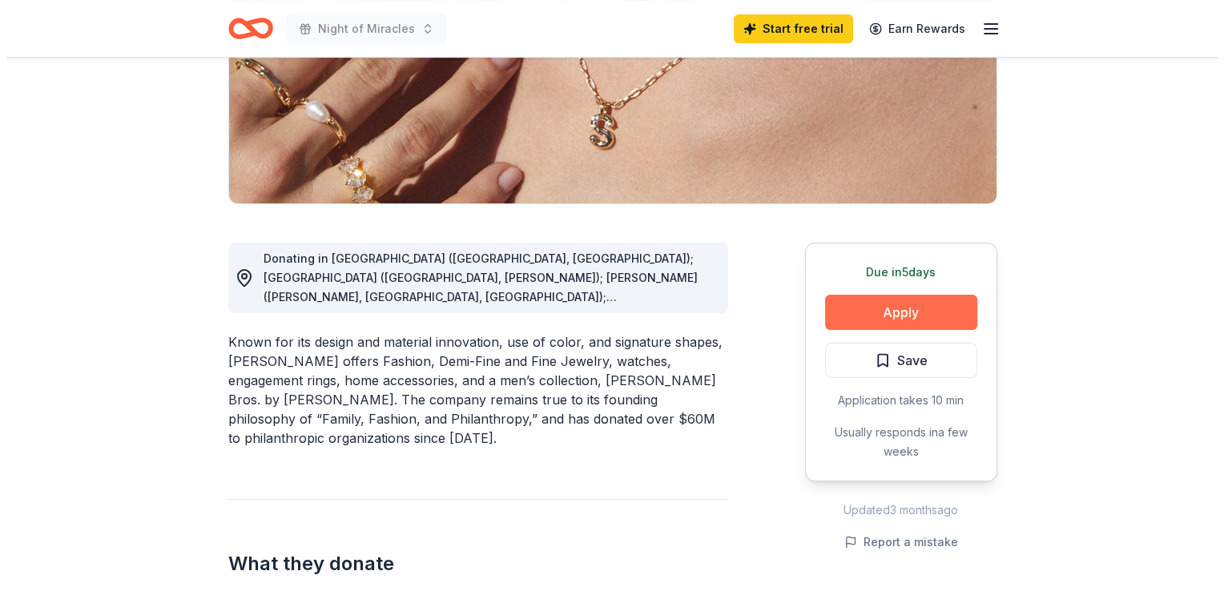
scroll to position [321, 0]
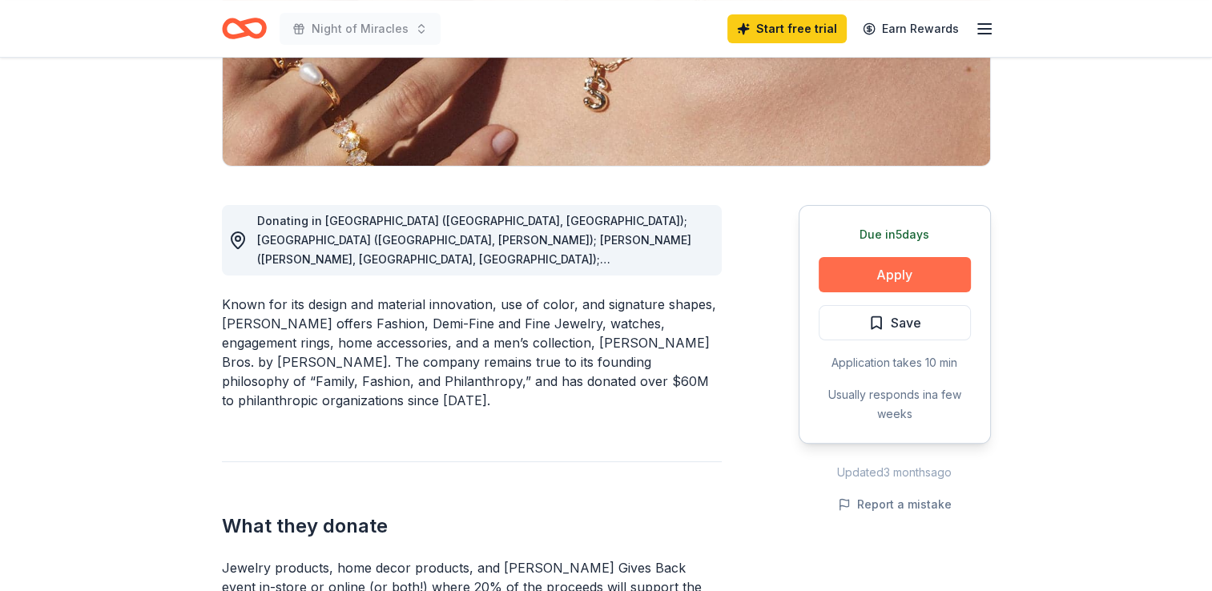
click at [881, 260] on button "Apply" at bounding box center [895, 274] width 152 height 35
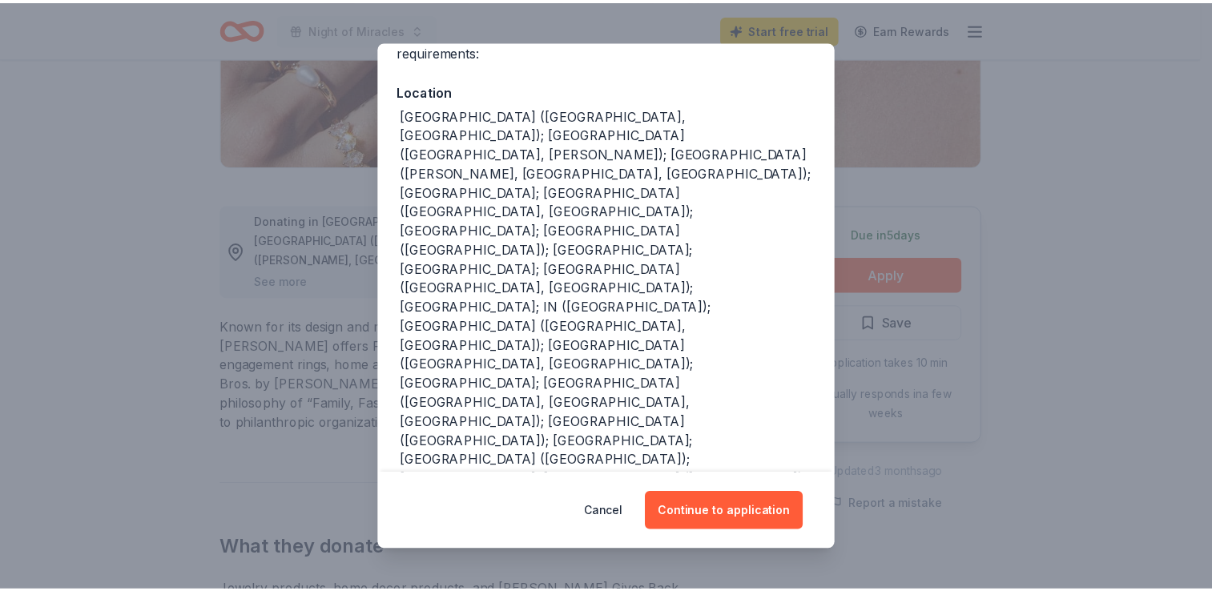
scroll to position [160, 0]
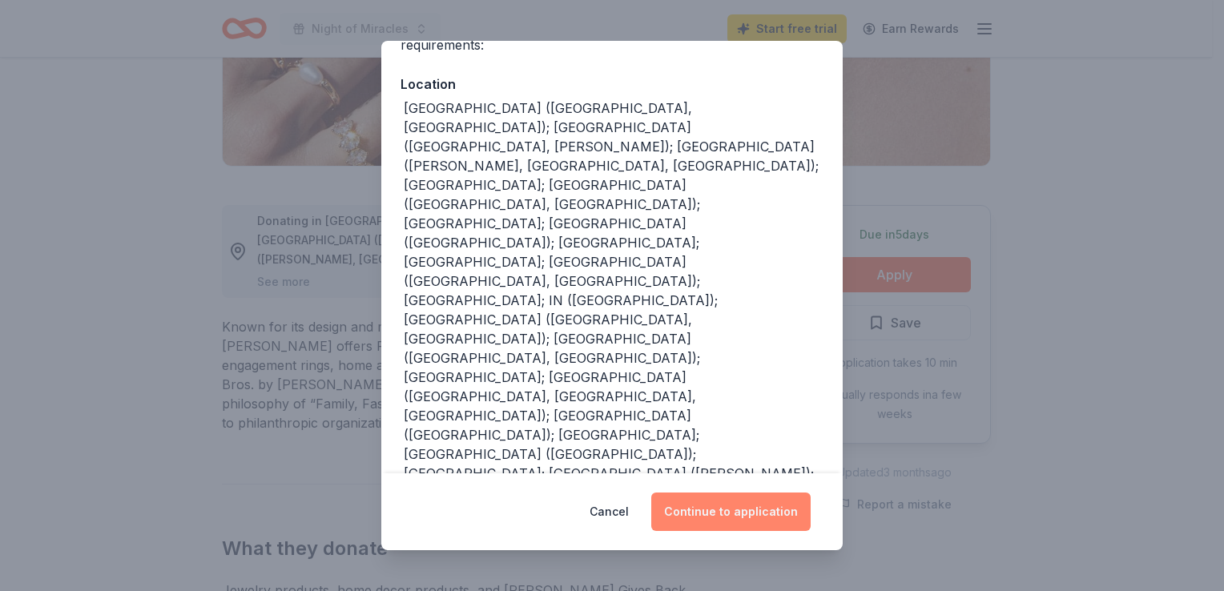
click at [721, 515] on button "Continue to application" at bounding box center [731, 512] width 159 height 38
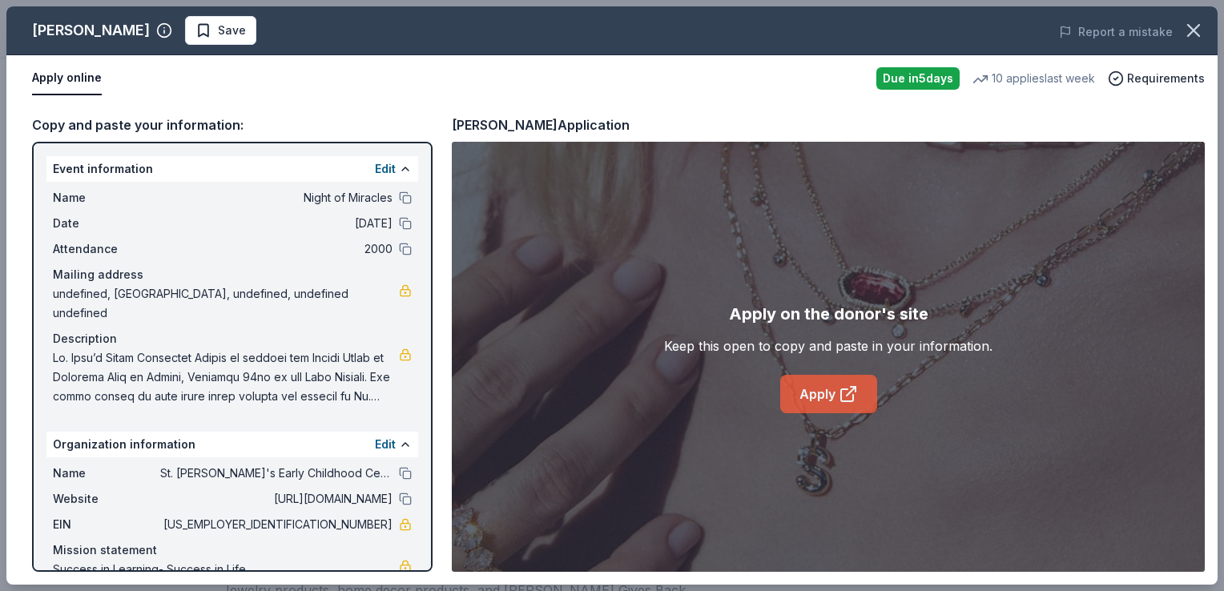
click at [827, 398] on link "Apply" at bounding box center [829, 394] width 97 height 38
click at [1182, 38] on button "button" at bounding box center [1193, 30] width 35 height 35
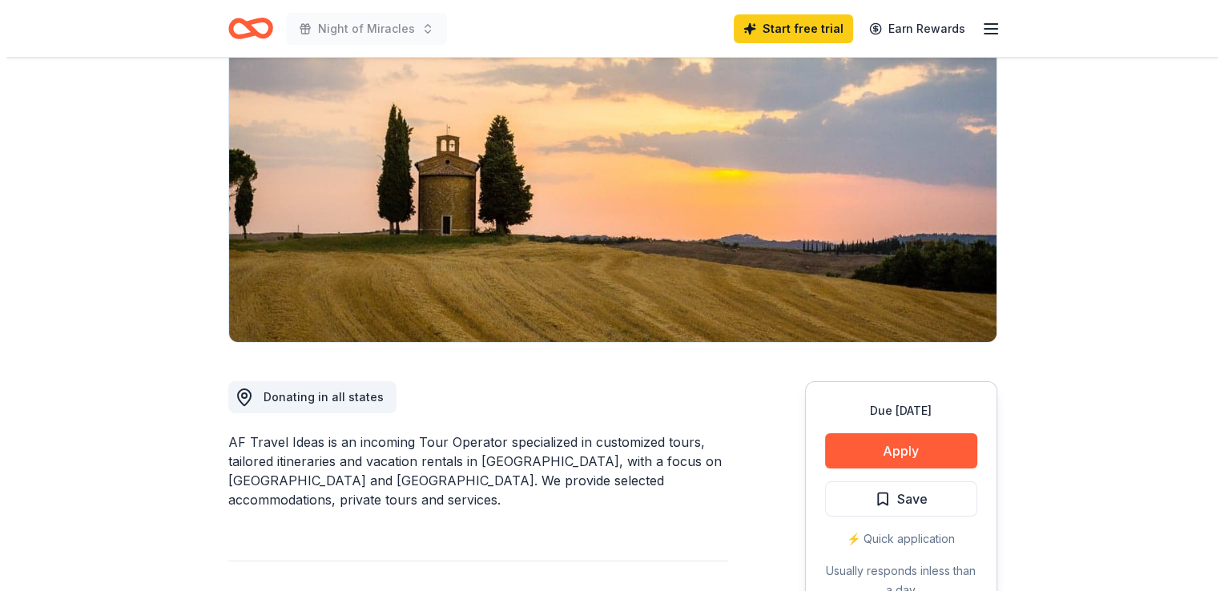
scroll to position [160, 0]
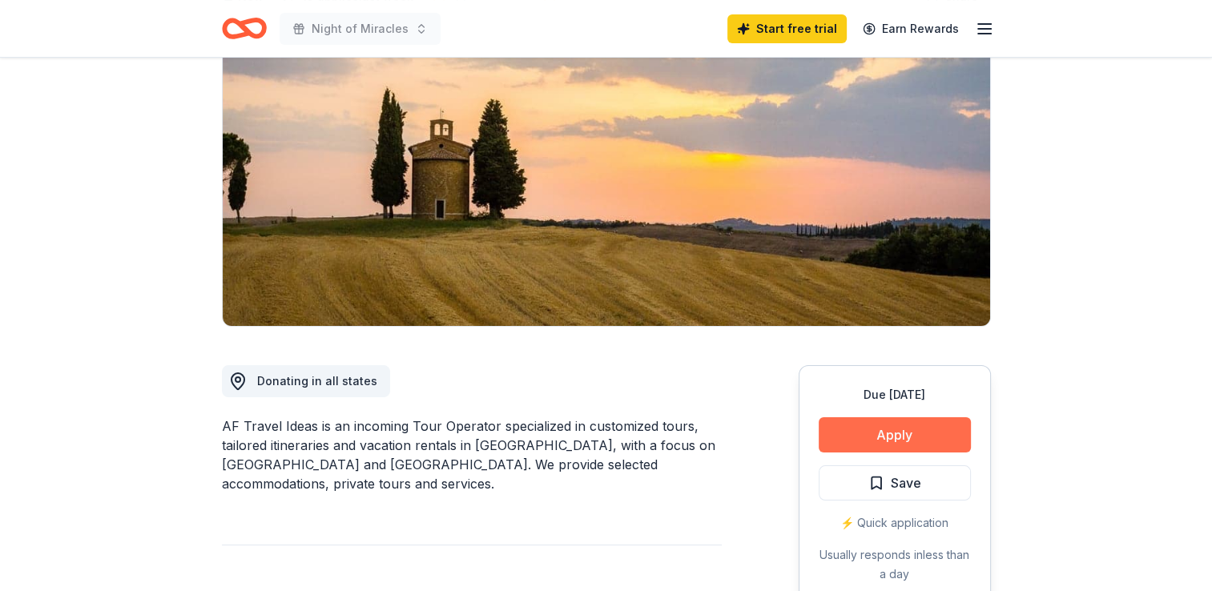
click at [879, 432] on button "Apply" at bounding box center [895, 435] width 152 height 35
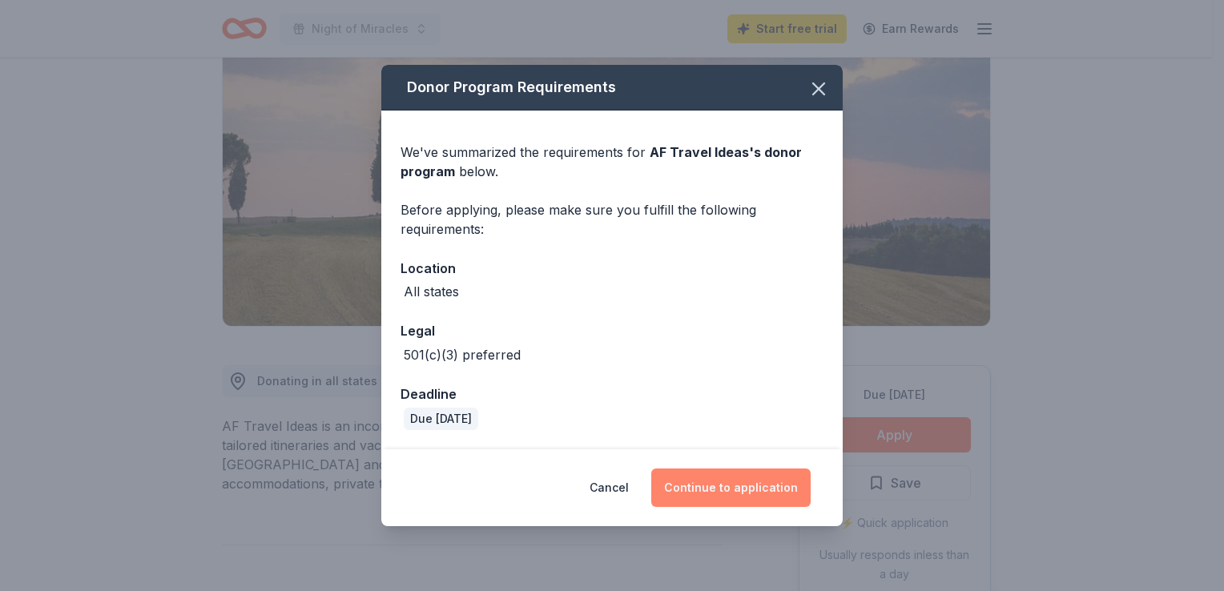
click at [773, 490] on button "Continue to application" at bounding box center [731, 488] width 159 height 38
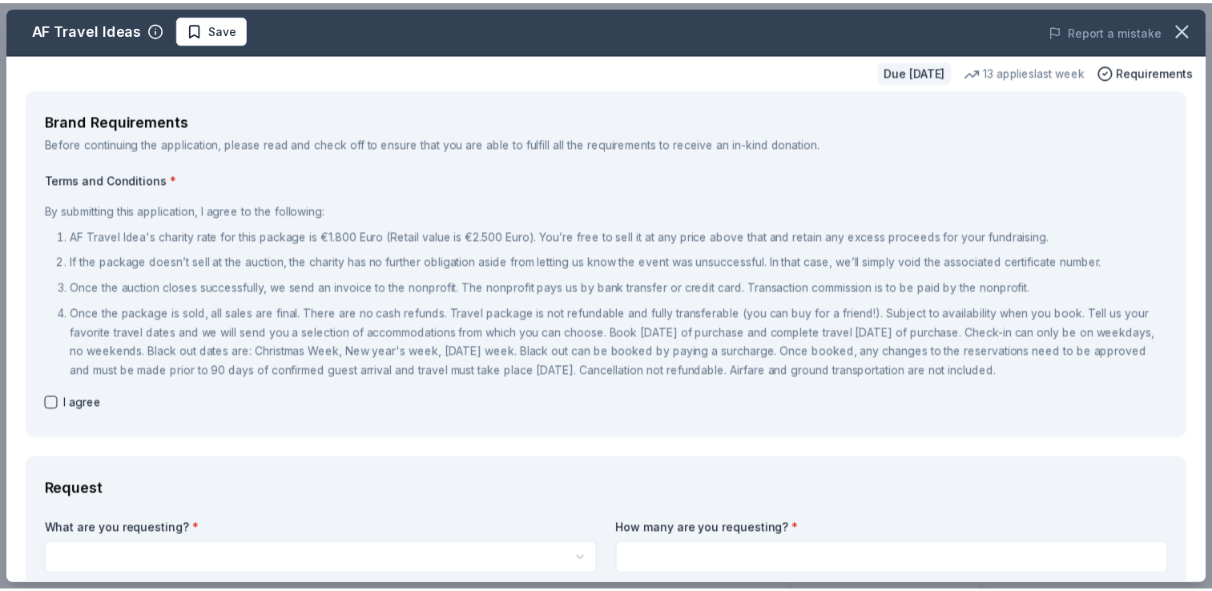
scroll to position [0, 0]
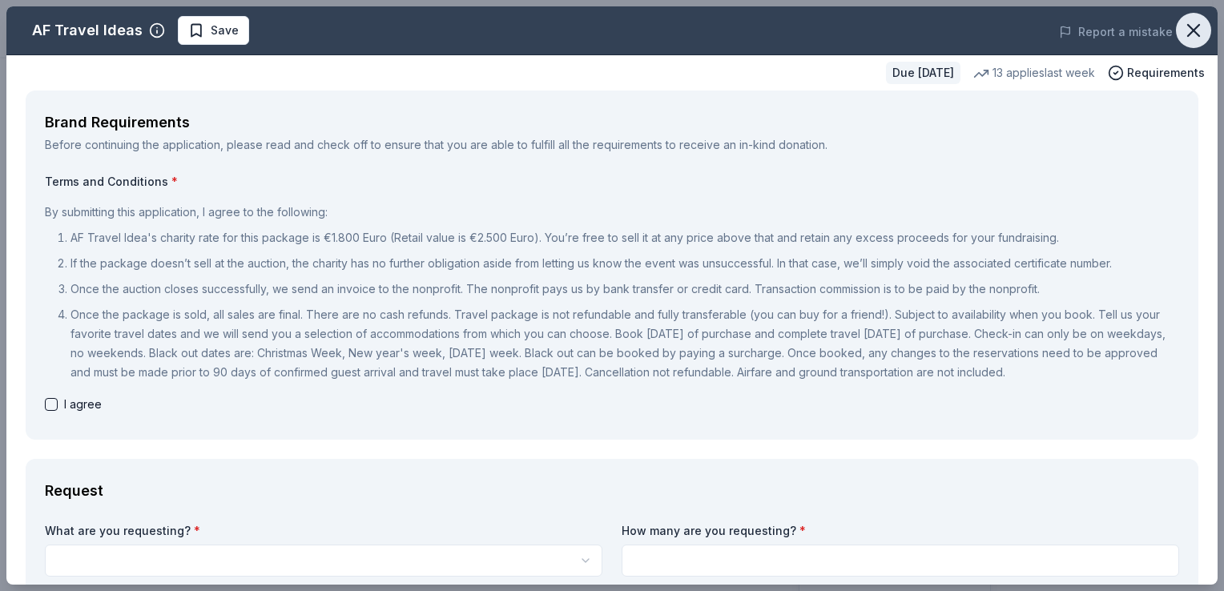
click at [1188, 34] on icon "button" at bounding box center [1193, 30] width 11 height 11
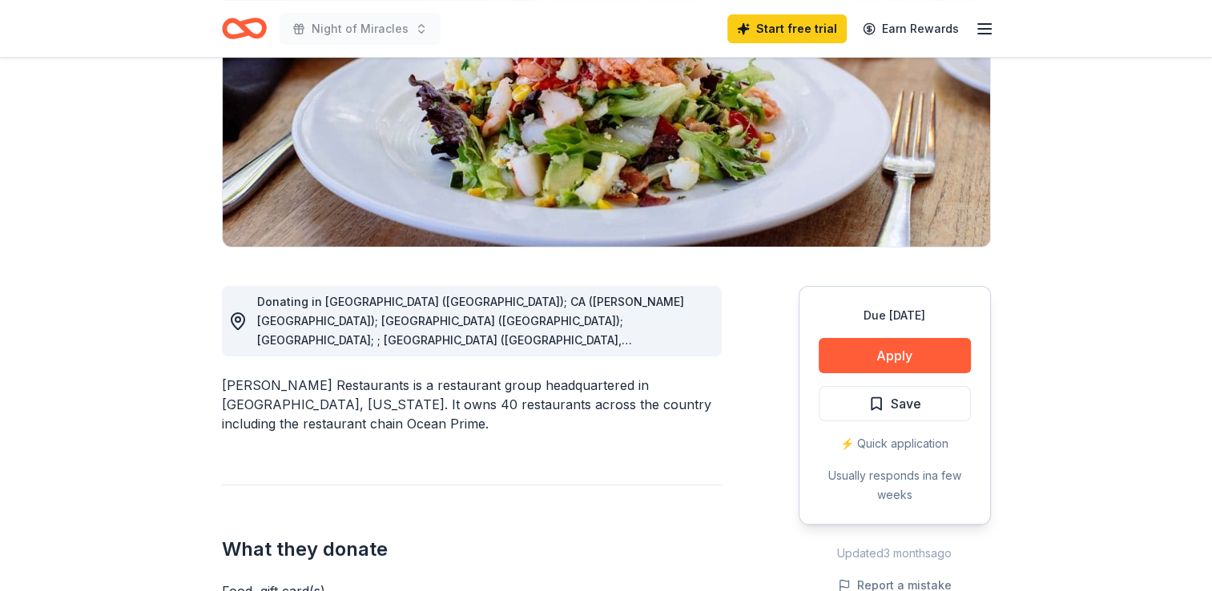
scroll to position [240, 0]
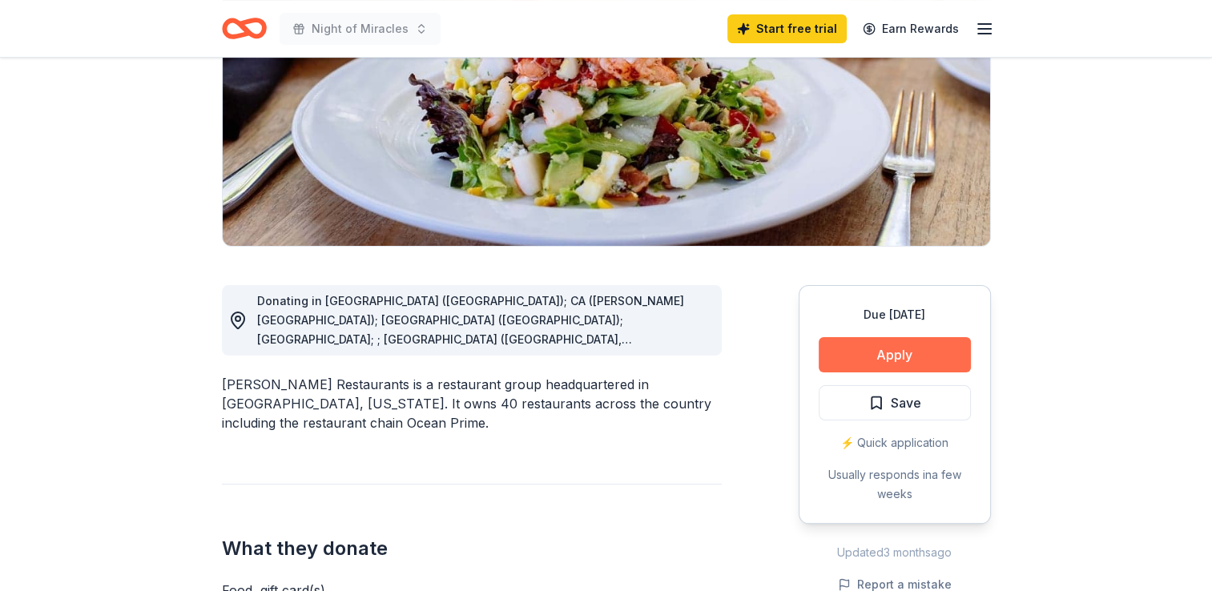
click at [910, 339] on button "Apply" at bounding box center [895, 354] width 152 height 35
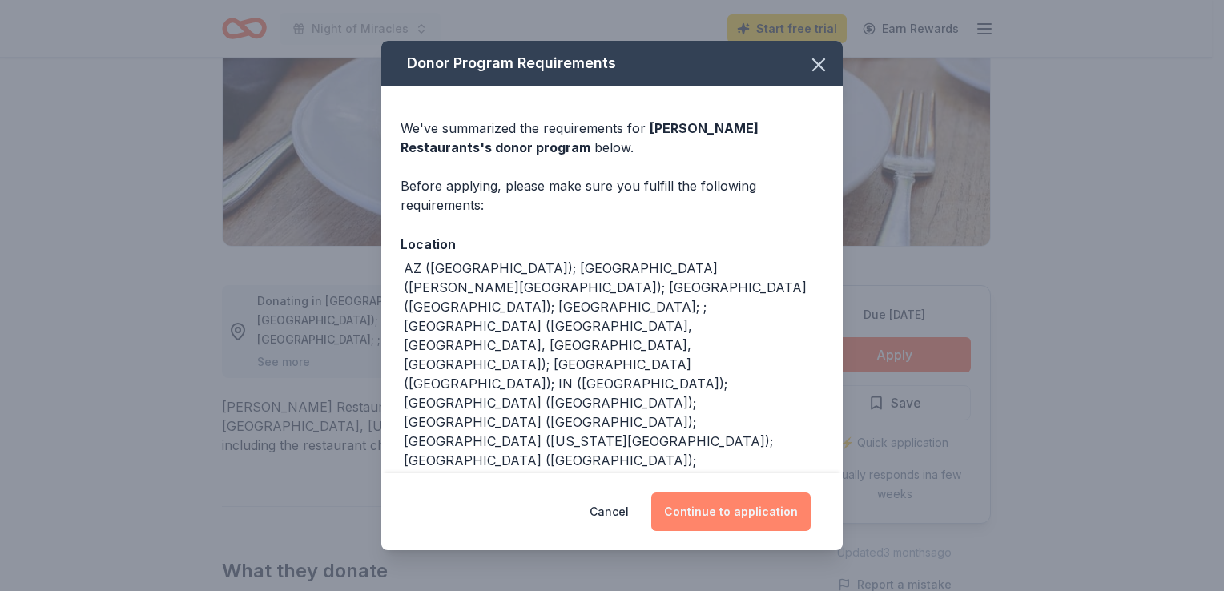
click at [759, 515] on button "Continue to application" at bounding box center [731, 512] width 159 height 38
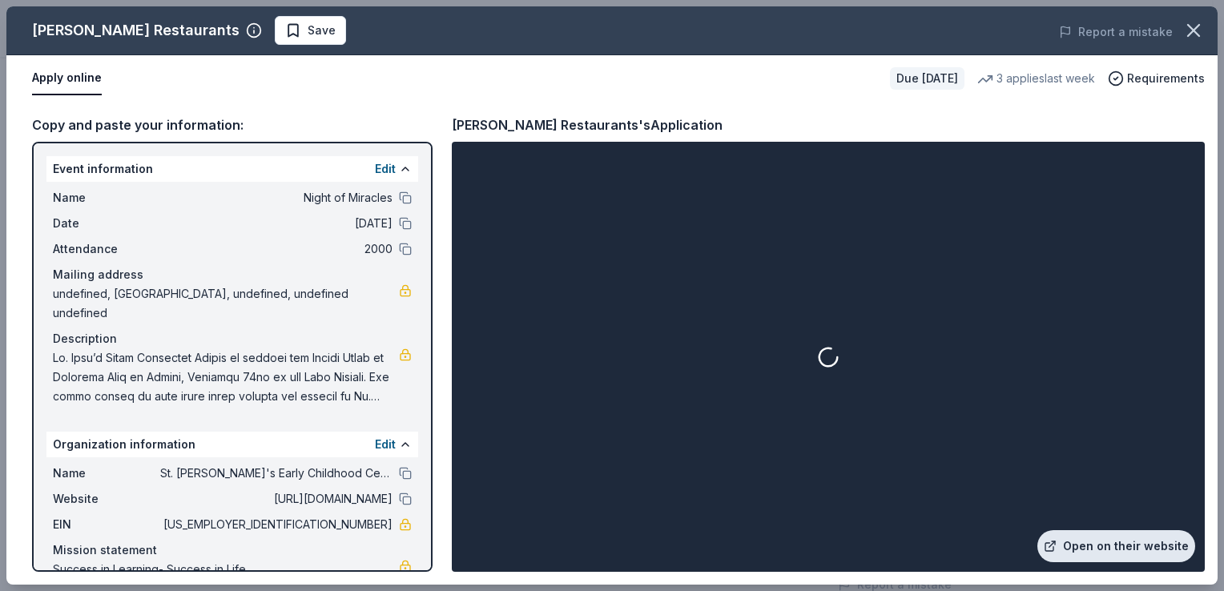
click at [1075, 546] on link "Open on their website" at bounding box center [1117, 547] width 158 height 32
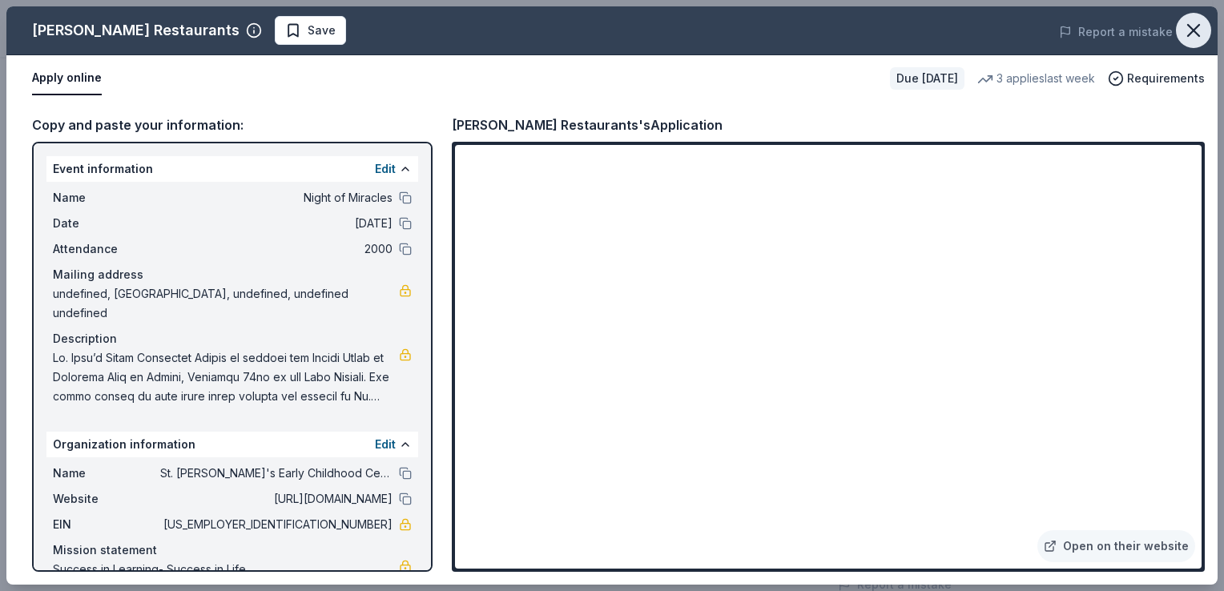
click at [1209, 31] on button "button" at bounding box center [1193, 30] width 35 height 35
